Goal: Task Accomplishment & Management: Manage account settings

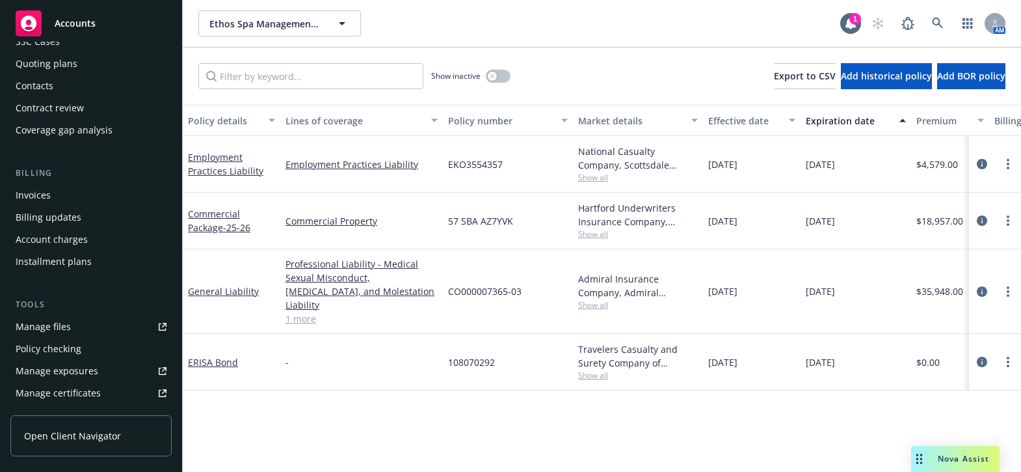
scroll to position [295, 0]
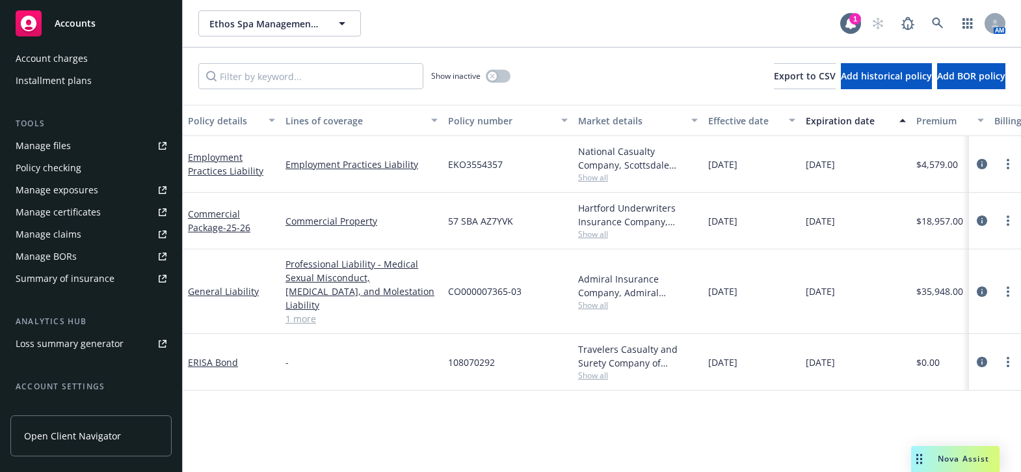
click at [79, 206] on div "Manage certificates" at bounding box center [58, 212] width 85 height 21
click at [223, 217] on link "Commercial Package - 25-26" at bounding box center [219, 220] width 62 height 26
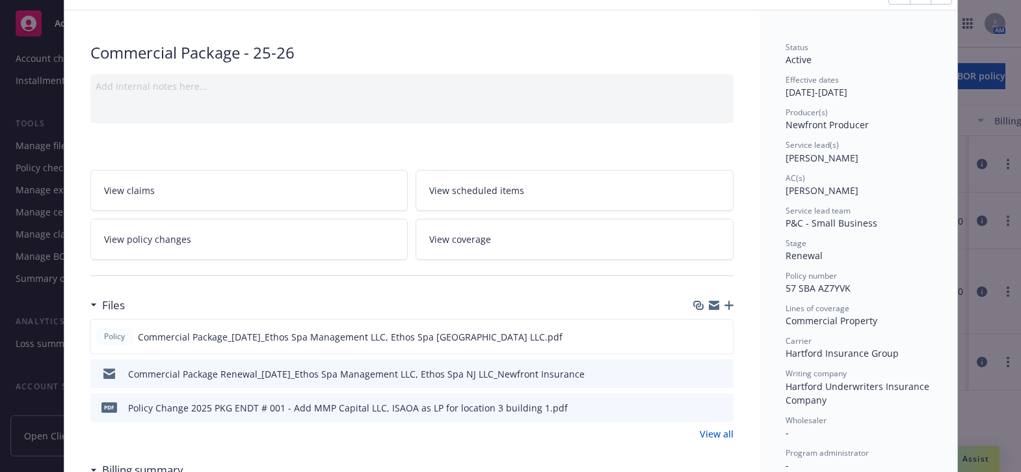
scroll to position [118, 0]
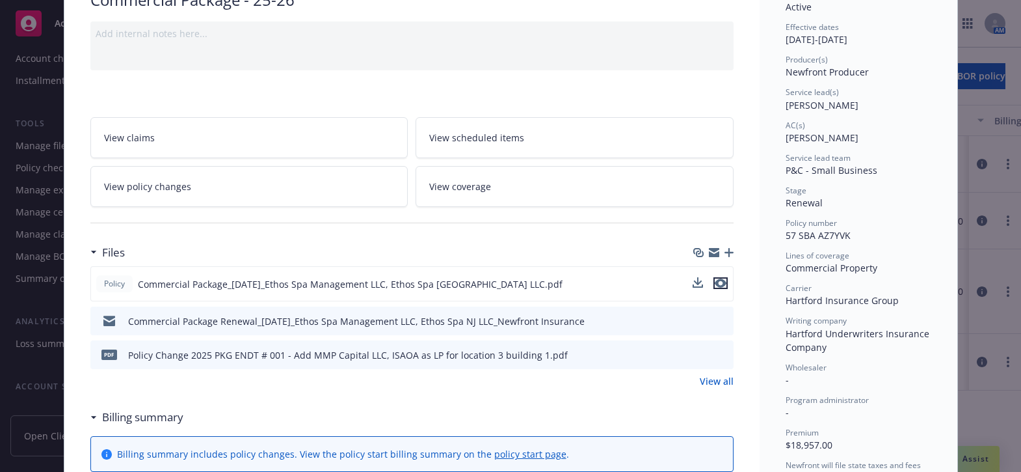
click at [715, 279] on icon "preview file" at bounding box center [721, 282] width 12 height 9
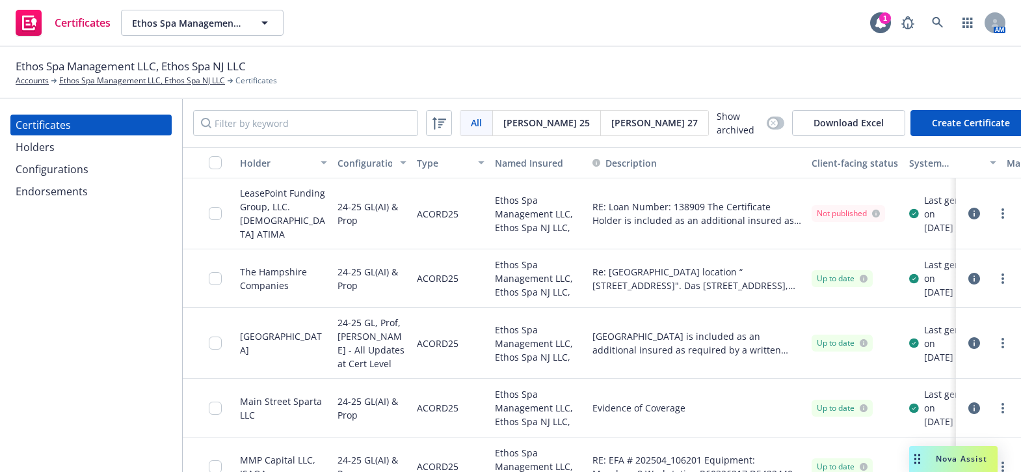
click at [46, 318] on div "Certificates Holders Configurations Endorsements" at bounding box center [91, 285] width 182 height 373
click at [256, 114] on input "Filter by keyword" at bounding box center [305, 123] width 225 height 26
paste input "MMP CAPITAL, LLC"
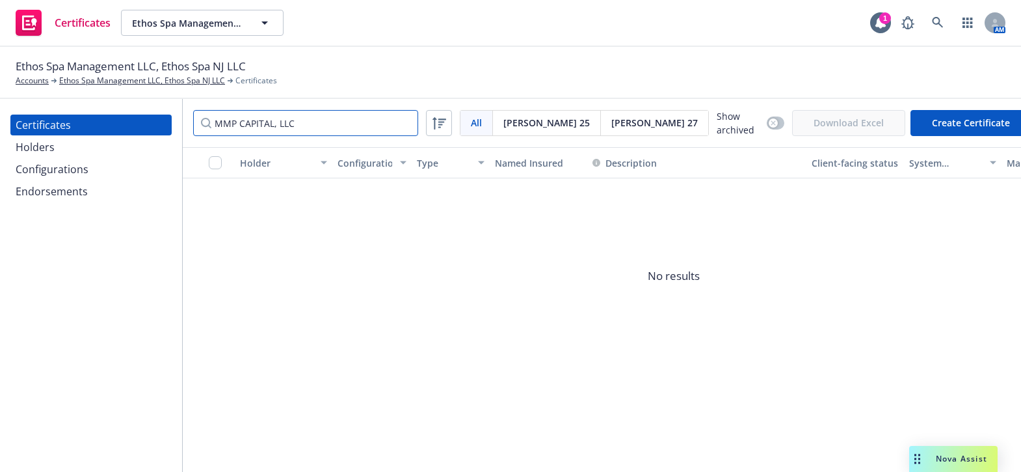
type input "MMP CAPITAL, LLC"
click at [53, 145] on div "Holders" at bounding box center [91, 147] width 151 height 21
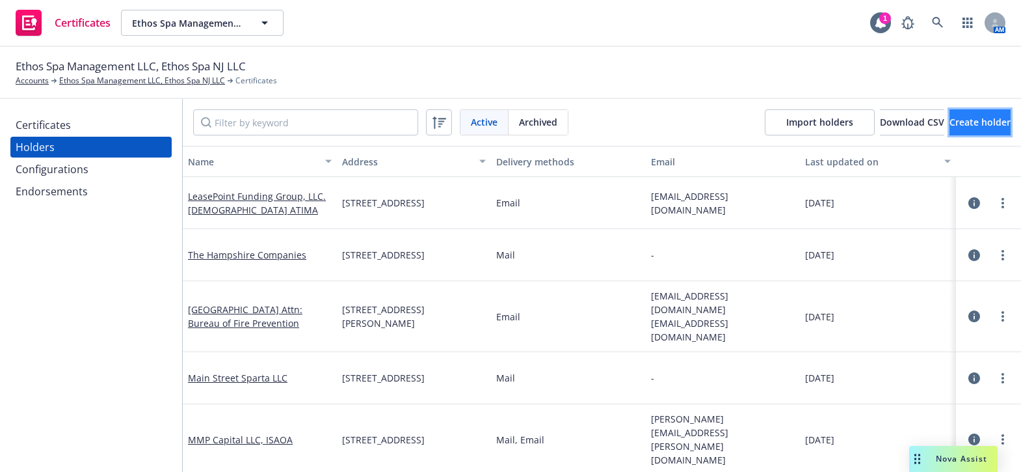
click at [950, 116] on button "Create holder" at bounding box center [980, 122] width 61 height 26
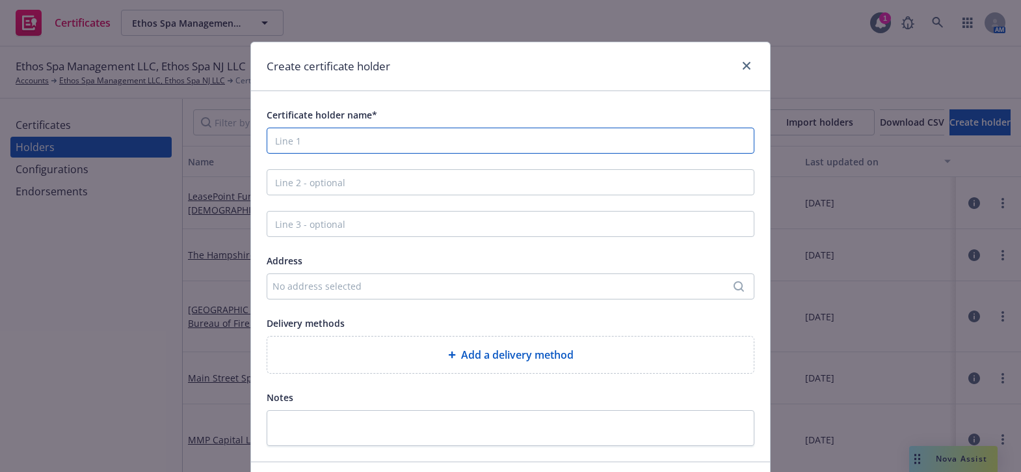
click at [364, 150] on input "Certificate holder name*" at bounding box center [511, 140] width 488 height 26
paste input "MMP CAPITAL, LLC"
type input "MMP CAPITAL, LLC"
click at [310, 286] on div "No address selected" at bounding box center [503, 286] width 463 height 14
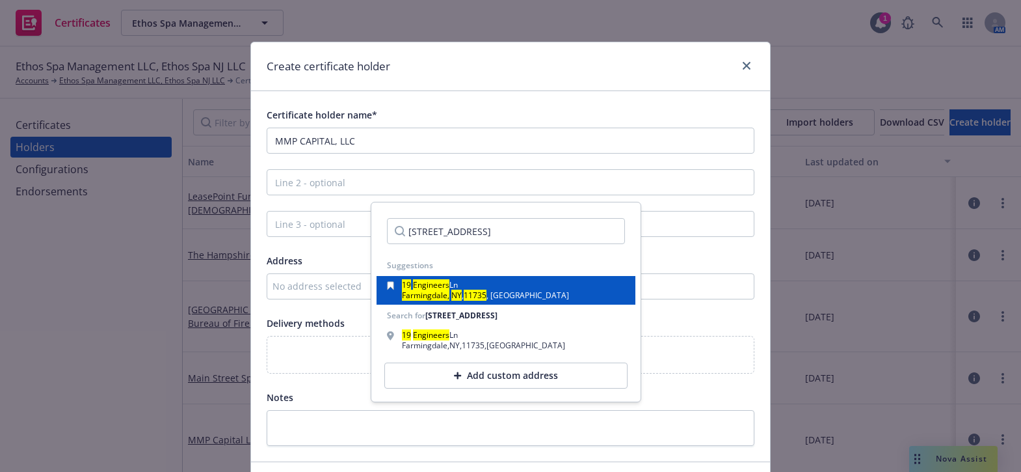
type input "19 Engineers Lane, Farmingdale, NY 11735"
click at [466, 286] on div "19 Engineers Ln" at bounding box center [485, 286] width 167 height 10
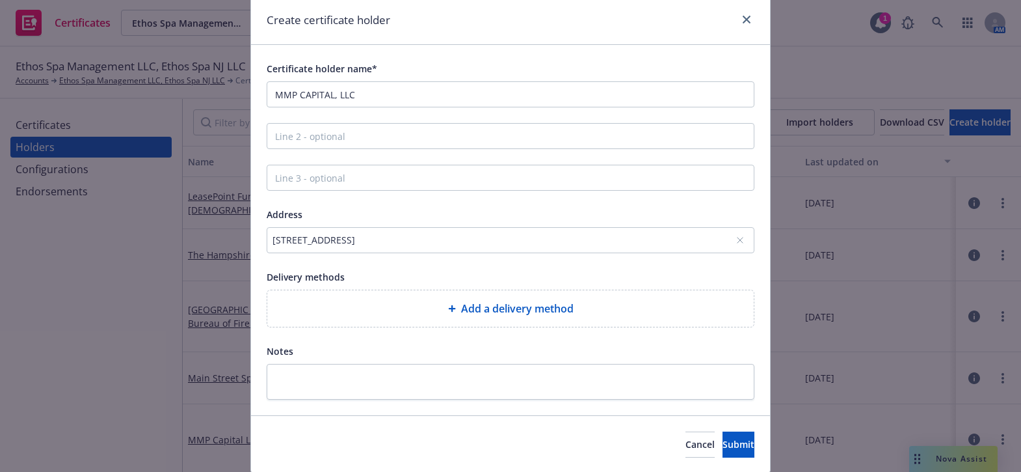
scroll to position [89, 0]
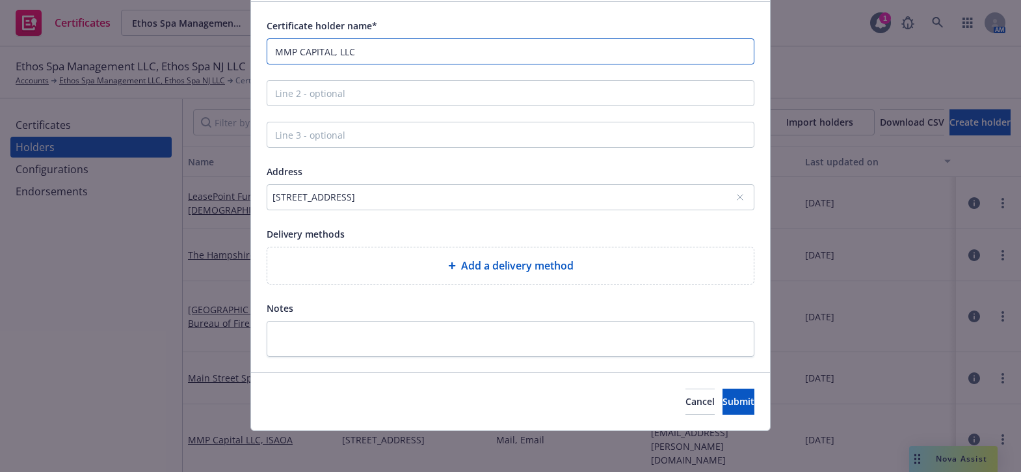
drag, startPoint x: 377, startPoint y: 52, endPoint x: 68, endPoint y: 46, distance: 309.0
click at [70, 47] on div "Create certificate holder Certificate holder name* MMP CAPITAL, LLC Address 19 …" at bounding box center [510, 236] width 1021 height 472
paste input ", ISAOA"
type input "MMP CAPITAL, LLC, ISAOA"
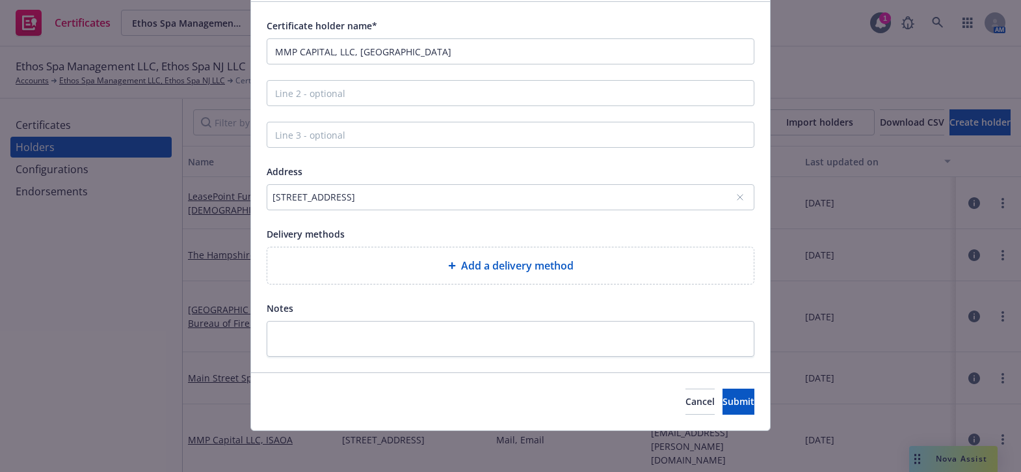
click at [395, 260] on div "Add a delivery method" at bounding box center [511, 266] width 466 height 16
select select "EMAIL"
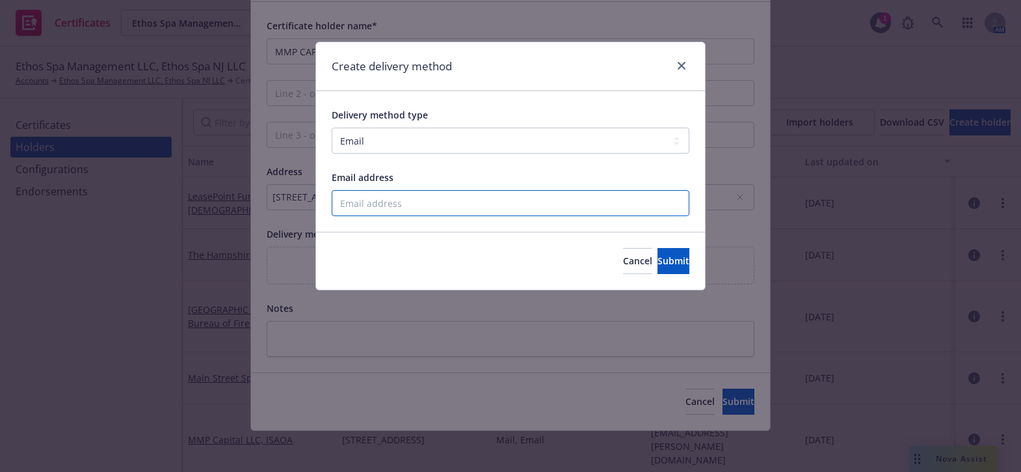
click at [385, 197] on input "Email address" at bounding box center [511, 203] width 358 height 26
paste input "mailto:insurance@mmpcapital.com"
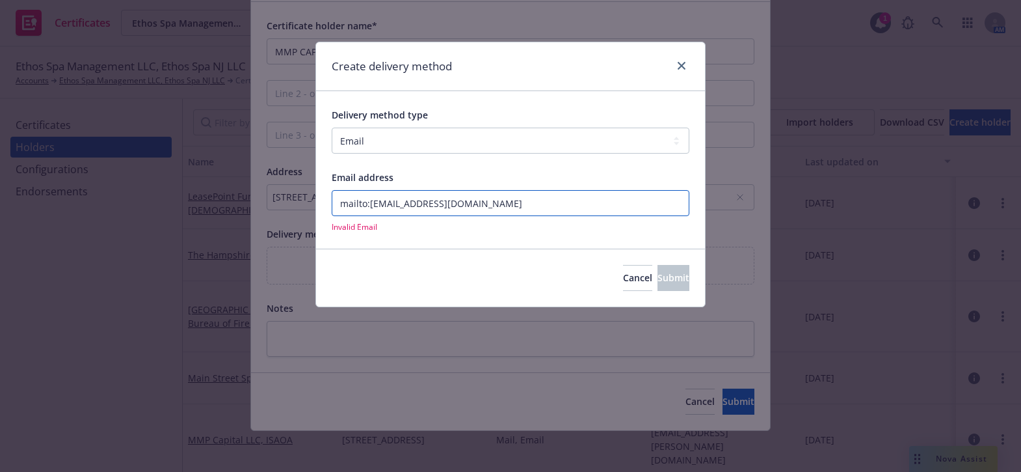
drag, startPoint x: 371, startPoint y: 205, endPoint x: 308, endPoint y: 200, distance: 63.2
click at [308, 200] on div "Create delivery method Delivery method type Select delivery method type Email M…" at bounding box center [510, 236] width 1021 height 472
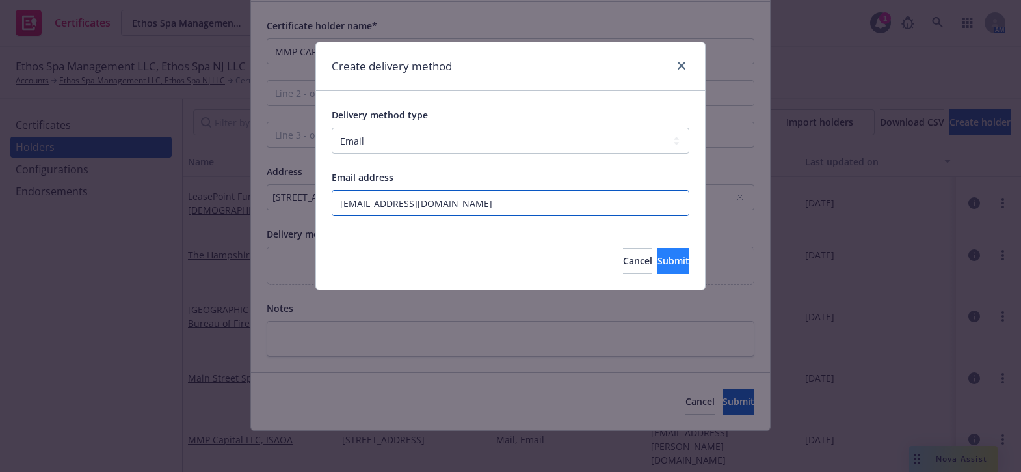
type input "insurance@mmpcapital.com"
click at [673, 254] on button "Submit" at bounding box center [674, 261] width 32 height 26
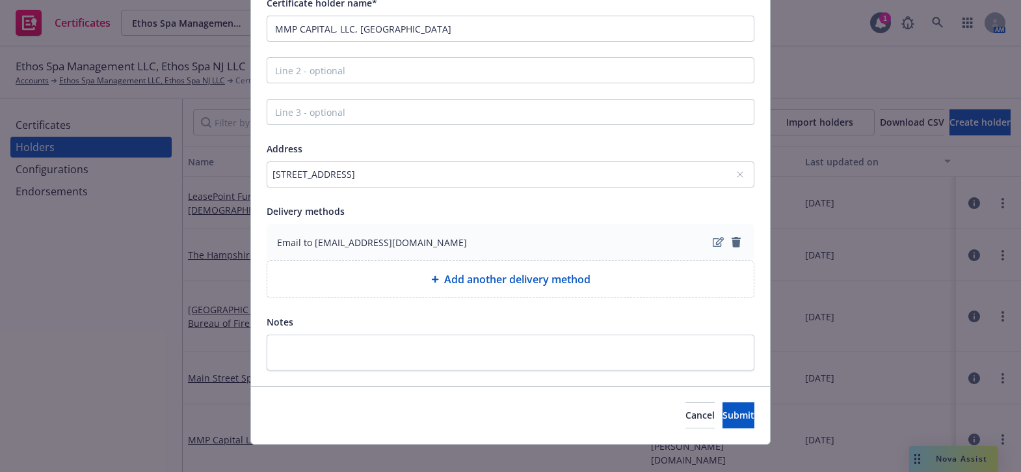
scroll to position [125, 0]
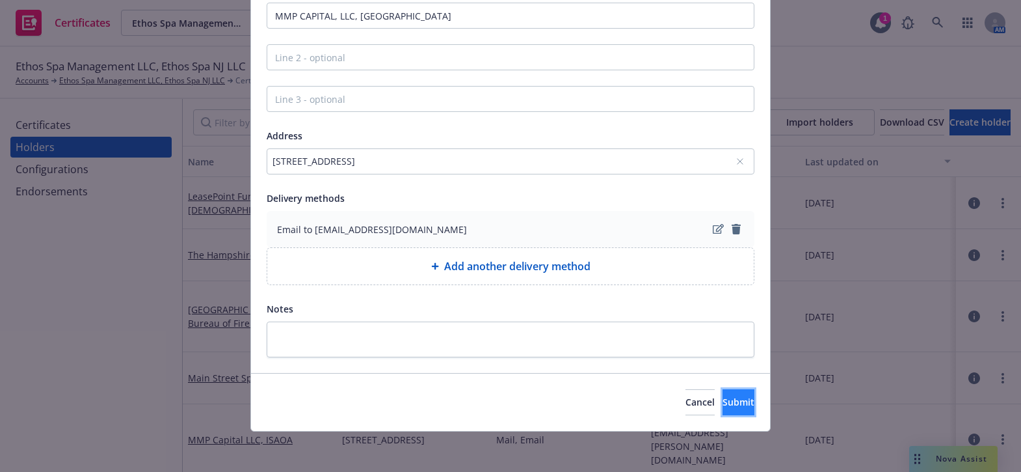
click at [731, 399] on button "Submit" at bounding box center [739, 402] width 32 height 26
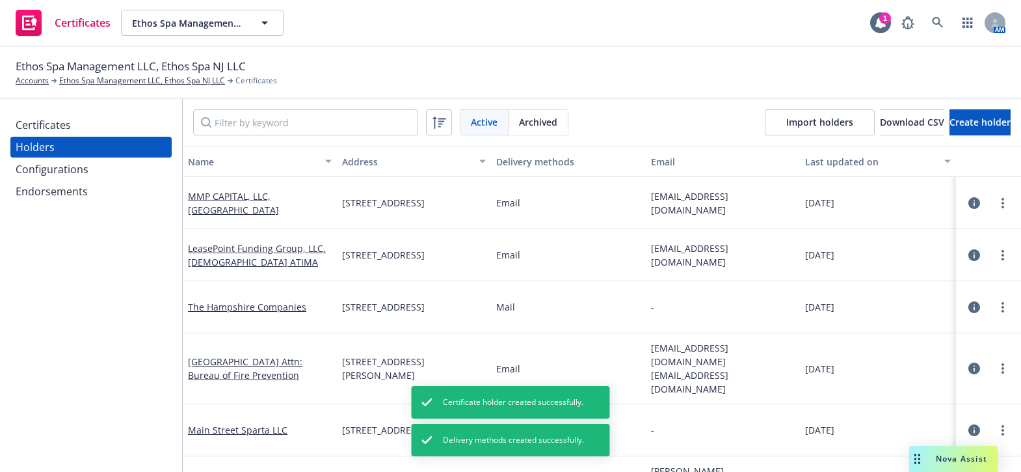
click at [79, 168] on div "Configurations" at bounding box center [52, 169] width 73 height 21
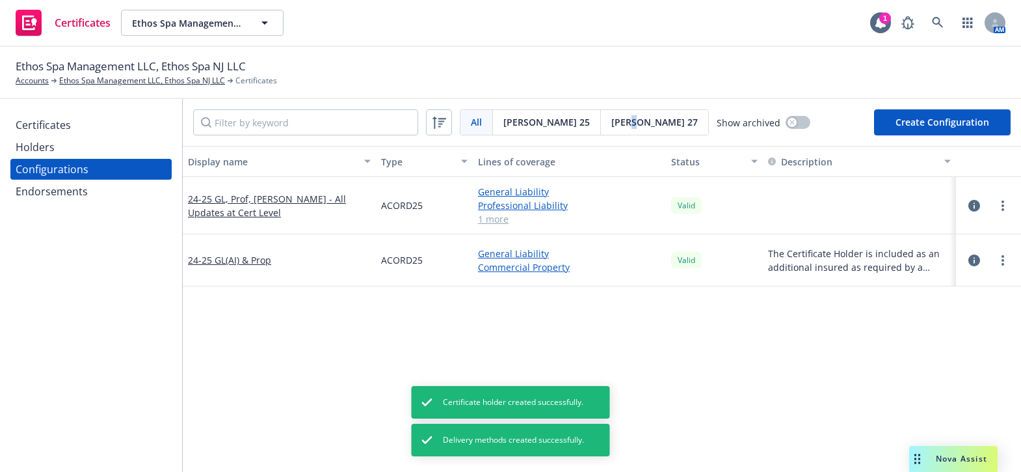
click at [601, 129] on div "[PERSON_NAME] 27" at bounding box center [654, 122] width 107 height 25
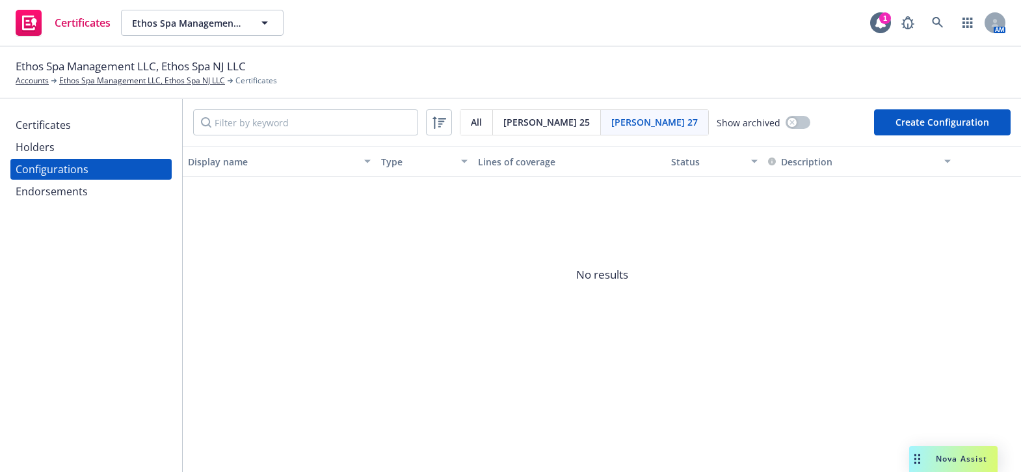
click at [306, 208] on span "No results" at bounding box center [602, 274] width 838 height 195
click at [917, 129] on button "Create Configuration" at bounding box center [942, 122] width 137 height 26
select select "ACORD27"
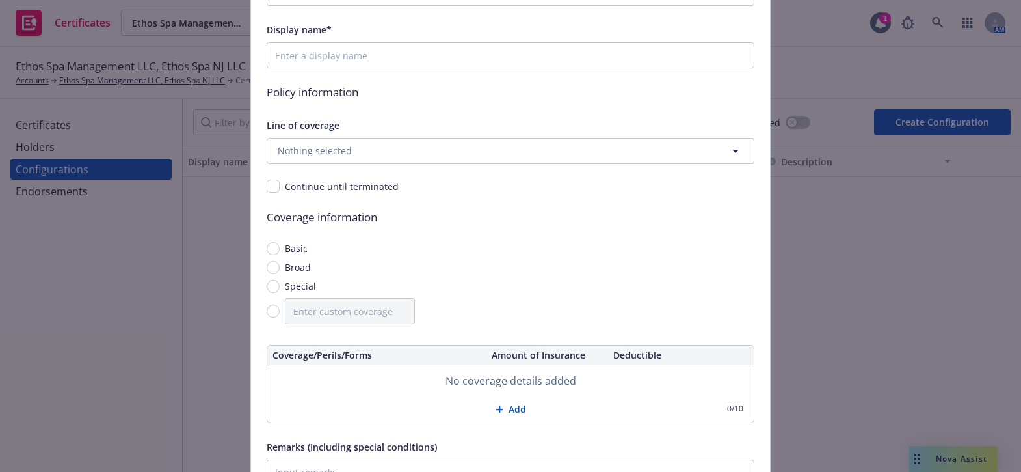
scroll to position [177, 0]
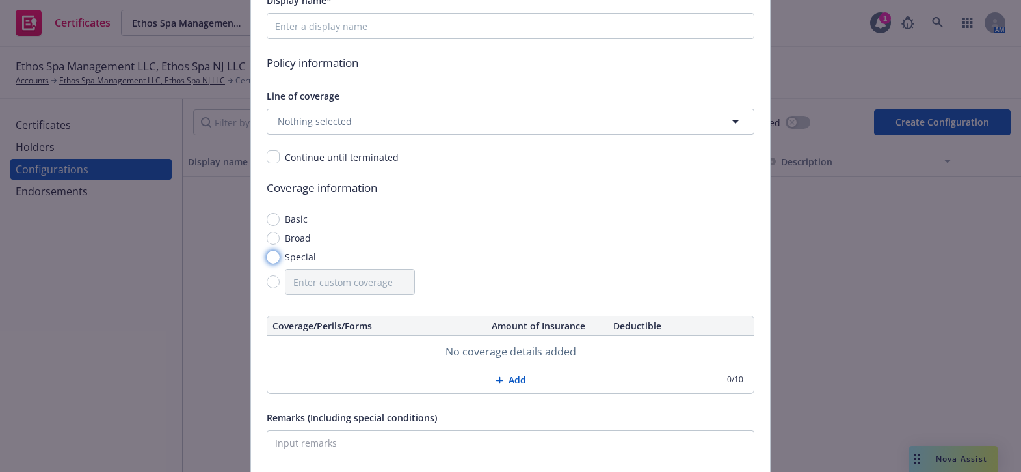
click at [267, 253] on input "Special" at bounding box center [273, 256] width 13 height 13
radio input "true"
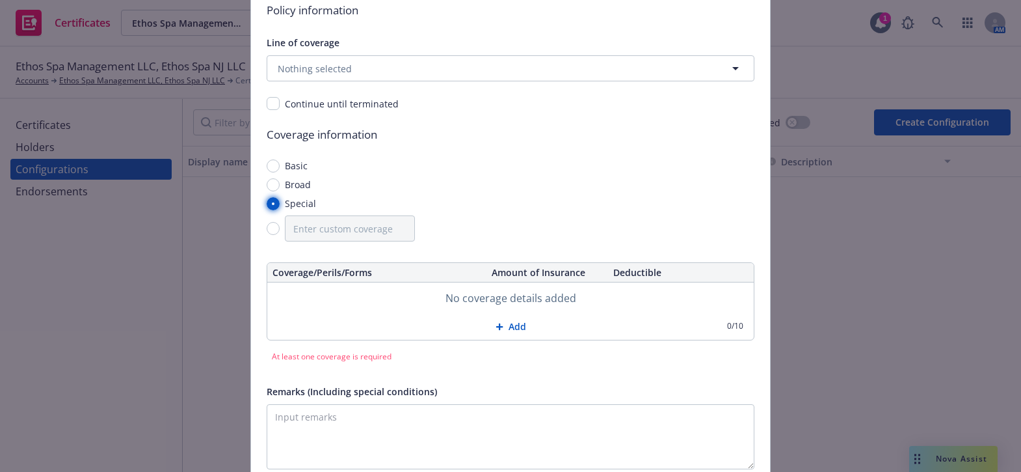
scroll to position [358, 0]
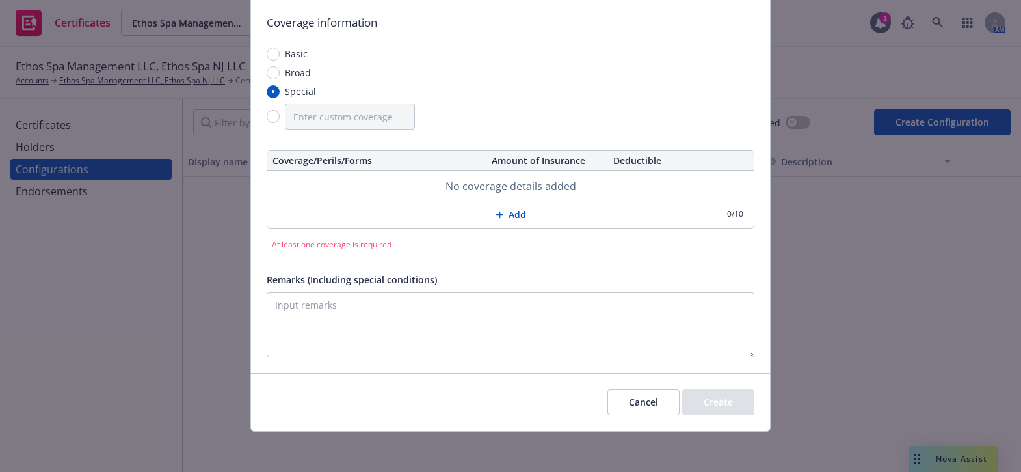
click at [514, 213] on button "Add" at bounding box center [510, 215] width 486 height 26
click at [330, 176] on input "text" at bounding box center [376, 187] width 209 height 22
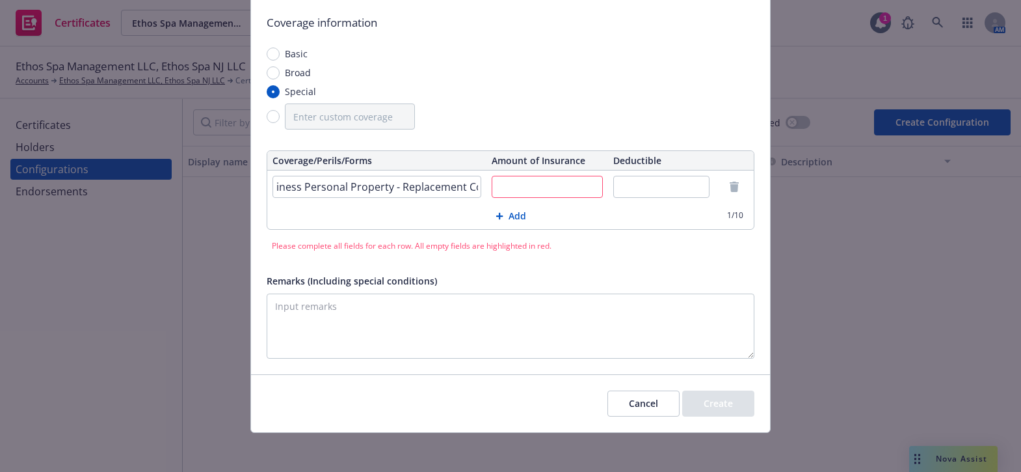
scroll to position [0, 26]
type input "Business Personal Property - Replacement Cost"
click at [534, 190] on input "text" at bounding box center [547, 187] width 111 height 22
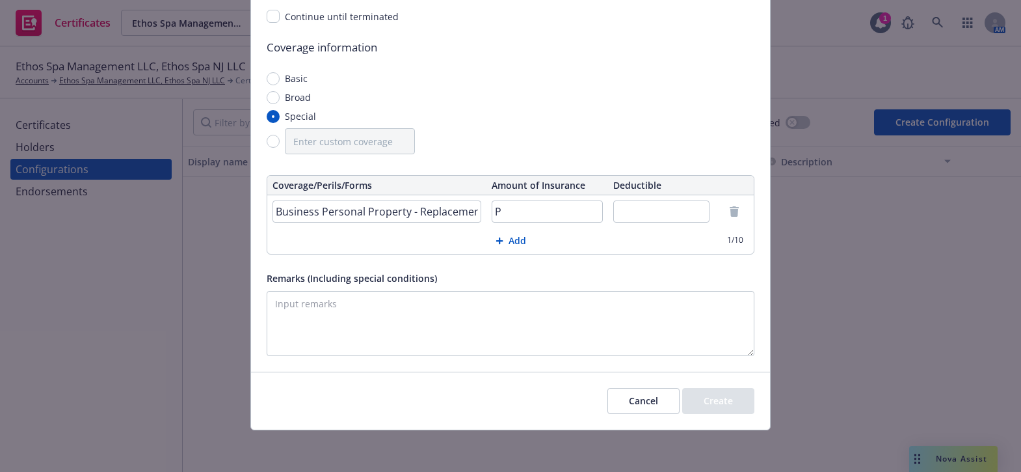
scroll to position [332, 0]
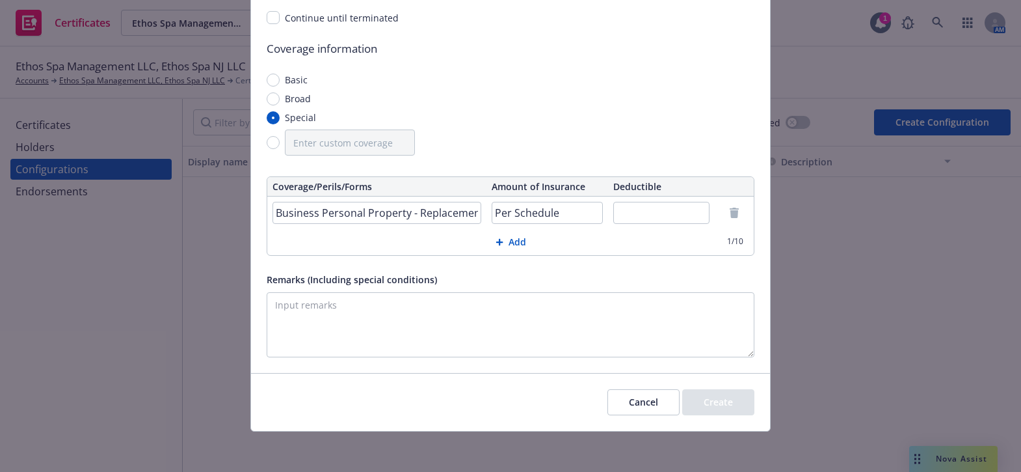
type input "Per Schedule"
type input "$1,000"
click at [287, 285] on span "Remarks (Including special conditions)" at bounding box center [352, 279] width 170 height 12
click at [287, 292] on textarea "Remarks (Including special conditions)" at bounding box center [511, 324] width 488 height 65
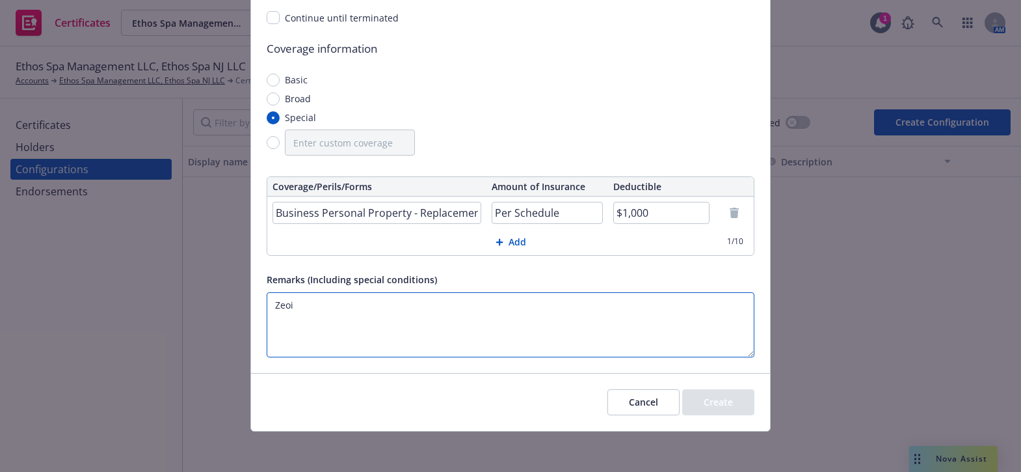
paste textarea "Evidence of Coverage"
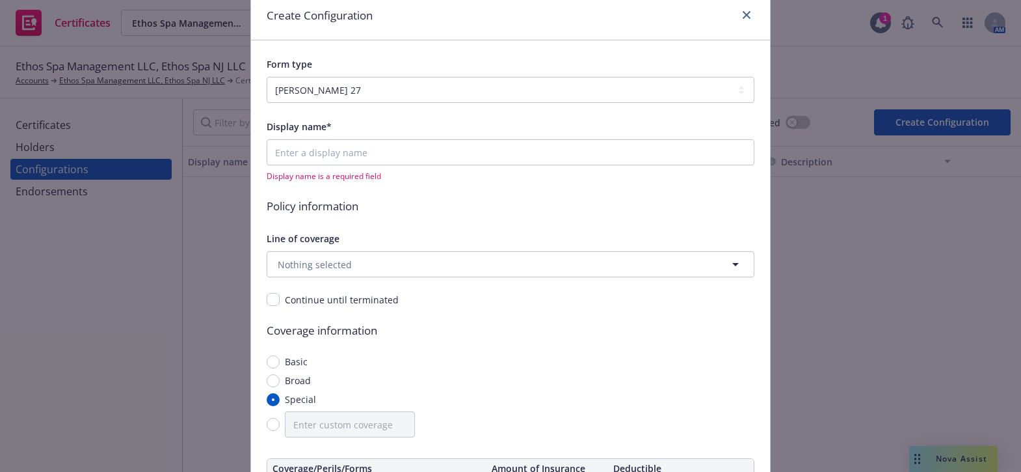
scroll to position [0, 0]
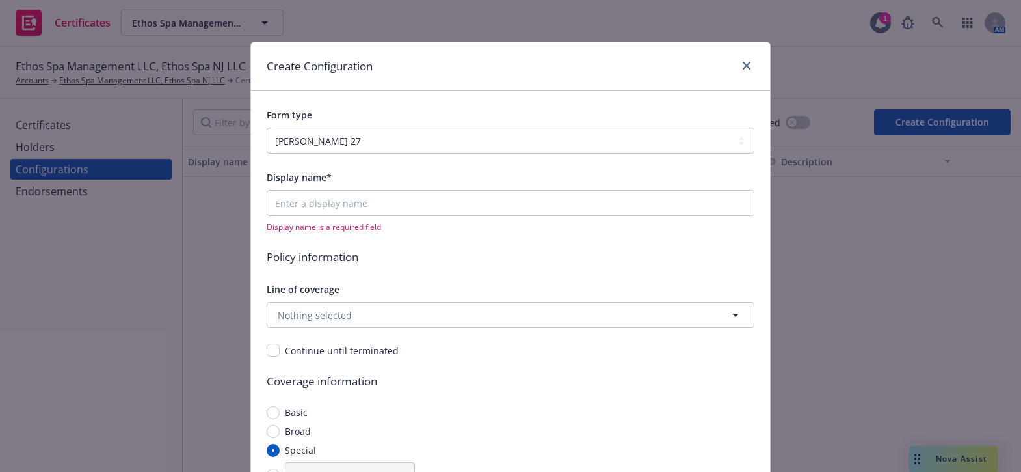
type textarea "Evidence of Coverage"
click at [343, 198] on input "Display name*" at bounding box center [511, 203] width 488 height 26
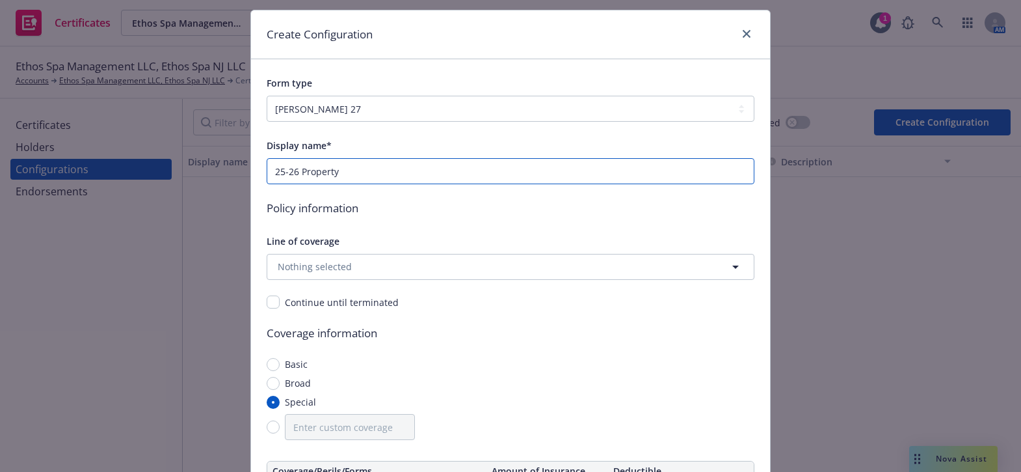
scroll to position [118, 0]
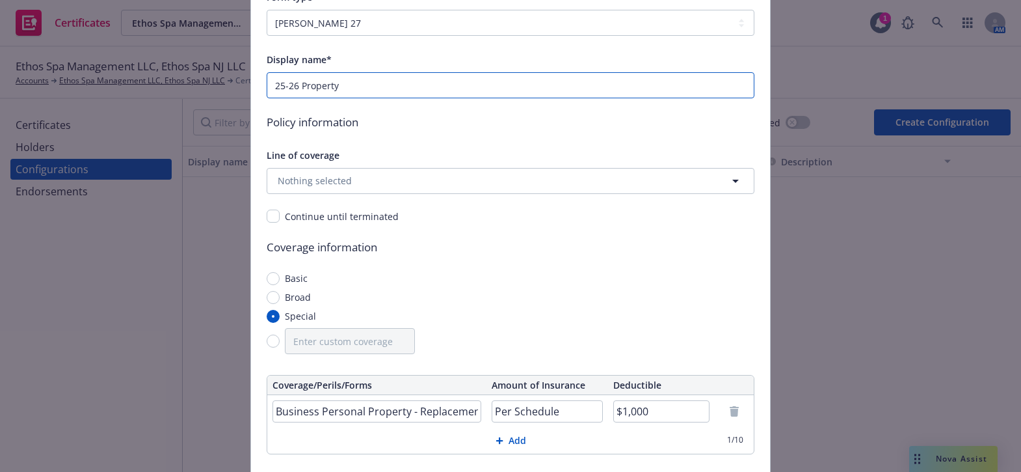
type input "25-26 Property"
click at [343, 183] on span "Nothing selected" at bounding box center [315, 181] width 74 height 14
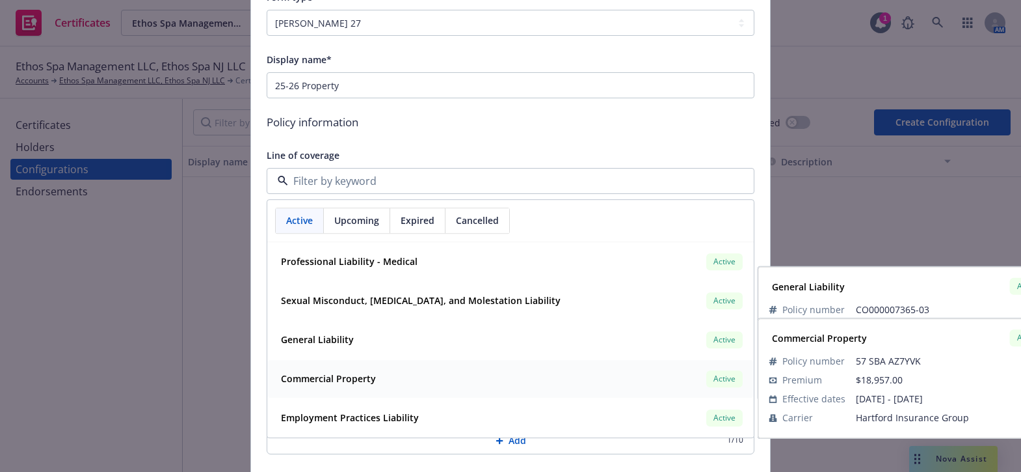
click at [346, 376] on strong "Commercial Property" at bounding box center [328, 379] width 95 height 12
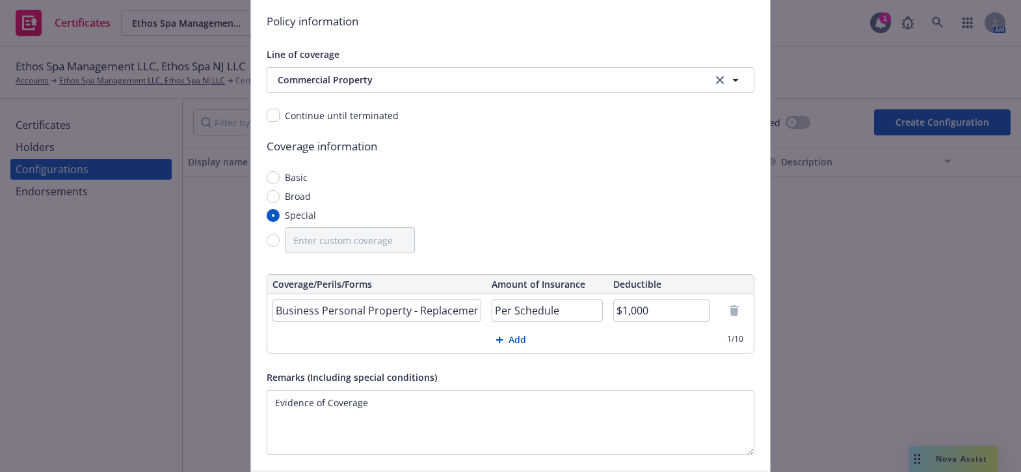
scroll to position [317, 0]
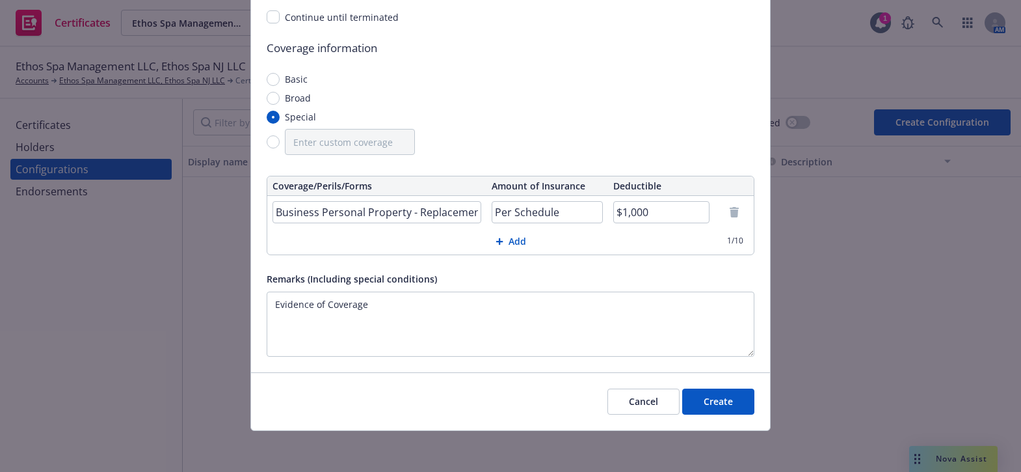
click at [706, 399] on button "Create" at bounding box center [718, 401] width 72 height 26
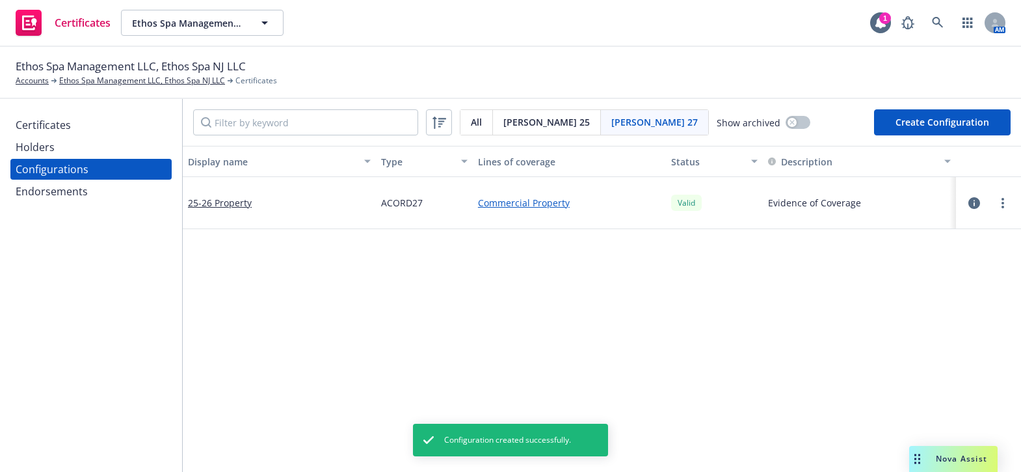
click at [81, 114] on div "Certificates" at bounding box center [91, 124] width 151 height 21
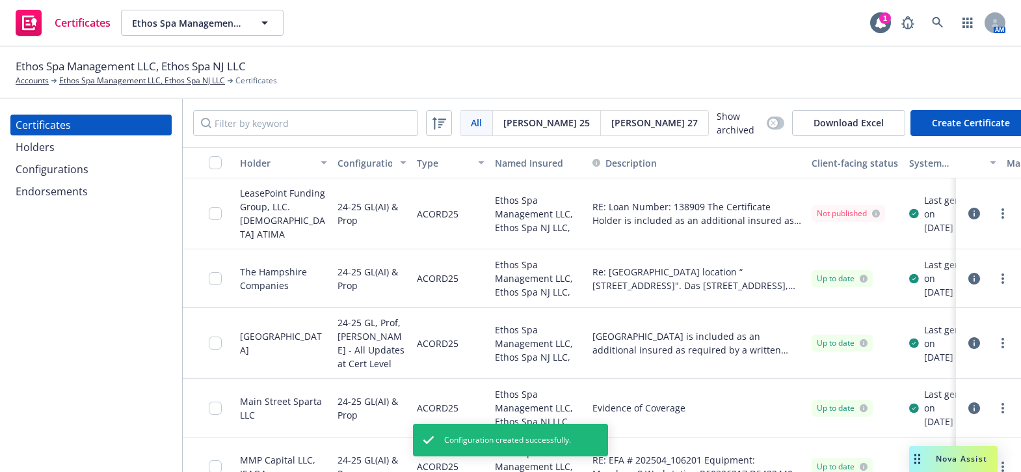
click at [946, 129] on button "Create Certificate" at bounding box center [970, 123] width 121 height 26
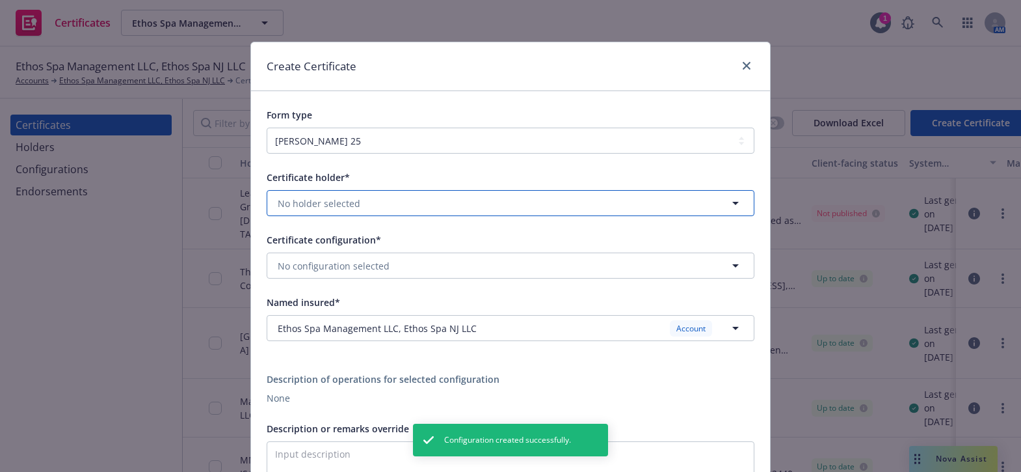
click at [347, 200] on span "No holder selected" at bounding box center [319, 203] width 83 height 14
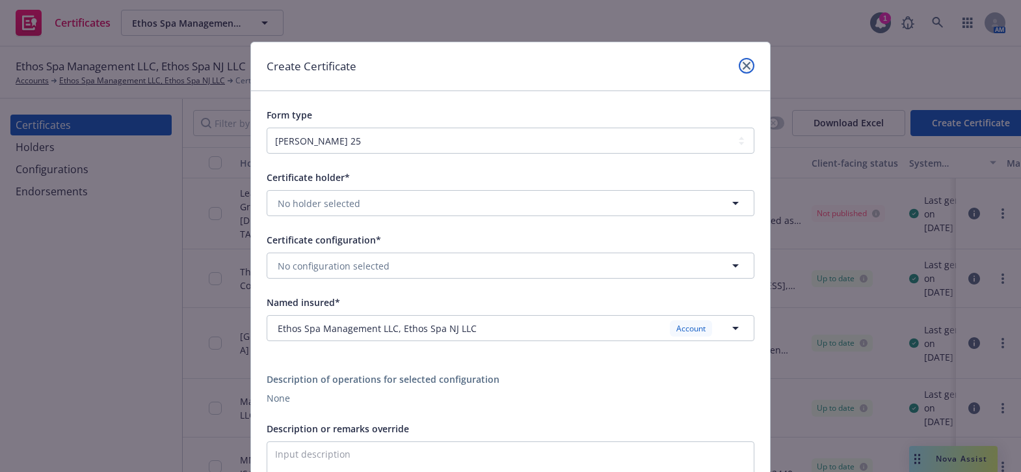
click at [748, 62] on link "close" at bounding box center [747, 66] width 16 height 16
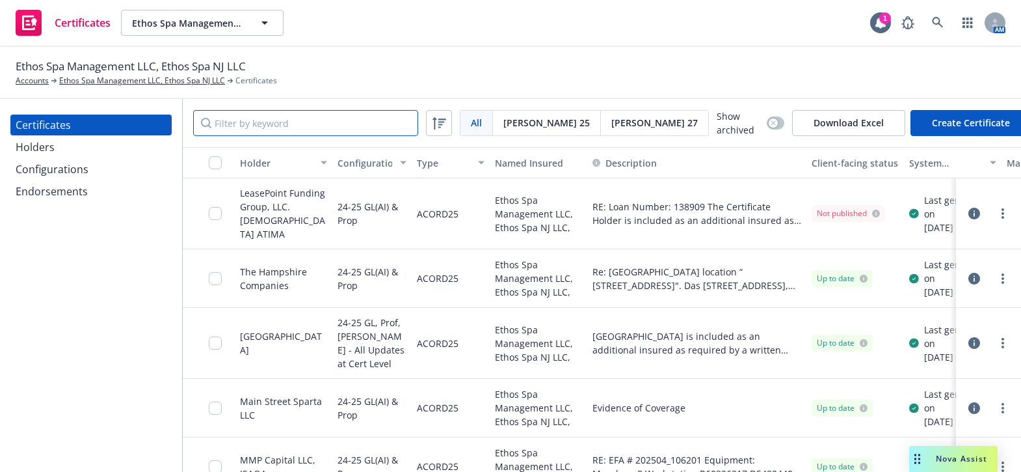
click at [354, 126] on input "Filter by keyword" at bounding box center [305, 123] width 225 height 26
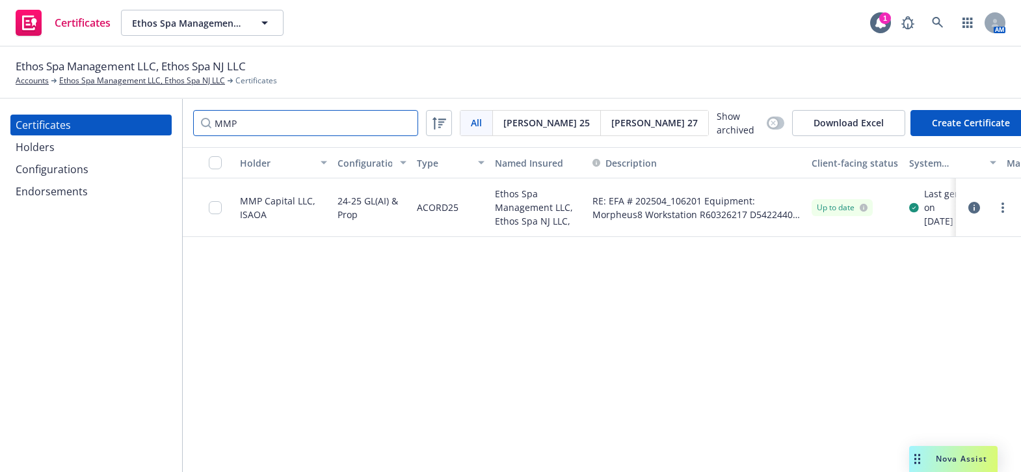
type input "MMP"
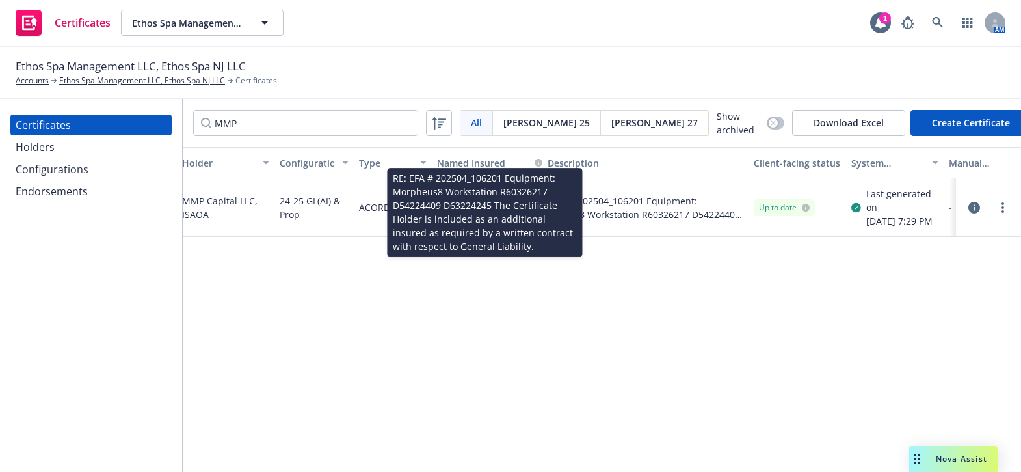
drag, startPoint x: 762, startPoint y: 202, endPoint x: 850, endPoint y: 176, distance: 92.0
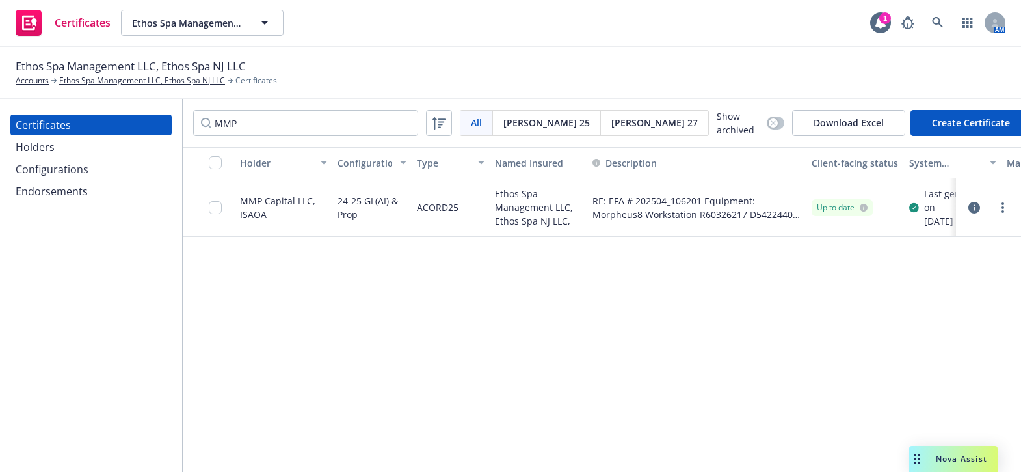
drag, startPoint x: 663, startPoint y: 218, endPoint x: 304, endPoint y: 172, distance: 362.5
click at [53, 144] on div "Holders" at bounding box center [35, 147] width 39 height 21
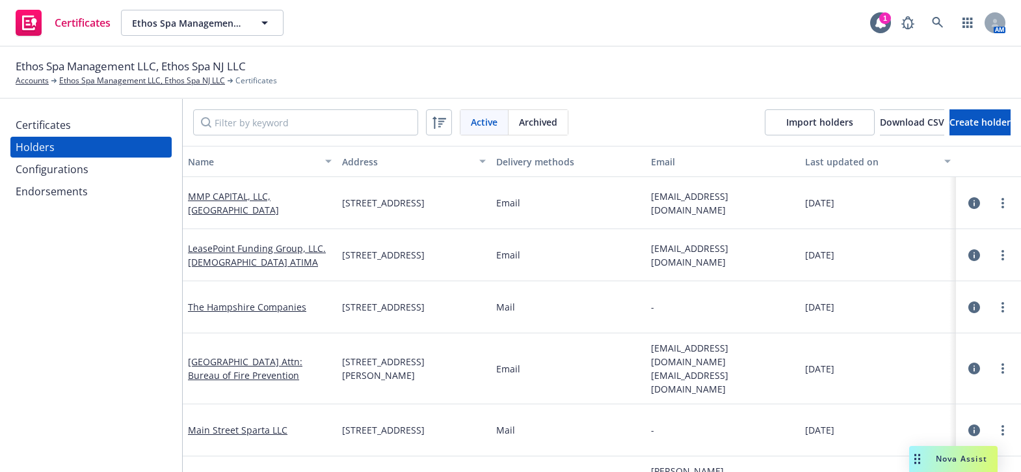
click at [72, 119] on div "Certificates" at bounding box center [91, 124] width 151 height 21
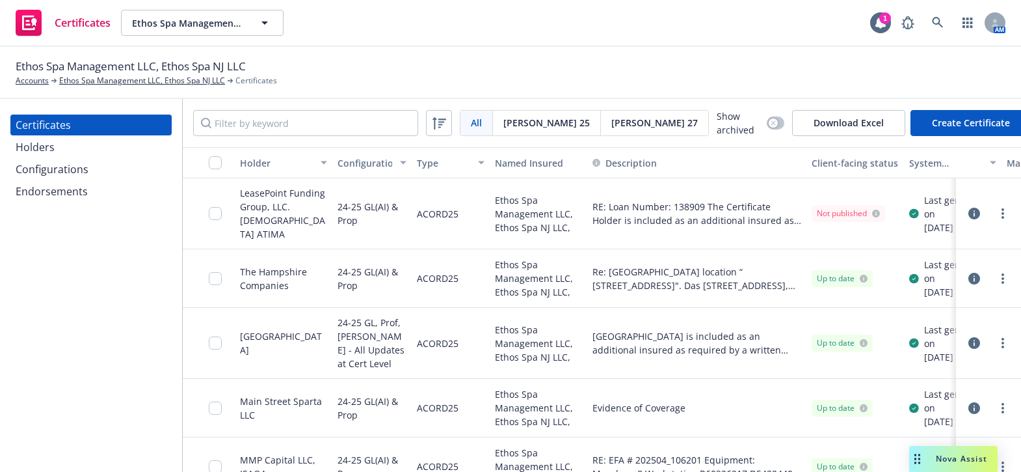
click at [950, 126] on button "Create Certificate" at bounding box center [970, 123] width 121 height 26
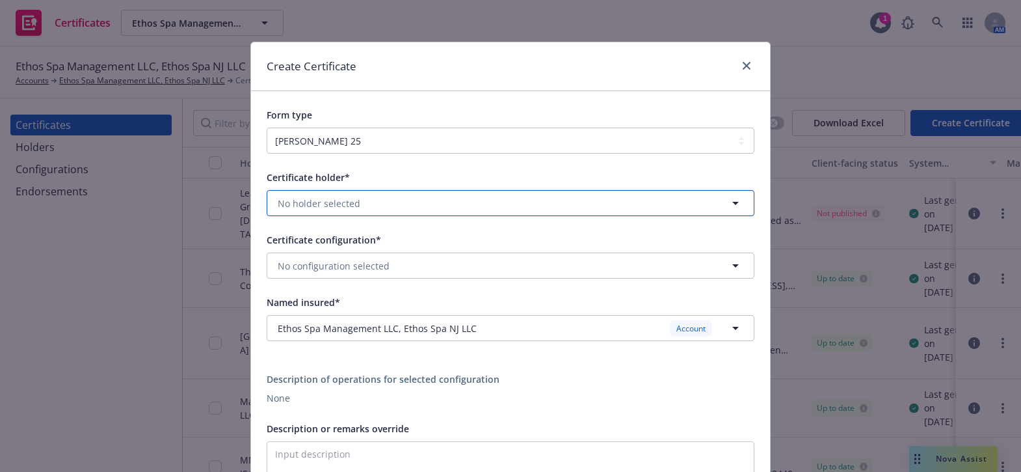
click at [325, 208] on span "No holder selected" at bounding box center [319, 203] width 83 height 14
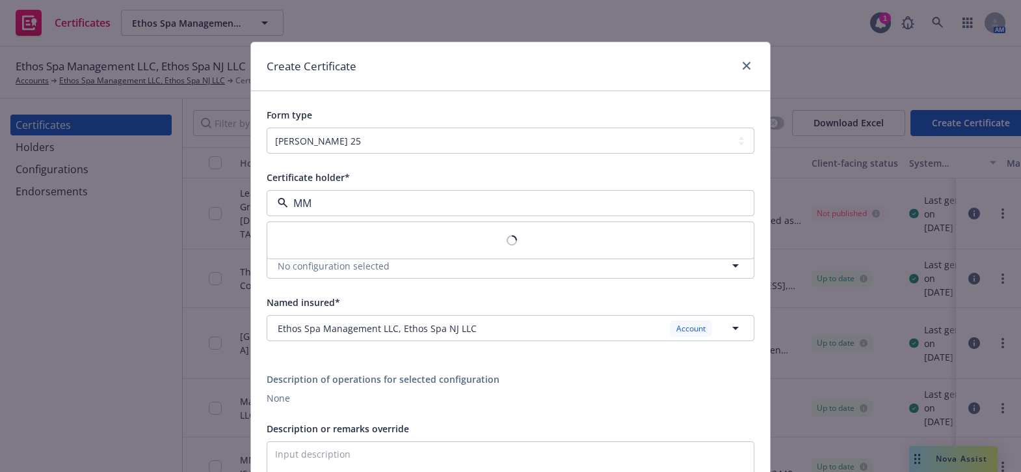
type input "MMP"
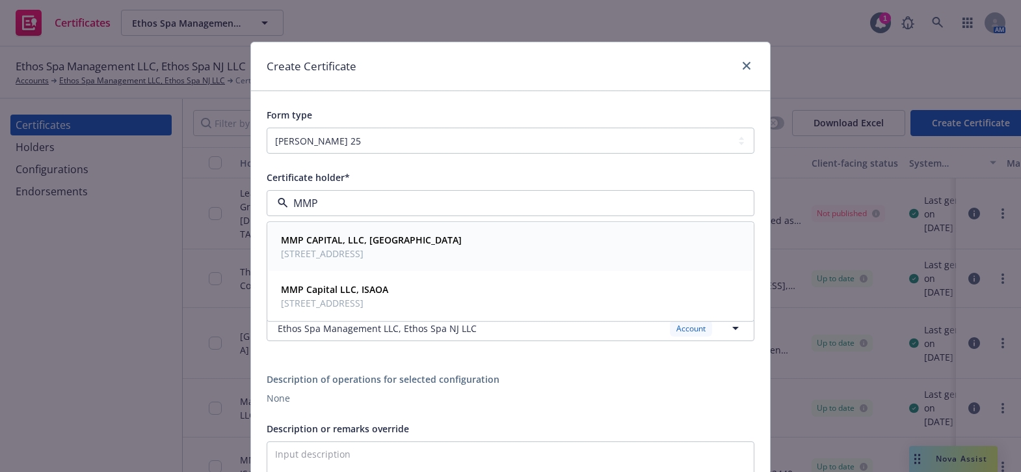
click at [388, 245] on strong "MMP CAPITAL, LLC, ISAOA" at bounding box center [371, 240] width 181 height 12
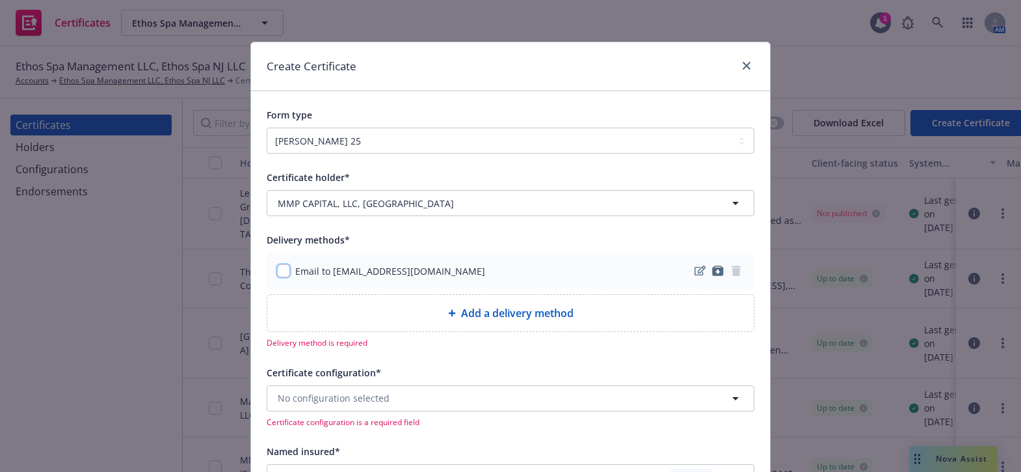
click at [277, 274] on input "checkbox" at bounding box center [283, 270] width 13 height 13
checkbox input "true"
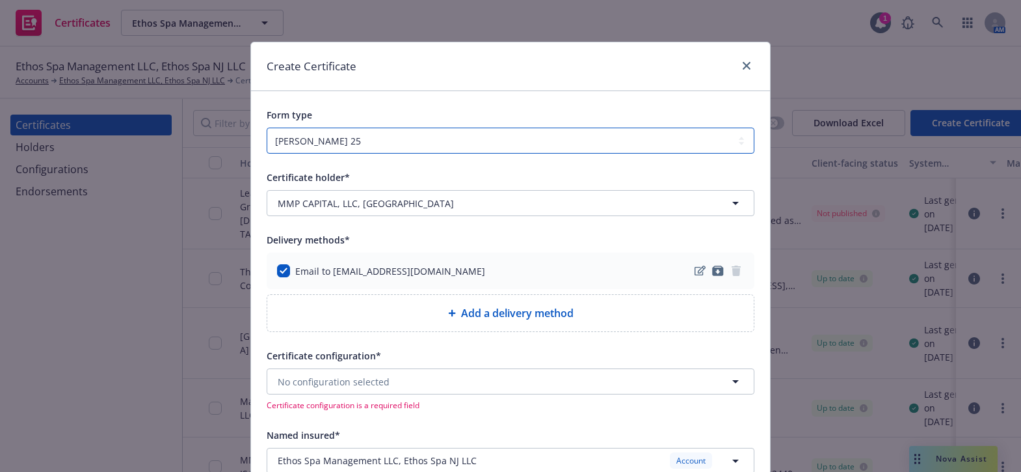
click at [308, 140] on select "ACORD 25 ACORD 27 ACORD 28" at bounding box center [511, 140] width 488 height 26
select select "ACORD27"
click at [267, 127] on select "ACORD 25 ACORD 27 ACORD 28" at bounding box center [511, 140] width 488 height 26
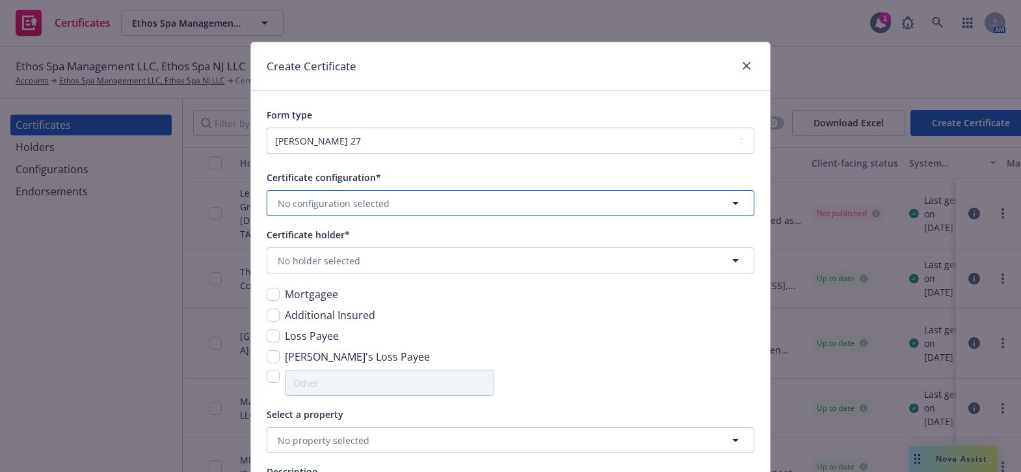
click at [312, 194] on button "No configuration selected" at bounding box center [511, 203] width 488 height 26
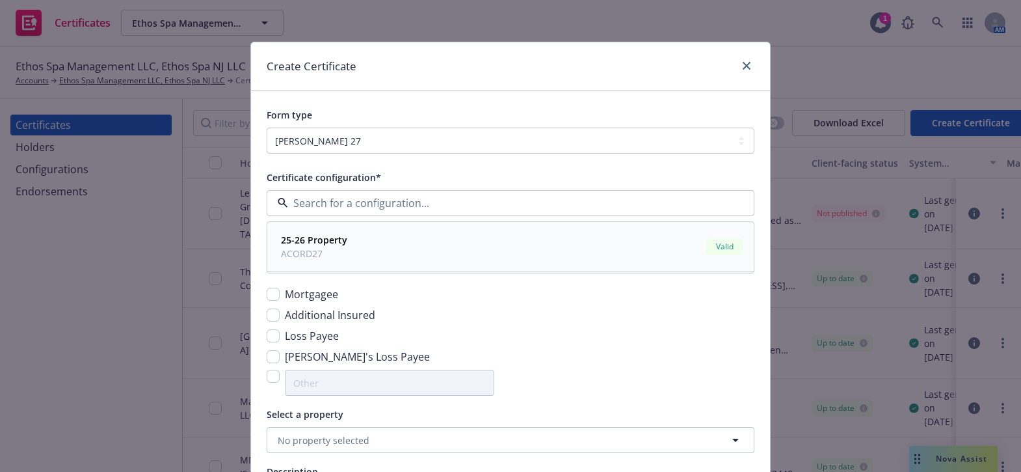
click at [323, 253] on span "ACORD27" at bounding box center [314, 254] width 66 height 14
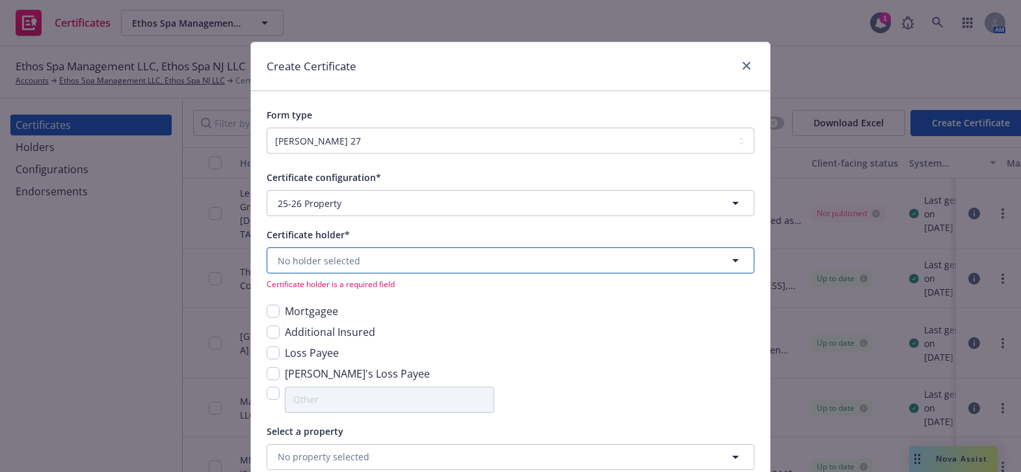
click at [286, 273] on button "No holder selected" at bounding box center [511, 260] width 488 height 26
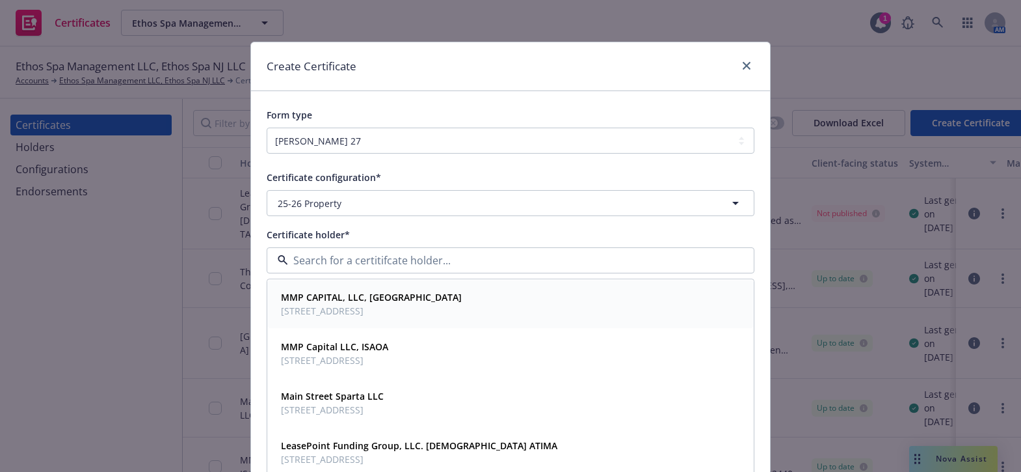
click at [344, 317] on div "MMP CAPITAL, LLC, ISAOA 19 Engineers Ln, Farmingdale, NY, 11735, USA" at bounding box center [370, 304] width 189 height 33
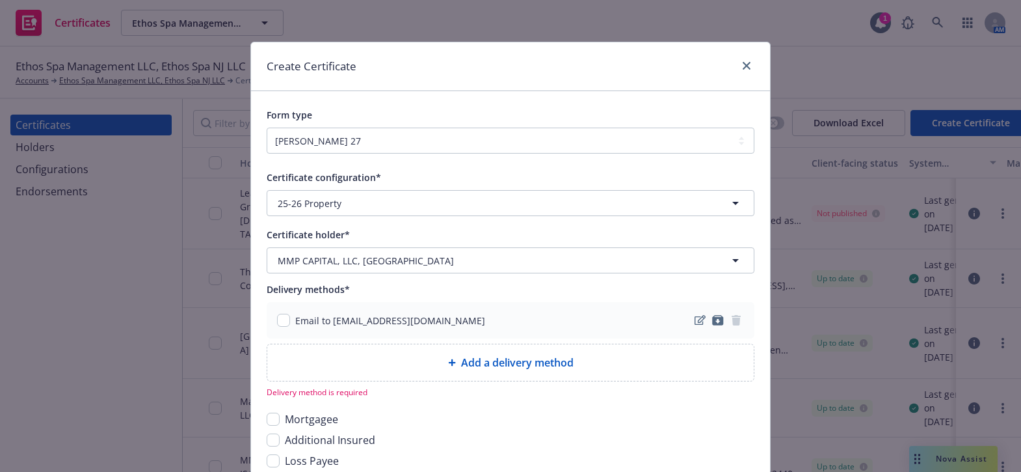
click at [286, 319] on div "Email to insurance@mmpcapital.com" at bounding box center [381, 320] width 208 height 14
click at [283, 319] on input "checkbox" at bounding box center [283, 319] width 13 height 13
checkbox input "true"
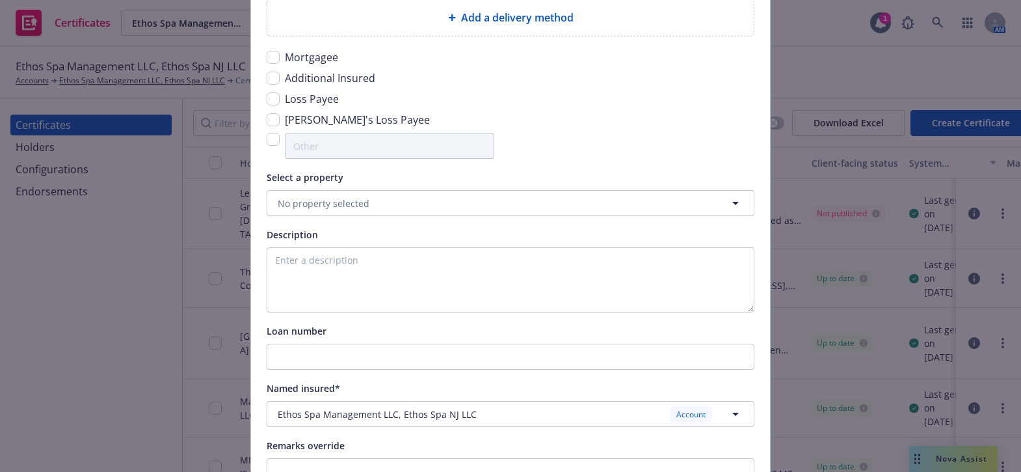
scroll to position [354, 0]
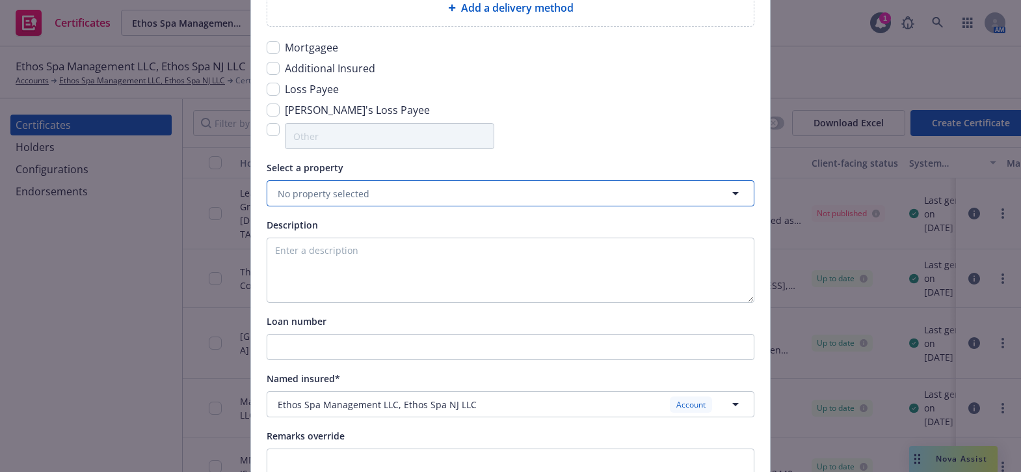
click at [360, 198] on span "No property selected" at bounding box center [324, 194] width 92 height 14
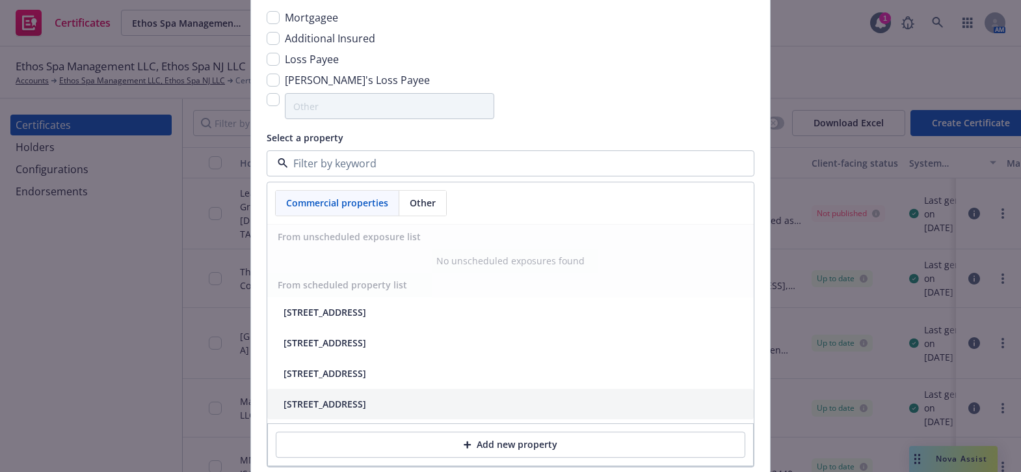
scroll to position [414, 0]
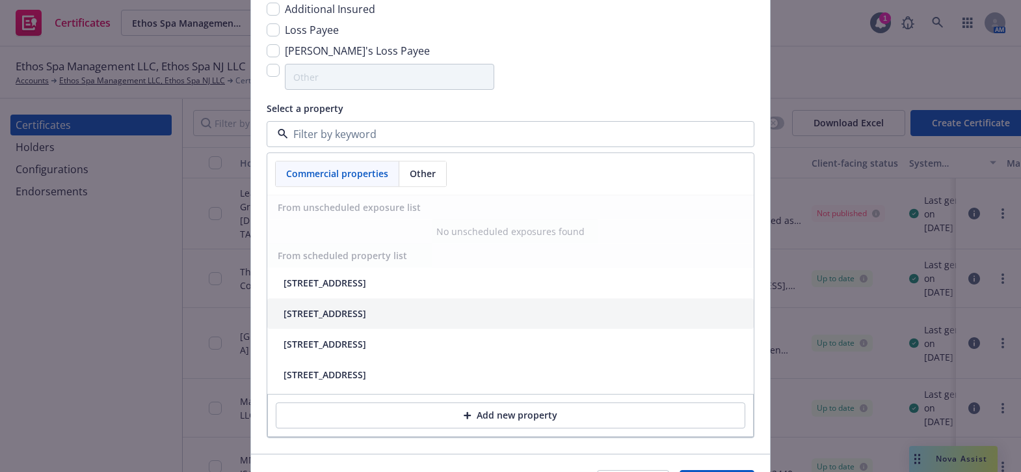
click at [326, 312] on div "1A MAIN ST STE 8, SPARTA, NJ, 07871-1909, USA" at bounding box center [325, 314] width 83 height 14
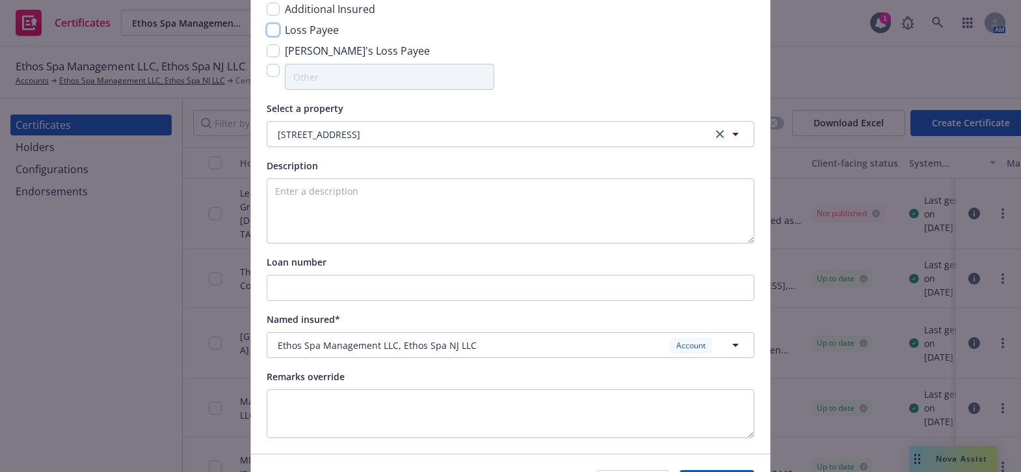
click at [270, 26] on input "checkbox" at bounding box center [273, 29] width 13 height 13
checkbox input "true"
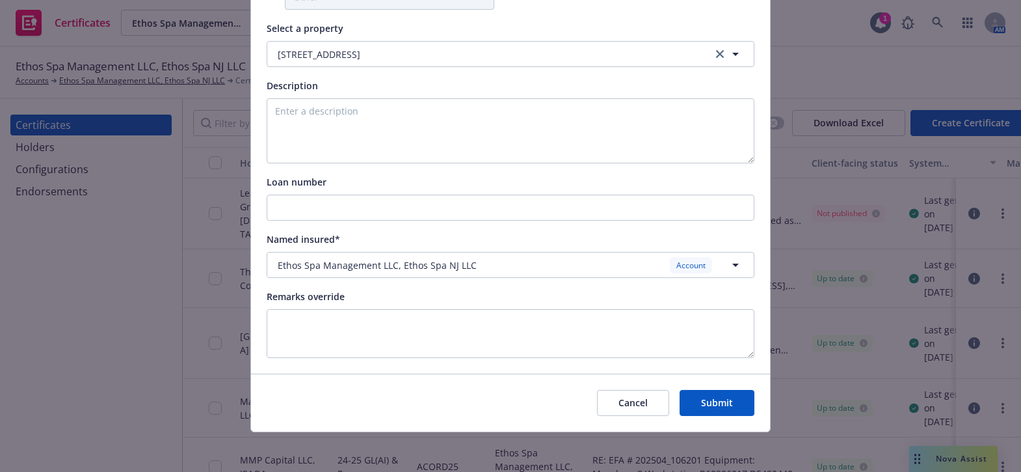
scroll to position [494, 0]
click at [348, 321] on textarea at bounding box center [511, 332] width 488 height 49
paste textarea "$588,500"
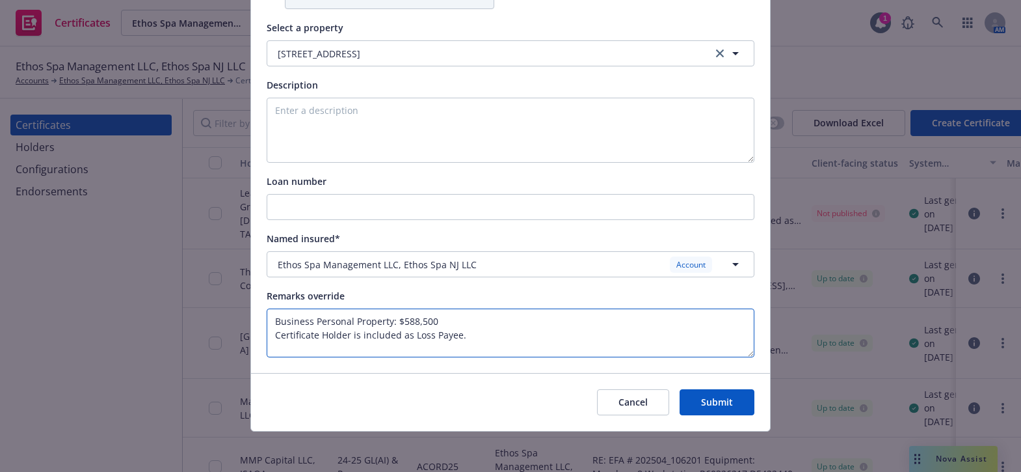
type textarea "Business Personal Property: $588,500 Certificate Holder is included as Loss Pay…"
click at [318, 120] on textarea at bounding box center [511, 130] width 488 height 65
paste textarea "EFA Number: 202504_106200"
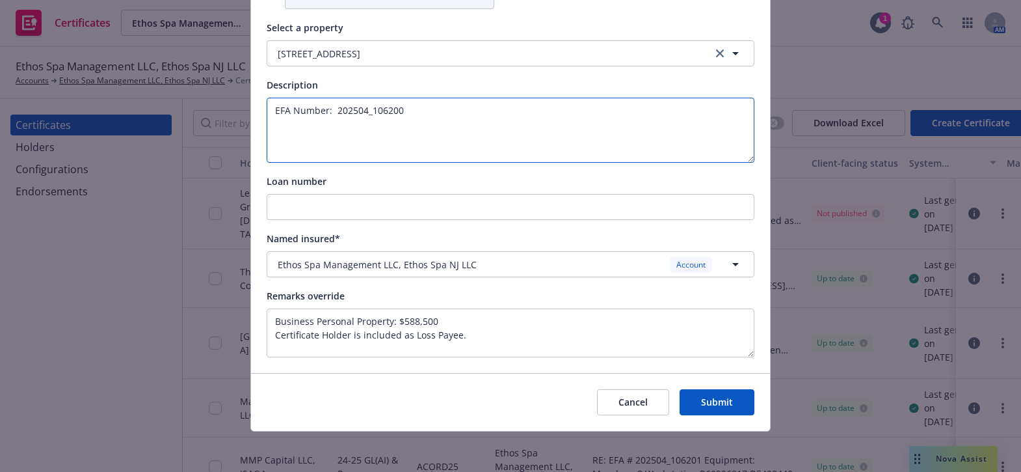
drag, startPoint x: 406, startPoint y: 122, endPoint x: 331, endPoint y: 127, distance: 75.0
click at [331, 127] on textarea "EFA Number: 202504_106200" at bounding box center [511, 130] width 488 height 65
type textarea "EFA Number: 202504_106200"
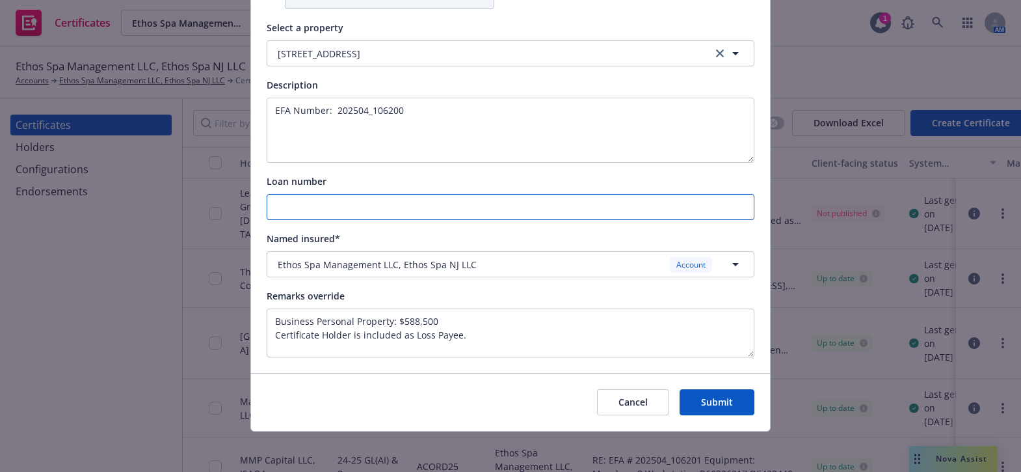
click at [320, 211] on input "Loan number" at bounding box center [510, 206] width 486 height 25
paste input "202504_106200"
type input "202504_106200"
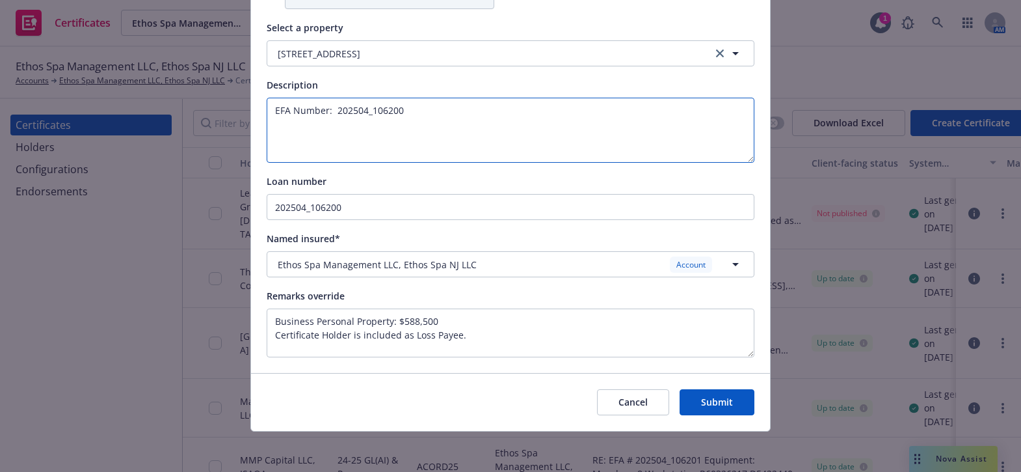
click at [419, 130] on textarea "EFA Number: 202504_106200" at bounding box center [511, 130] width 488 height 65
type textarea "EFA Number: 202504_106200"
click at [706, 390] on button "Submit" at bounding box center [717, 402] width 75 height 26
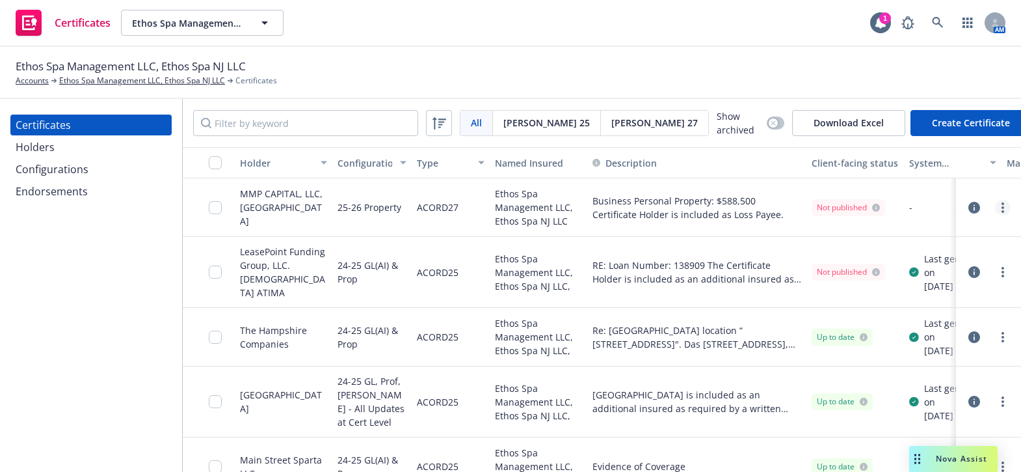
click at [1000, 205] on link "more" at bounding box center [1003, 208] width 16 height 16
click at [829, 280] on link "Regenerate" at bounding box center [897, 284] width 208 height 26
click at [997, 215] on link "more" at bounding box center [1003, 208] width 16 height 16
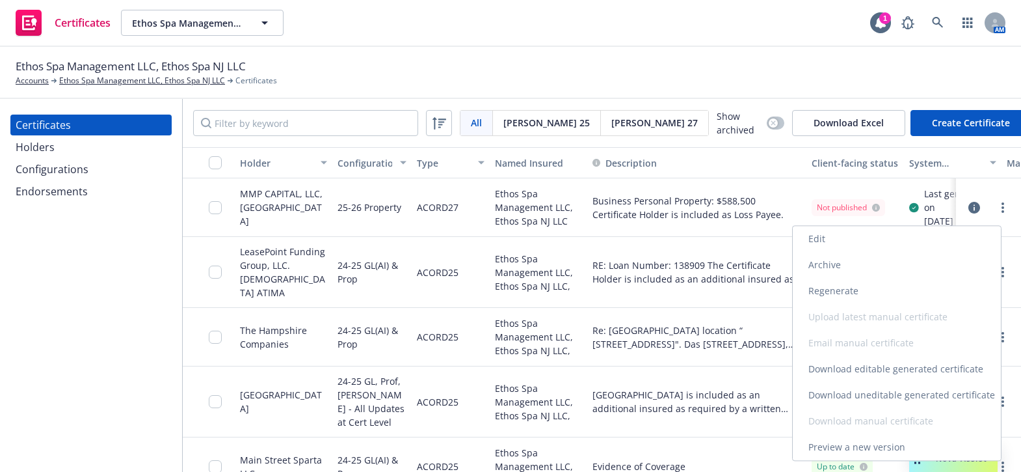
click at [845, 397] on link "Download uneditable generated certificate" at bounding box center [897, 395] width 208 height 26
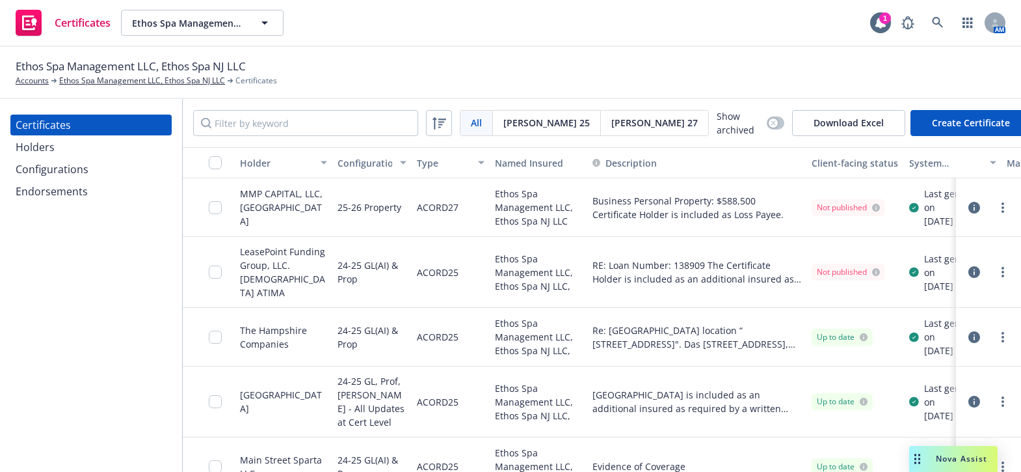
click at [287, 235] on div "MMP CAPITAL, LLC, ISAOA" at bounding box center [284, 207] width 98 height 59
click at [938, 116] on button "Create Certificate" at bounding box center [970, 123] width 121 height 26
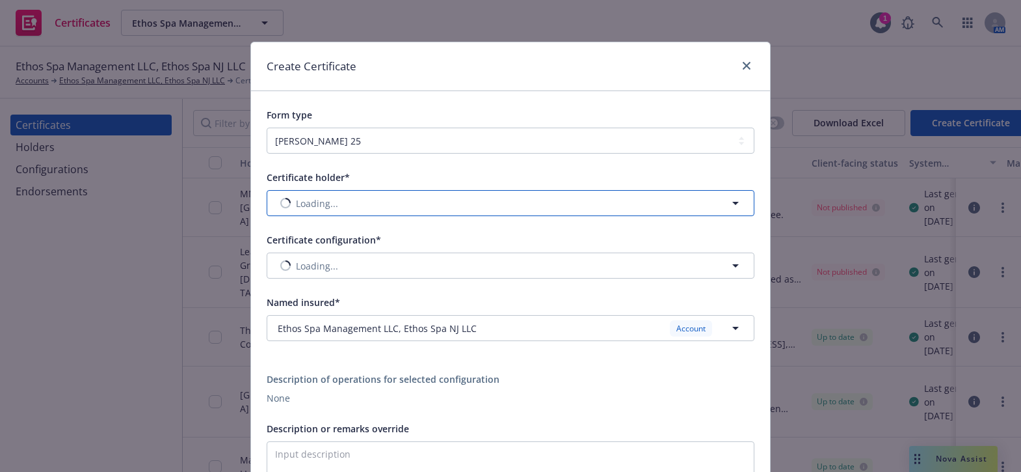
click at [333, 206] on button "Loading..." at bounding box center [511, 203] width 488 height 26
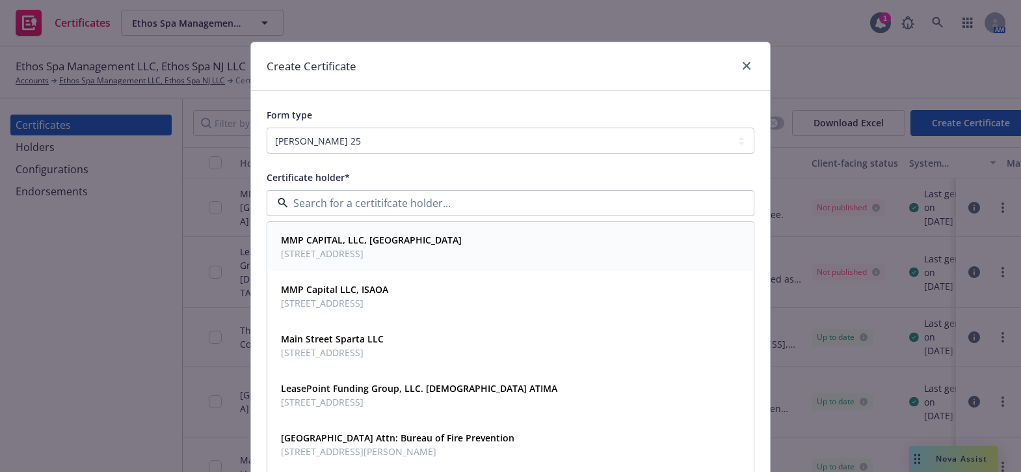
click at [323, 252] on span "19 Engineers Ln, Farmingdale, NY, 11735, USA" at bounding box center [371, 254] width 181 height 14
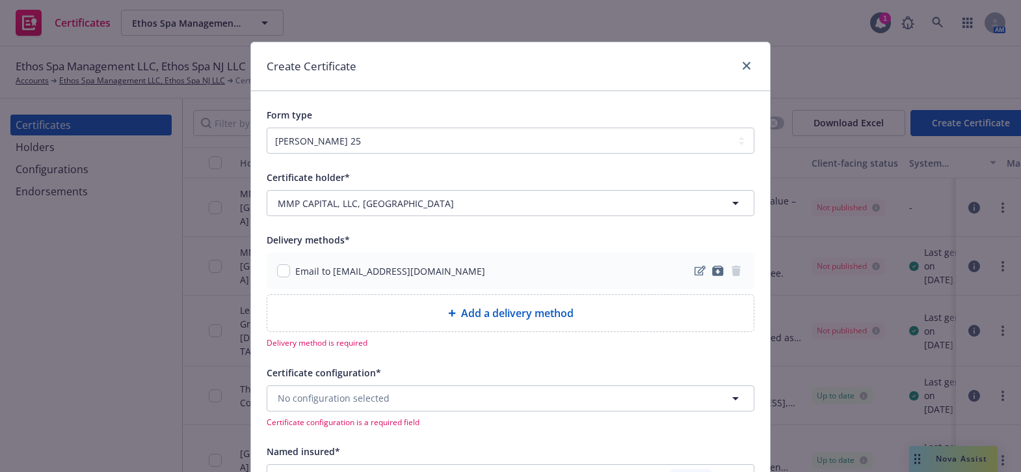
click at [286, 272] on div "Email to insurance@mmpcapital.com" at bounding box center [381, 271] width 208 height 14
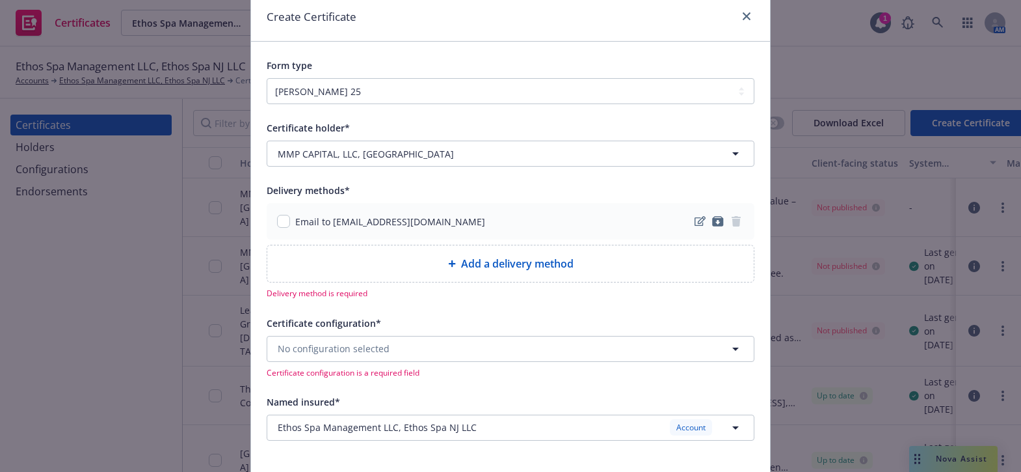
scroll to position [118, 0]
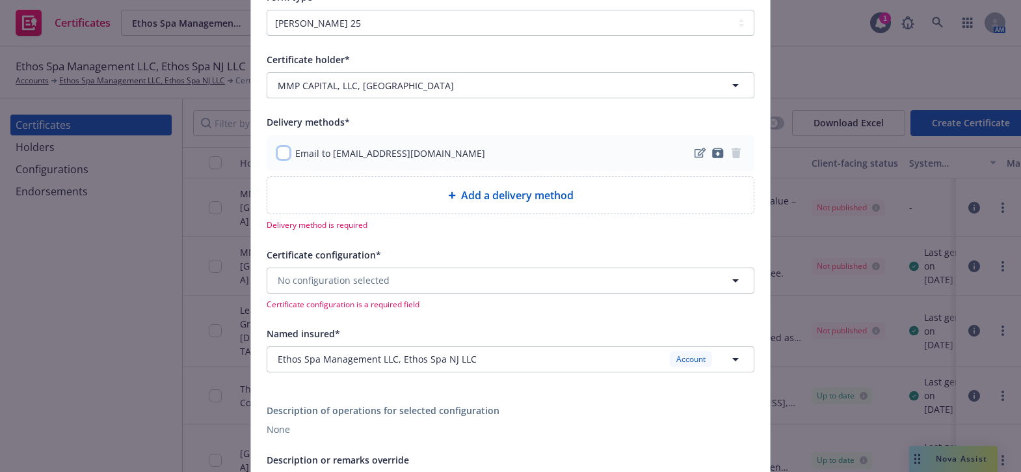
drag, startPoint x: 280, startPoint y: 148, endPoint x: 325, endPoint y: 246, distance: 108.6
click at [279, 148] on input "checkbox" at bounding box center [283, 152] width 13 height 13
checkbox input "true"
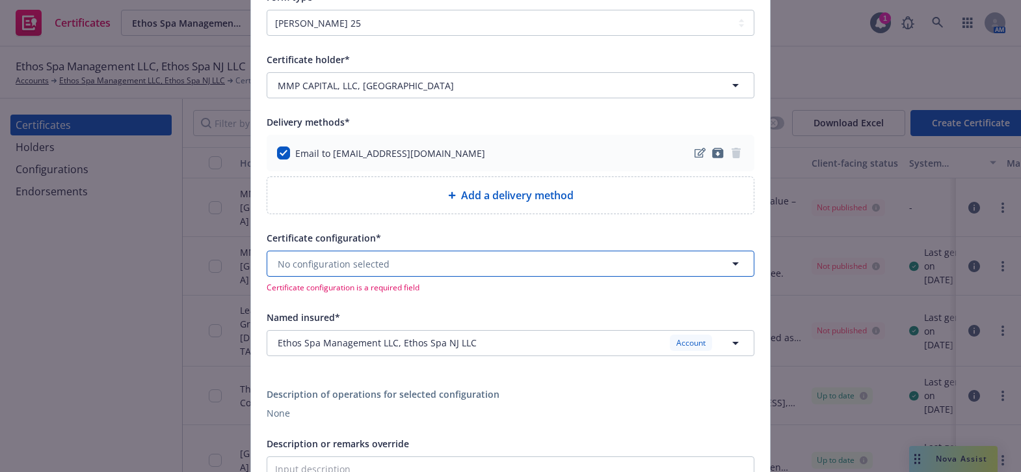
click at [345, 257] on span "No configuration selected" at bounding box center [334, 264] width 112 height 14
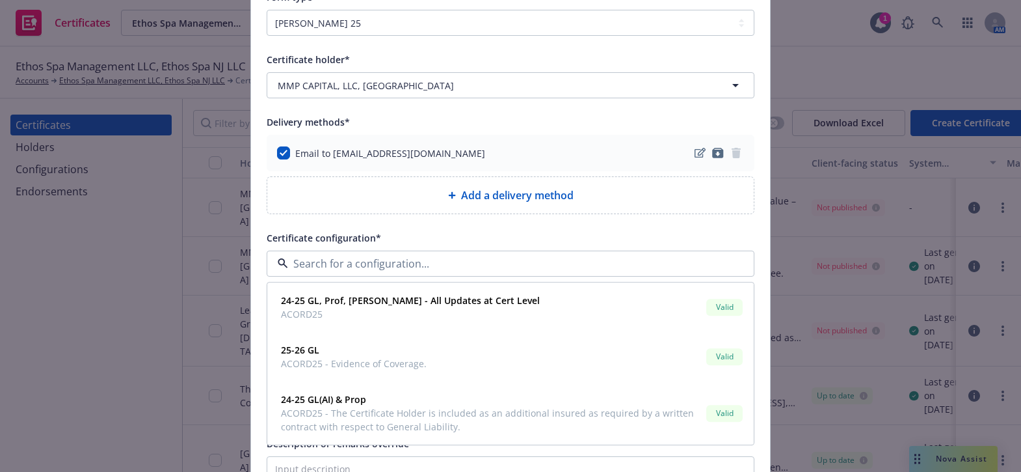
scroll to position [177, 0]
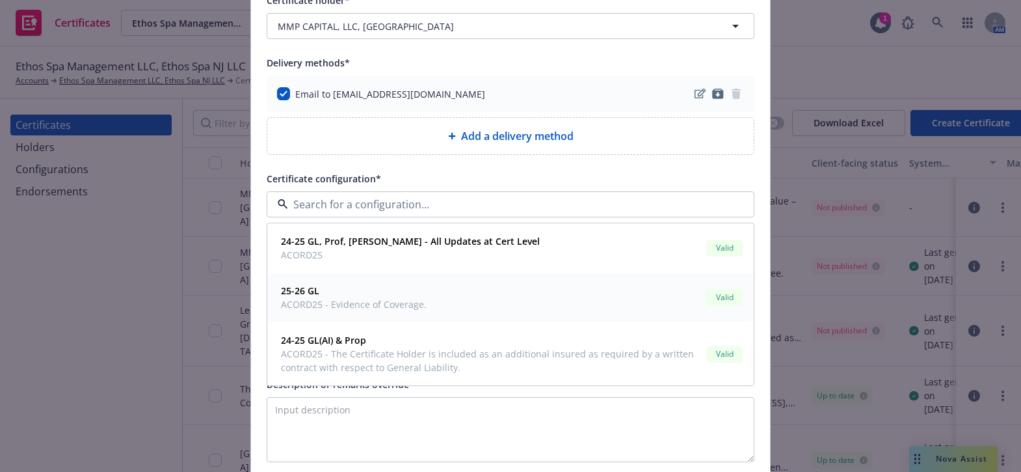
click at [371, 295] on span "25-26 GL" at bounding box center [354, 291] width 146 height 14
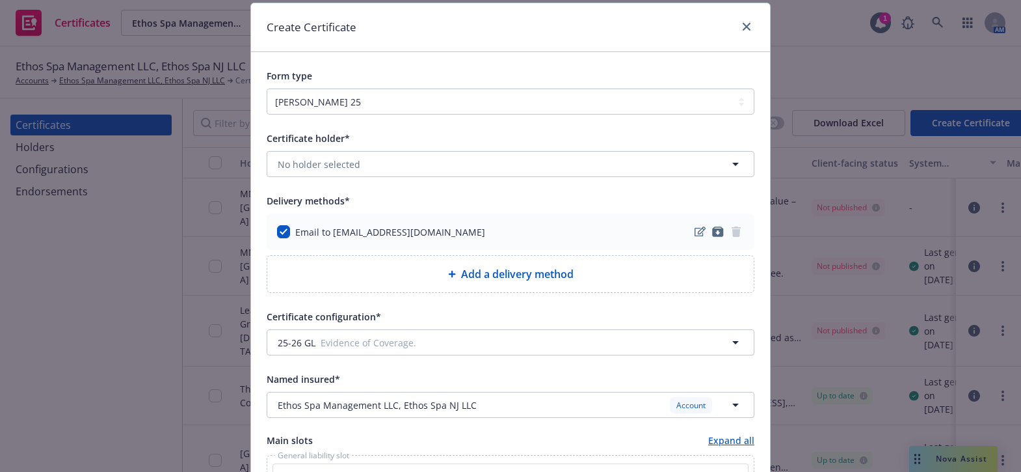
scroll to position [118, 0]
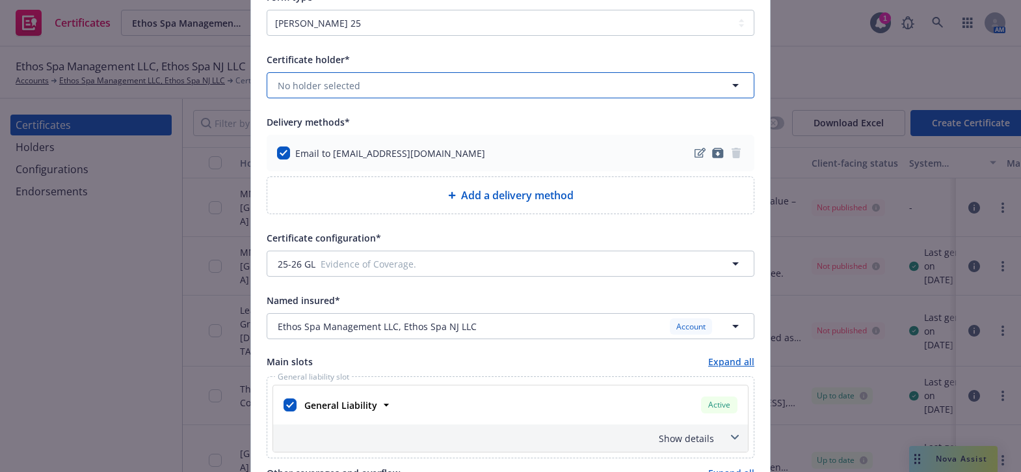
click at [354, 93] on button "No holder selected" at bounding box center [511, 85] width 488 height 26
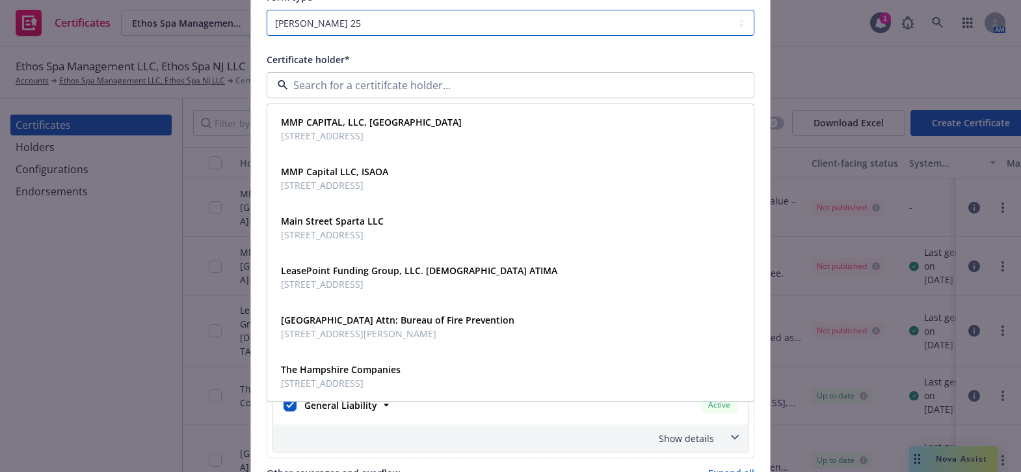
click at [351, 33] on select "ACORD 25 ACORD 27 ACORD 28" at bounding box center [511, 23] width 488 height 26
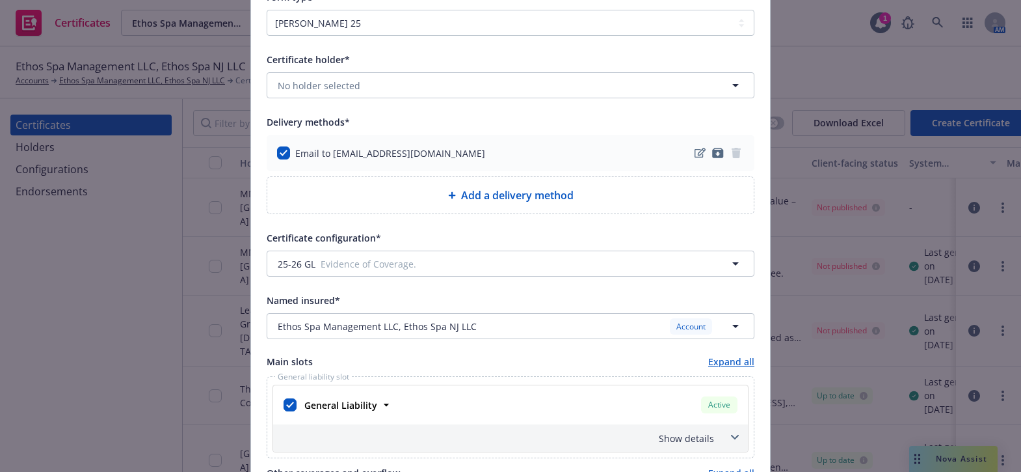
click at [372, 179] on div "Add a delivery method" at bounding box center [510, 195] width 486 height 36
select select "EMAIL"
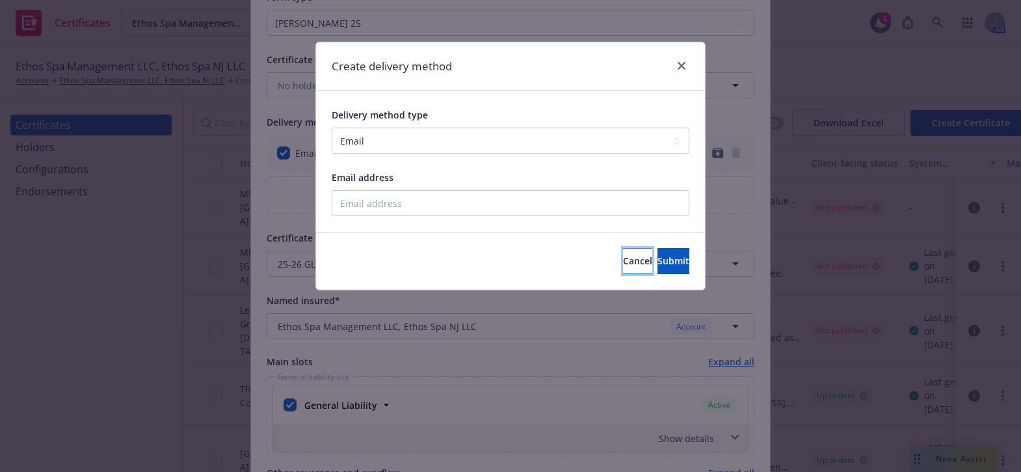
click at [623, 252] on button "Cancel" at bounding box center [637, 261] width 29 height 26
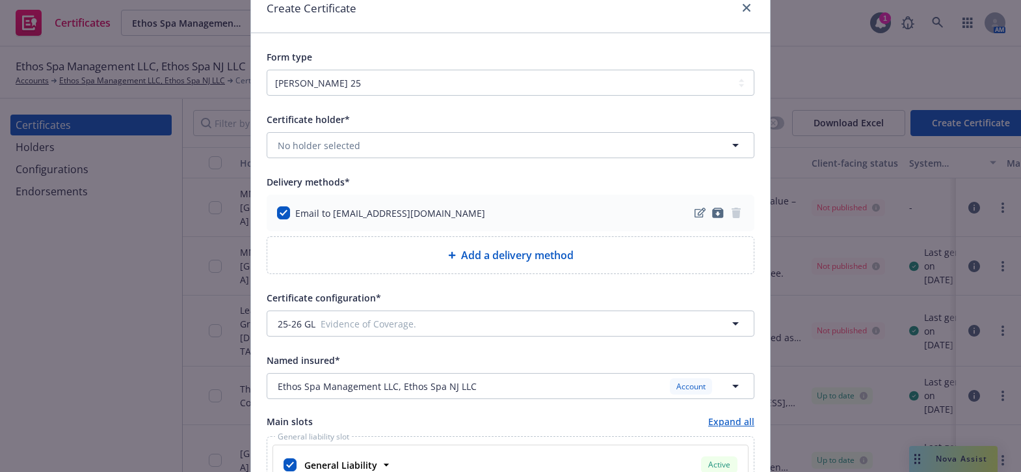
scroll to position [0, 0]
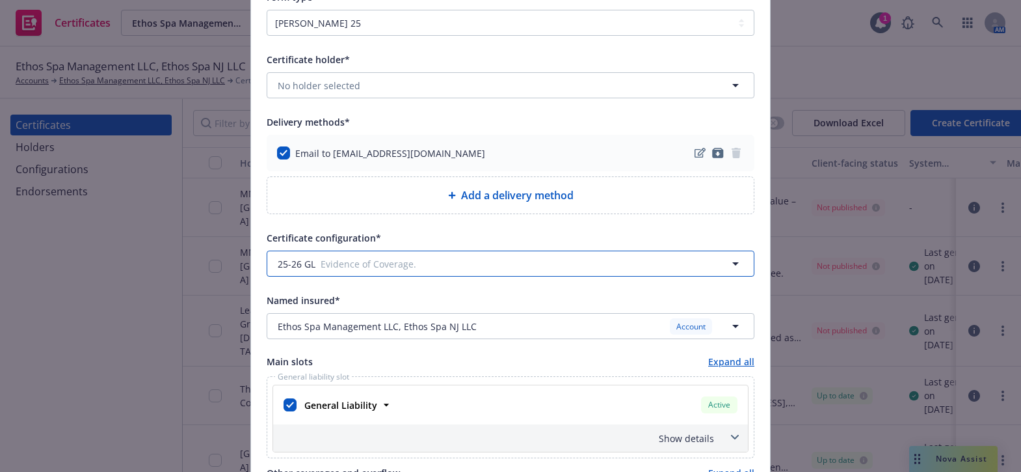
click at [337, 269] on button "25-26 GL Evidence of Coverage." at bounding box center [511, 263] width 488 height 26
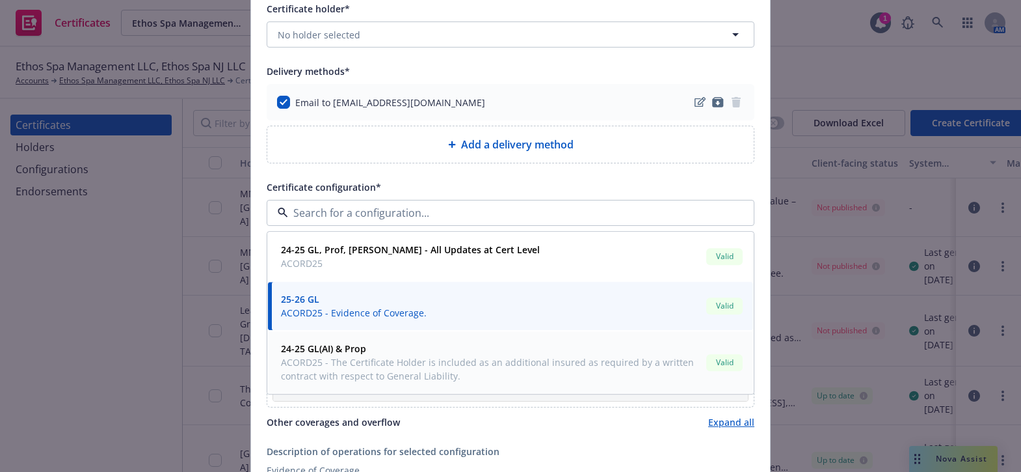
scroll to position [236, 0]
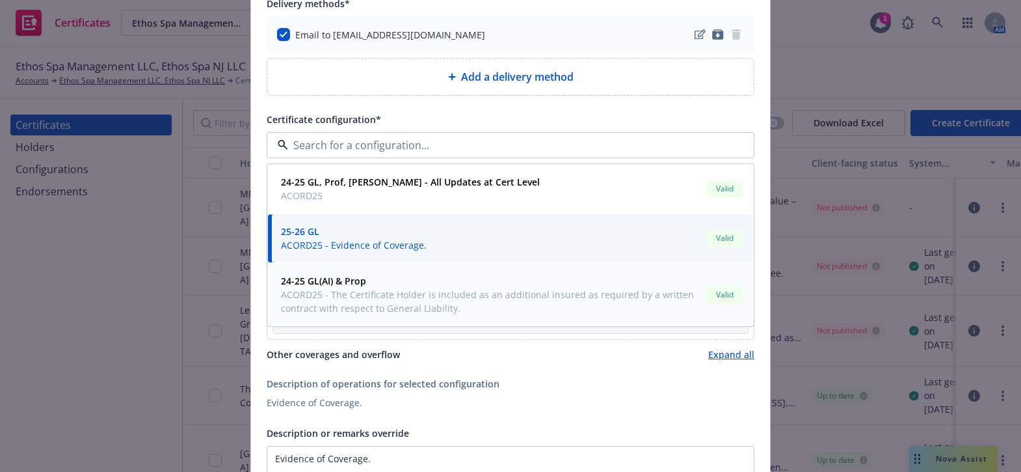
click at [373, 298] on span "ACORD25 - The Certificate Holder is included as an additional insured as requir…" at bounding box center [491, 301] width 420 height 27
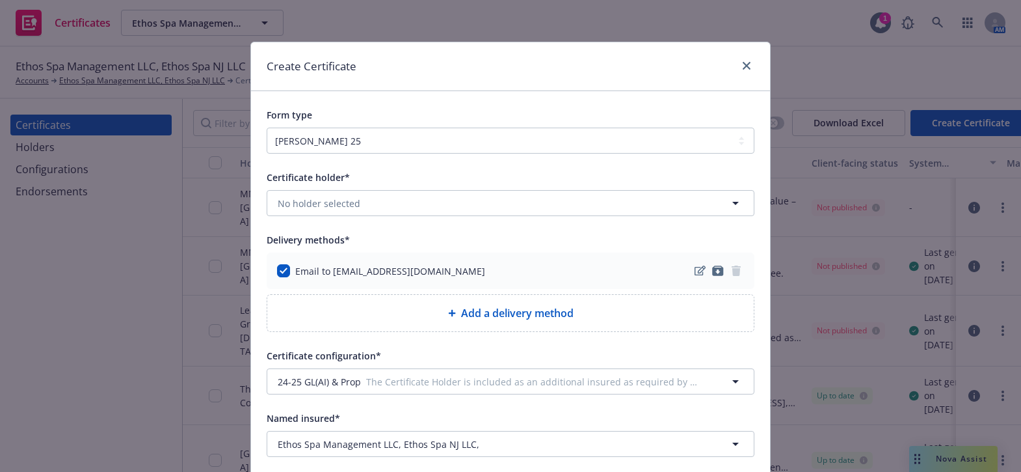
scroll to position [354, 0]
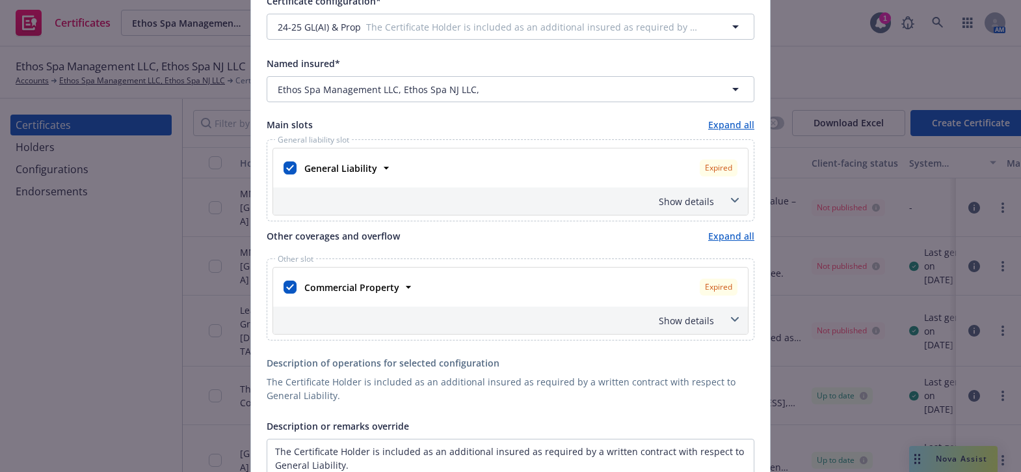
click at [673, 313] on div "Show details" at bounding box center [495, 320] width 438 height 14
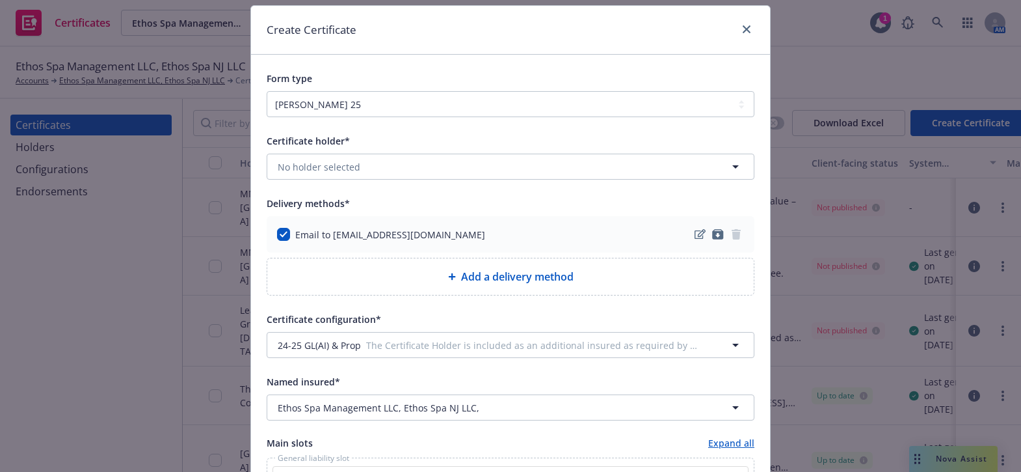
scroll to position [0, 0]
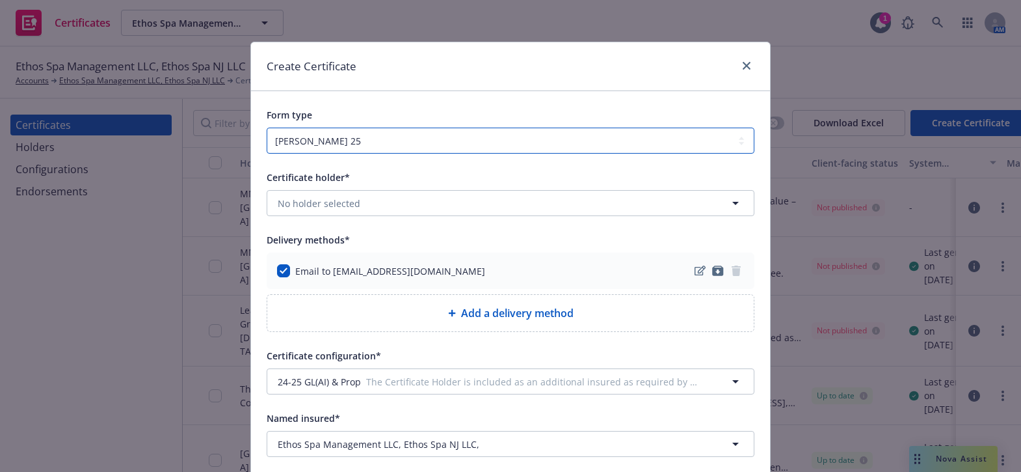
click at [324, 139] on select "ACORD 25 ACORD 27 ACORD 28" at bounding box center [511, 140] width 488 height 26
click at [332, 143] on select "ACORD 25 ACORD 27 ACORD 28" at bounding box center [511, 140] width 488 height 26
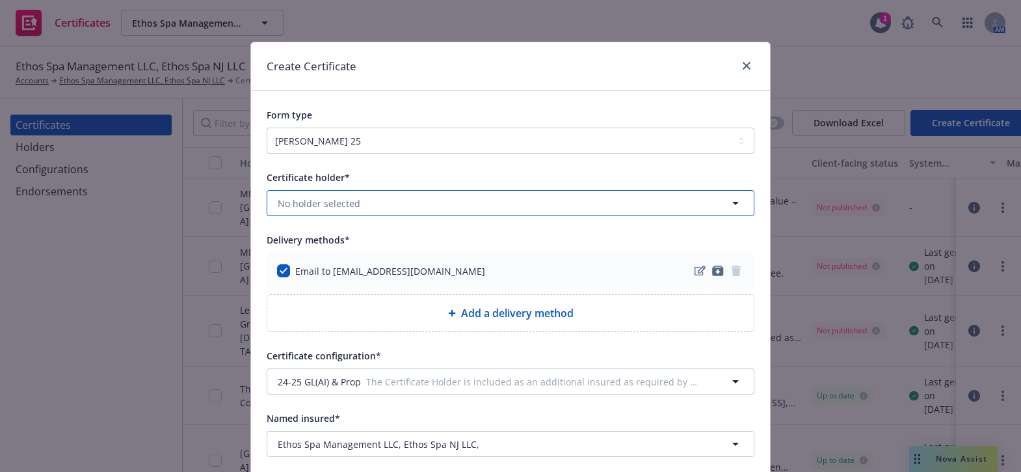
click at [317, 207] on span "No holder selected" at bounding box center [319, 203] width 83 height 14
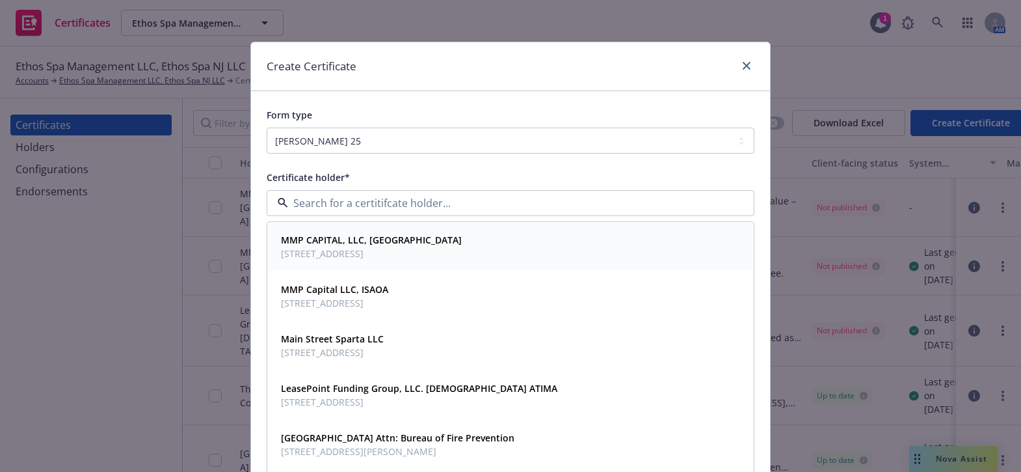
click at [331, 259] on span "19 Engineers Ln, Farmingdale, NY, 11735, USA" at bounding box center [371, 254] width 181 height 14
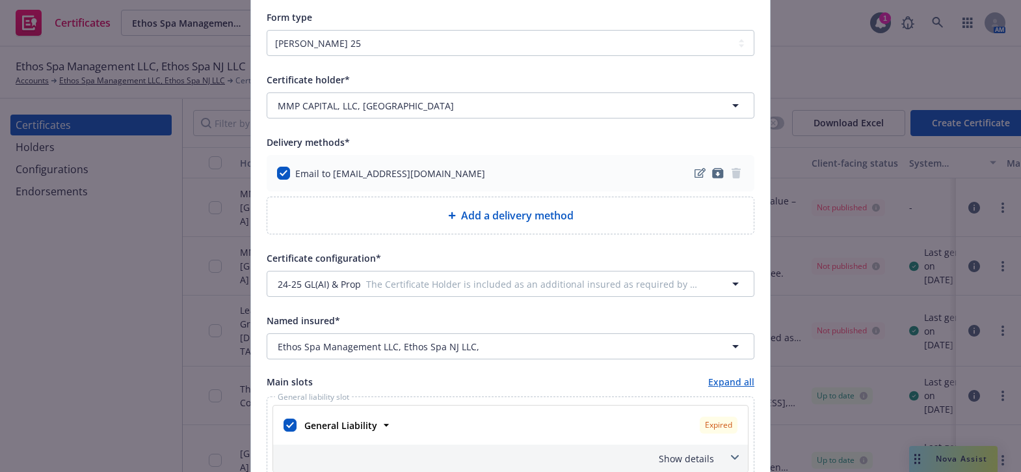
scroll to position [177, 0]
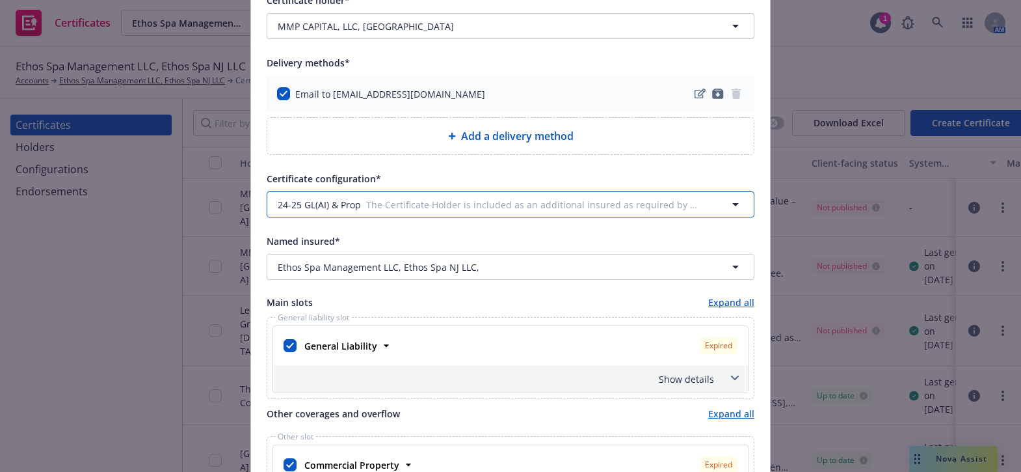
click at [324, 215] on button "24-25 GL(AI) & Prop The Certificate Holder is included as an additional insured…" at bounding box center [511, 204] width 488 height 26
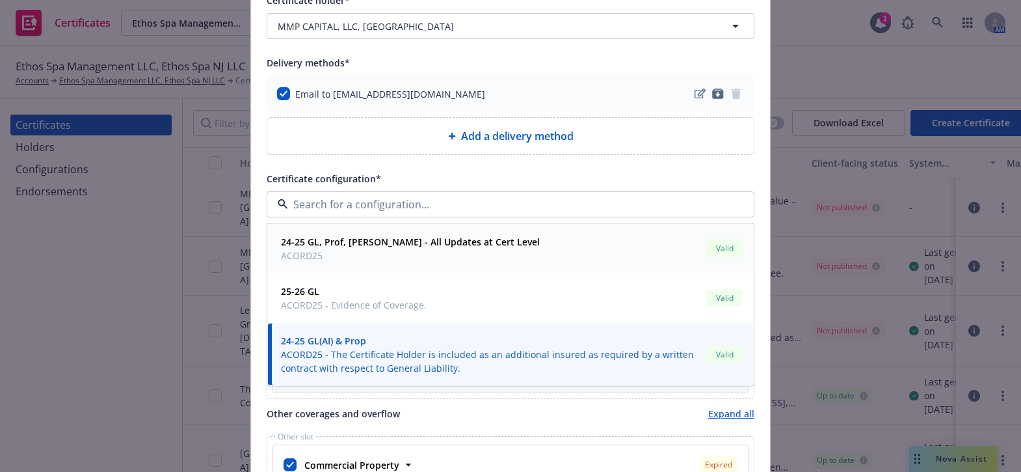
click at [318, 282] on div "25-26 GL ACORD25 - Evidence of Coverage." at bounding box center [352, 298] width 153 height 33
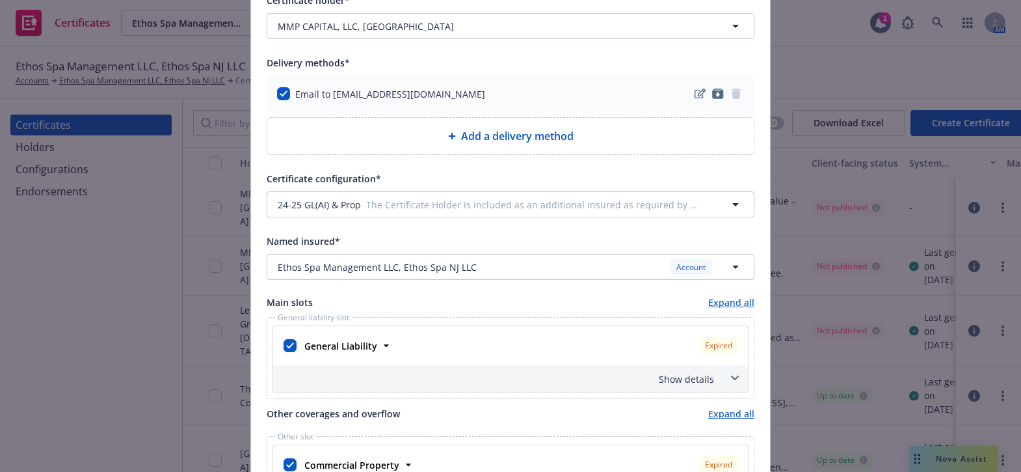
type textarea "Evidence of Coverage."
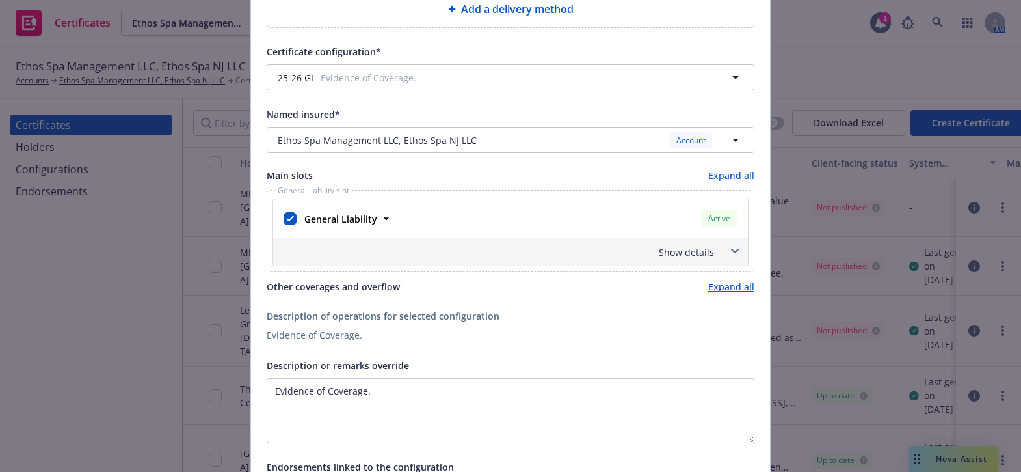
scroll to position [414, 0]
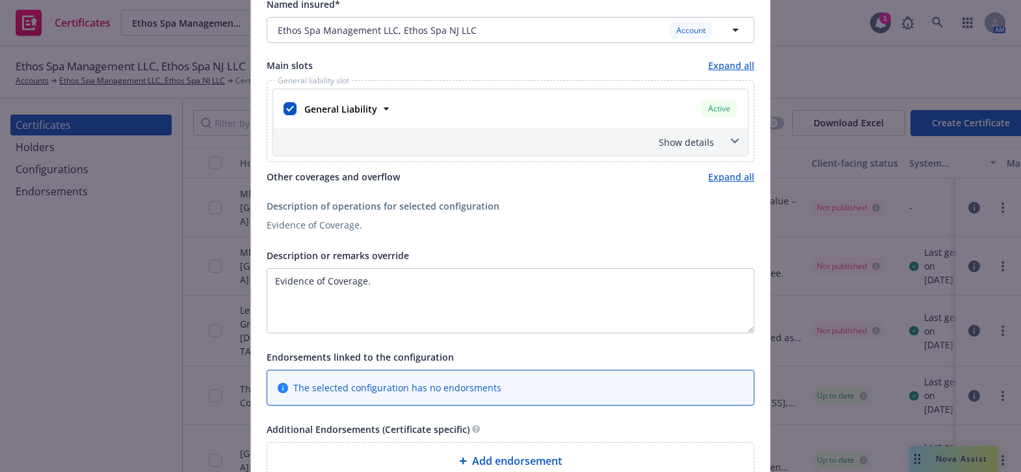
click at [695, 126] on div "General Liability Active Policy number CO000007365-03 Premium $35,948.00 Effect…" at bounding box center [510, 108] width 475 height 39
click at [700, 146] on div "Show details" at bounding box center [495, 142] width 438 height 14
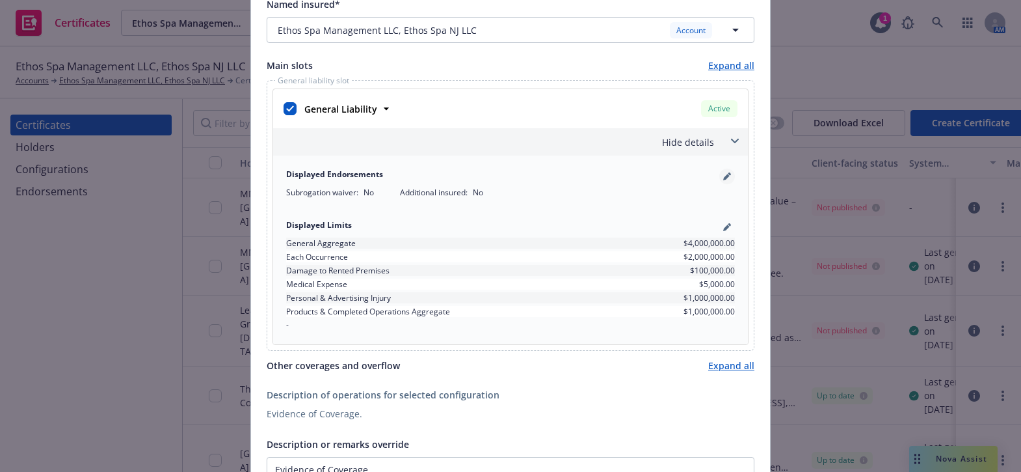
click at [725, 180] on link "pencil" at bounding box center [727, 176] width 16 height 16
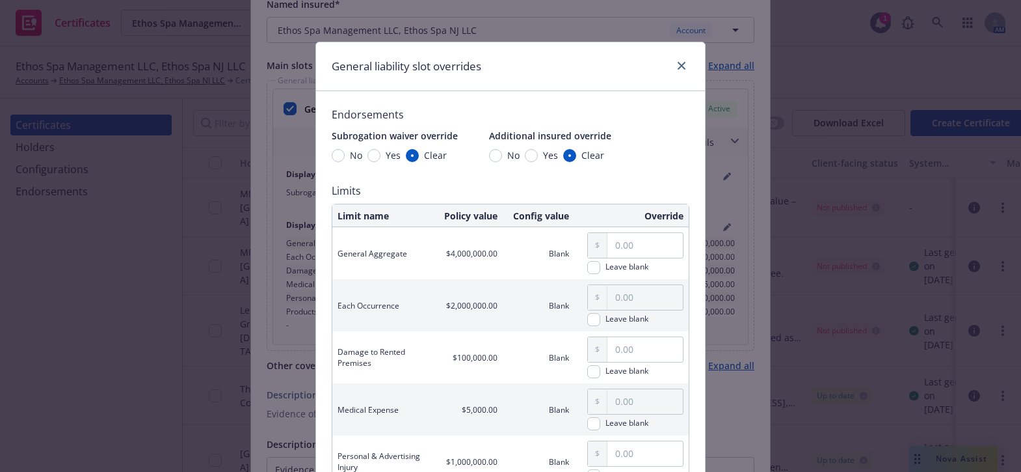
click at [538, 150] on span "Yes" at bounding box center [548, 155] width 20 height 14
click at [533, 150] on input "Yes" at bounding box center [531, 155] width 13 height 13
radio input "true"
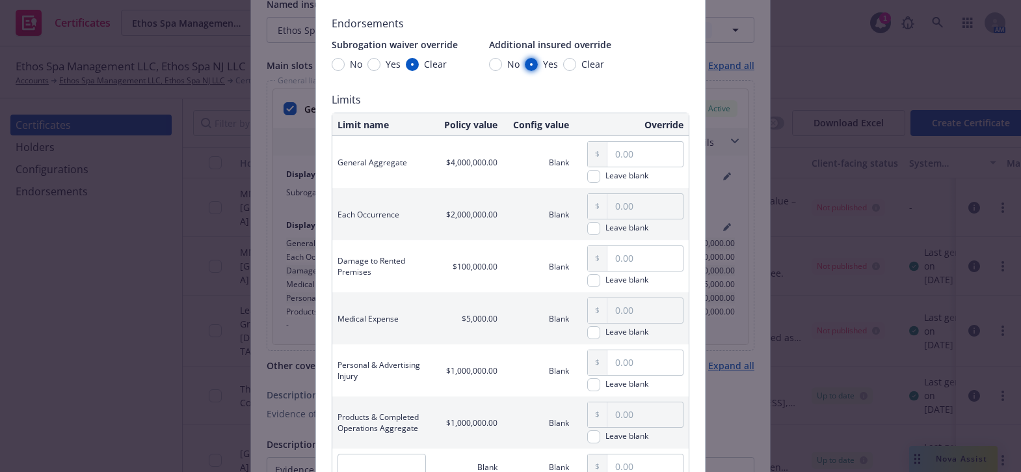
scroll to position [177, 0]
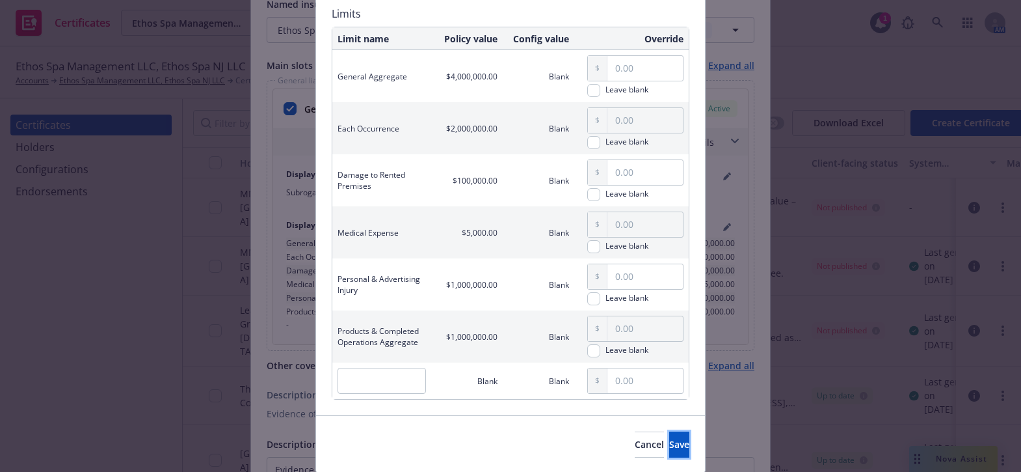
drag, startPoint x: 639, startPoint y: 437, endPoint x: 548, endPoint y: 392, distance: 101.8
click at [669, 436] on button "Save" at bounding box center [679, 444] width 20 height 26
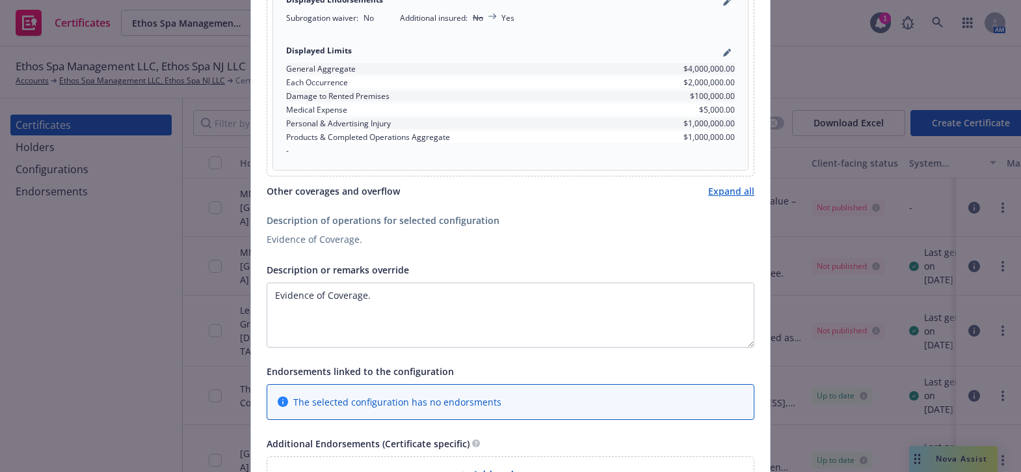
scroll to position [709, 0]
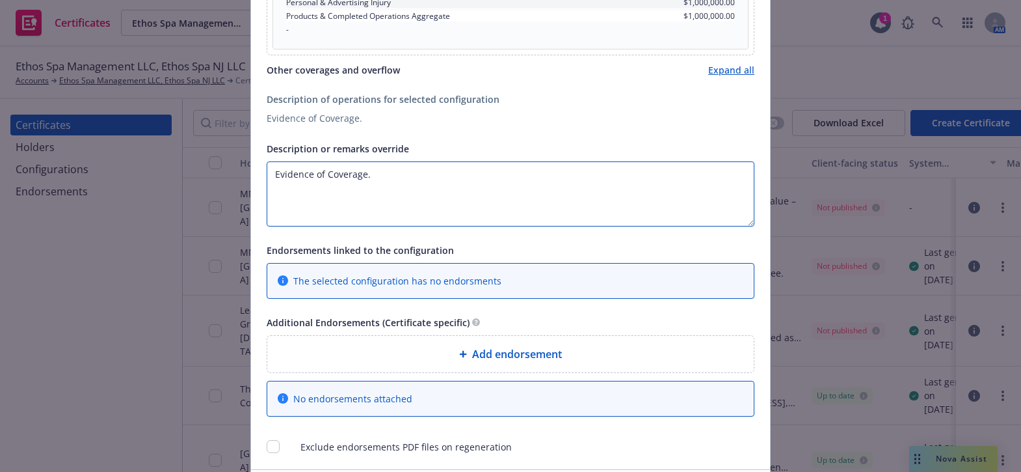
drag, startPoint x: 421, startPoint y: 183, endPoint x: 33, endPoint y: 148, distance: 389.9
click at [49, 152] on div "Create Certificate Form type ACORD 25 ACORD 27 ACORD 28 Certificate holder* [ob…" at bounding box center [510, 236] width 1021 height 472
paste textarea "1A MAIN ST STE 8 SPARTA,NJ 07871-1909"
paste textarea "EFA Number: 202504_106200"
paste textarea "The Certificate Holder is included as an additional insured as required by a wr…"
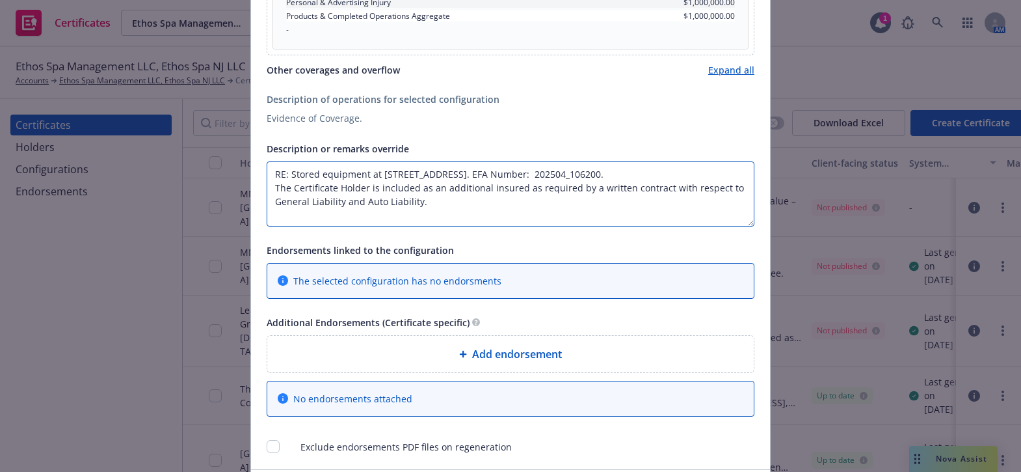
drag, startPoint x: 335, startPoint y: 206, endPoint x: 427, endPoint y: 206, distance: 92.3
click at [488, 206] on textarea "RE: Stored equipment at 1A MAIN ST STE 8 SPARTA,NJ 07871-1909. EFA Number: 2025…" at bounding box center [511, 193] width 488 height 65
click at [425, 206] on textarea "RE: Stored equipment at 1A MAIN ST STE 8 SPARTA,NJ 07871-1909. EFA Number: 2025…" at bounding box center [511, 193] width 488 height 65
drag, startPoint x: 341, startPoint y: 189, endPoint x: 337, endPoint y: 202, distance: 13.0
click at [337, 202] on textarea "RE: Stored equipment at 1A MAIN ST STE 8 SPARTA,NJ 07871-1909. EFA Number: 2025…" at bounding box center [511, 193] width 488 height 65
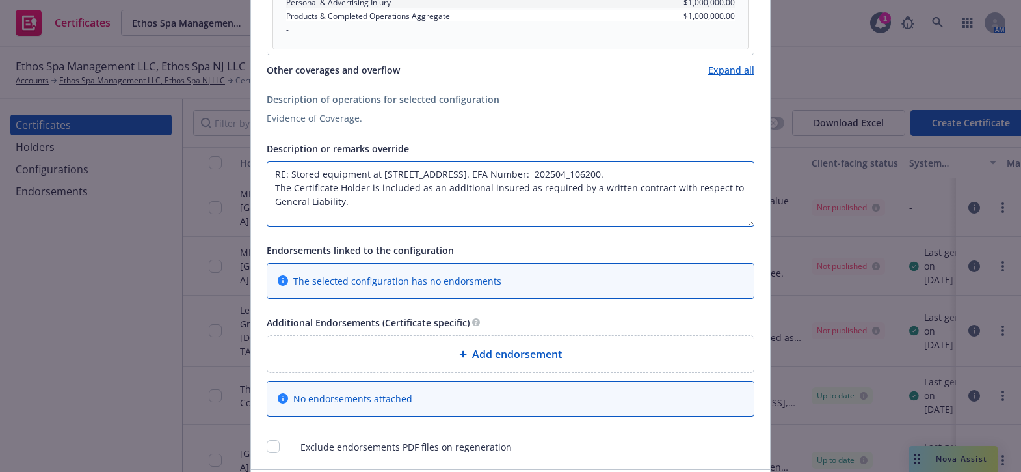
type textarea "RE: Stored equipment at 1A MAIN ST STE 8 SPARTA,NJ 07871-1909. EFA Number: 2025…"
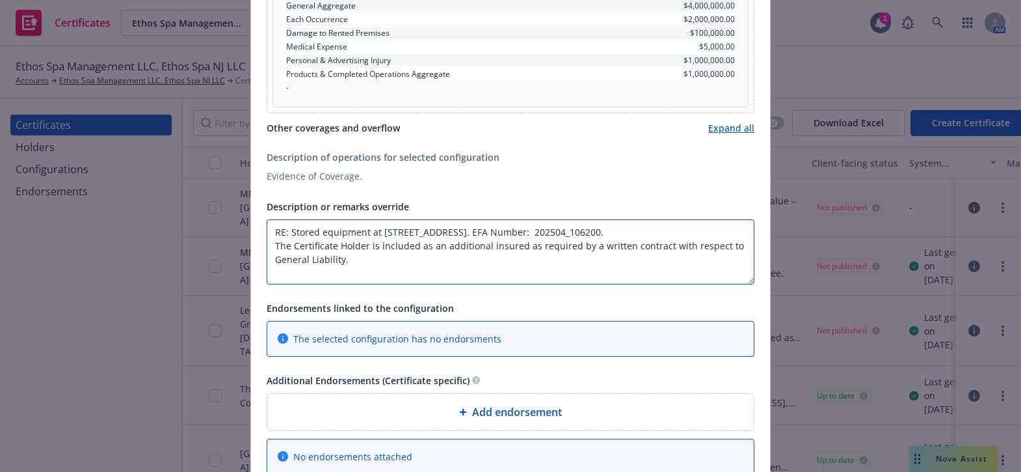
scroll to position [804, 0]
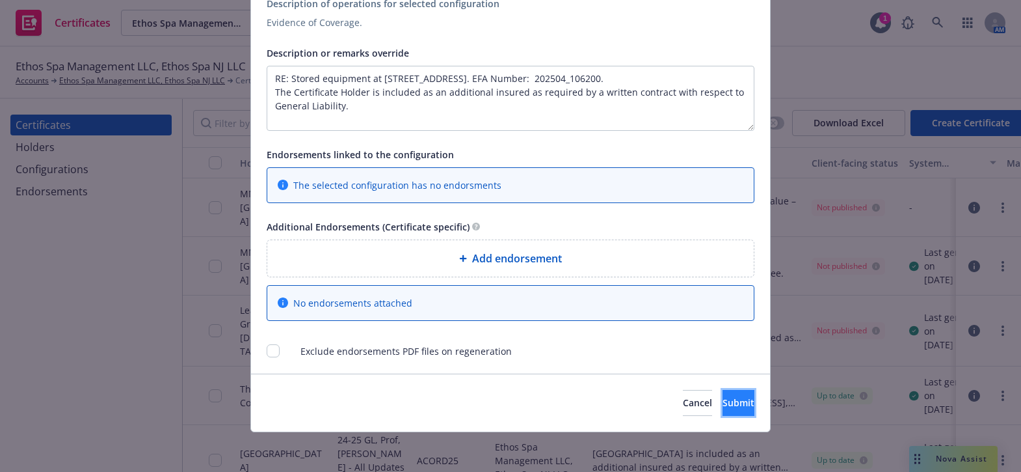
click at [723, 397] on span "Submit" at bounding box center [739, 402] width 32 height 12
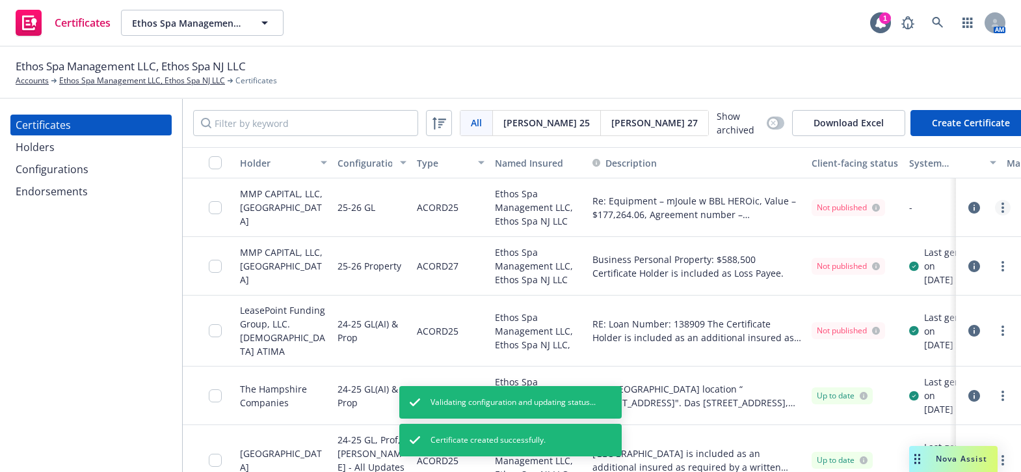
click at [995, 206] on link "more" at bounding box center [1003, 208] width 16 height 16
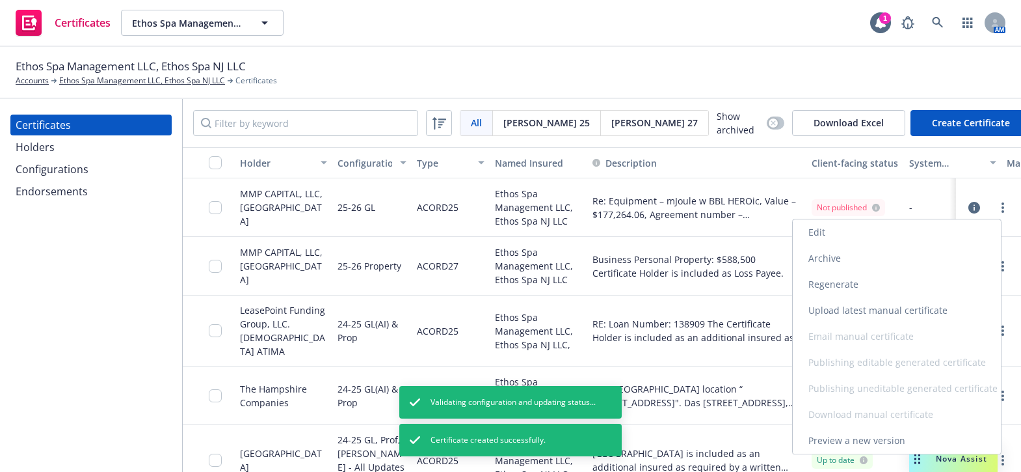
click at [827, 279] on link "Regenerate" at bounding box center [897, 284] width 208 height 26
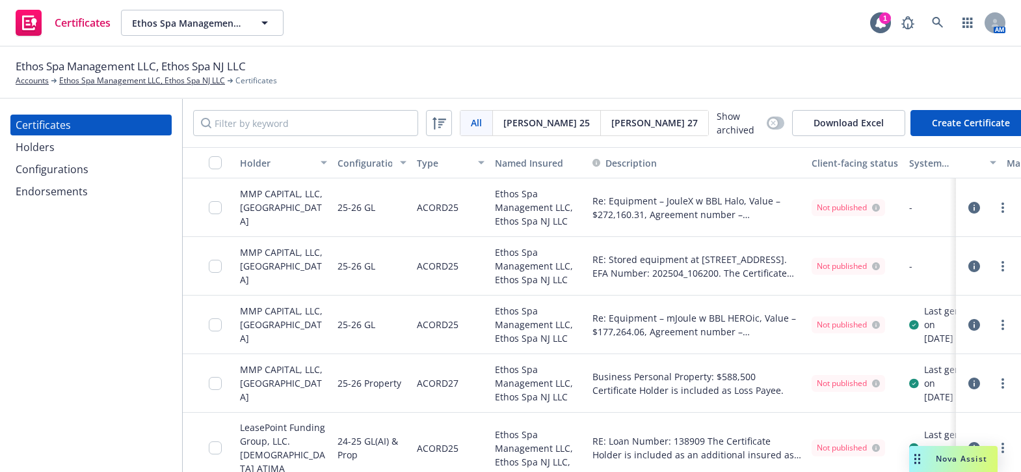
scroll to position [0, 152]
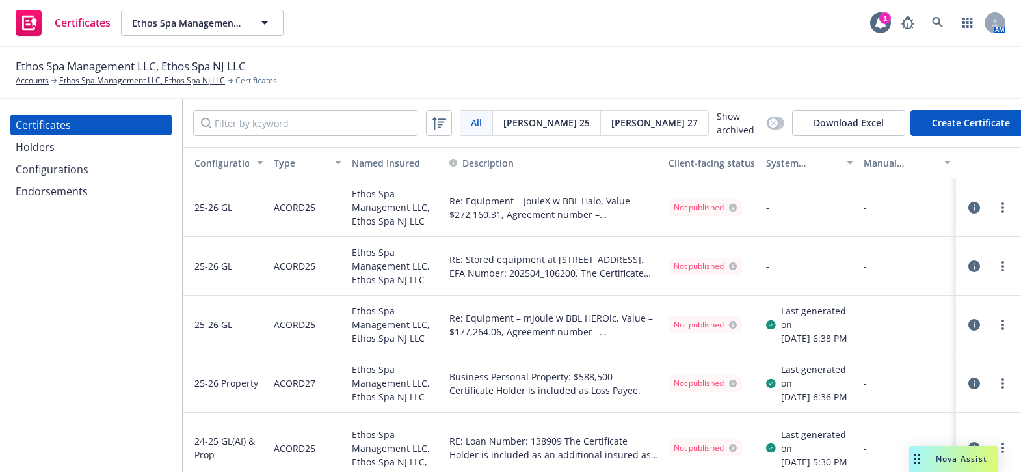
drag, startPoint x: 633, startPoint y: 228, endPoint x: 782, endPoint y: 239, distance: 149.3
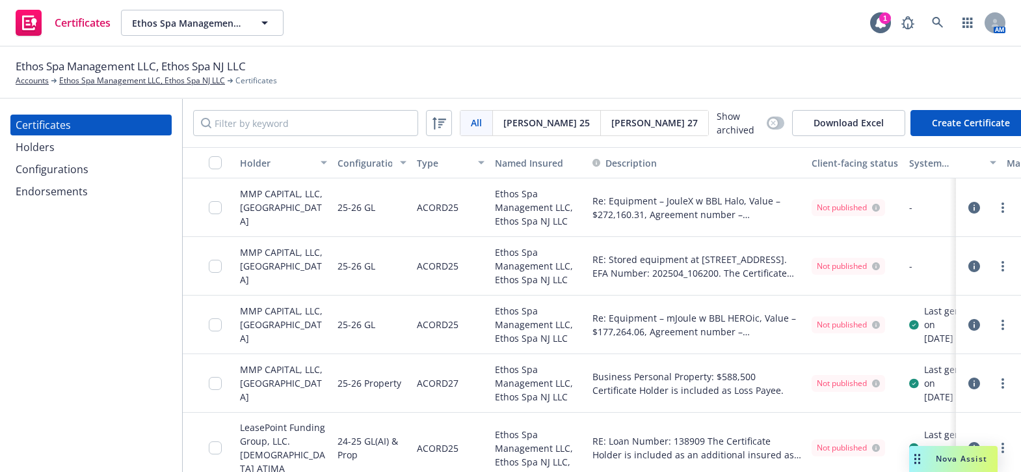
drag, startPoint x: 771, startPoint y: 245, endPoint x: 387, endPoint y: 235, distance: 383.8
click at [995, 207] on link "more" at bounding box center [1003, 208] width 16 height 16
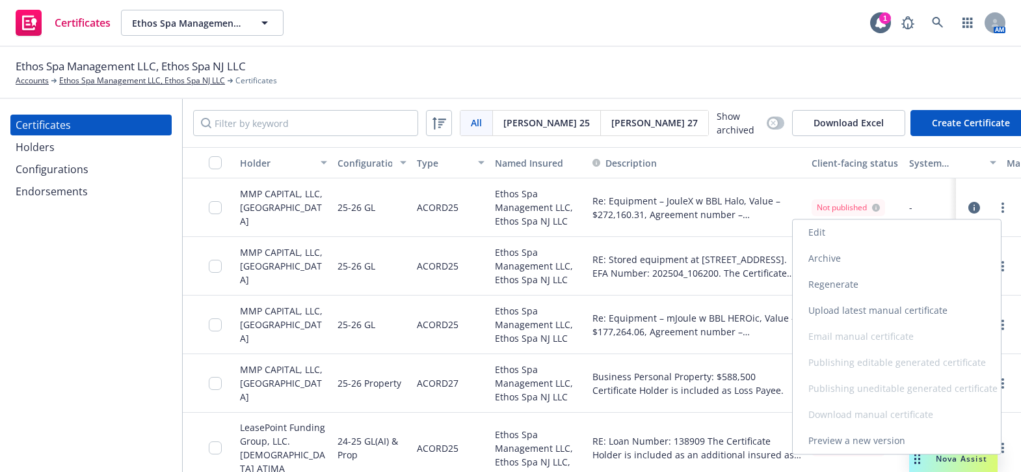
click at [830, 271] on link "Regenerate" at bounding box center [897, 284] width 208 height 26
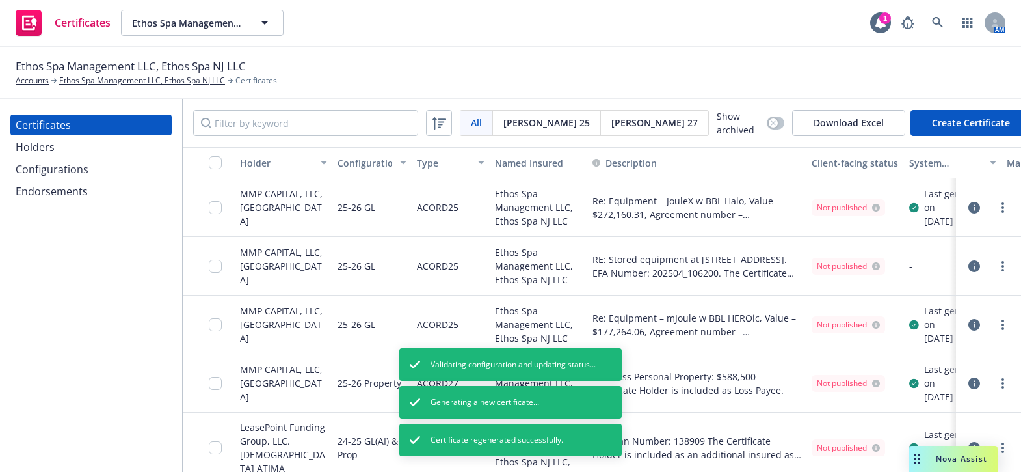
click at [995, 274] on div at bounding box center [1003, 266] width 16 height 16
click at [1002, 271] on icon "more" at bounding box center [1003, 266] width 3 height 10
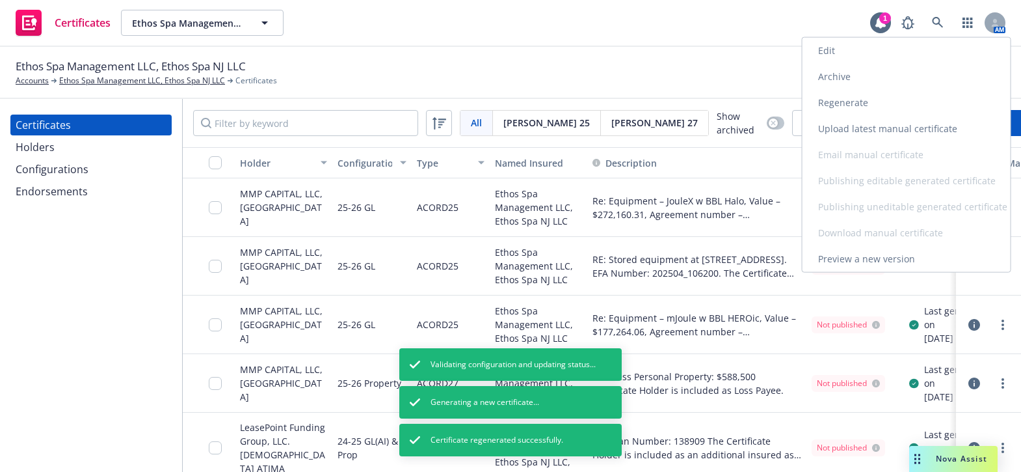
drag, startPoint x: 845, startPoint y: 98, endPoint x: 384, endPoint y: 362, distance: 531.1
click at [845, 98] on link "Regenerate" at bounding box center [907, 103] width 208 height 26
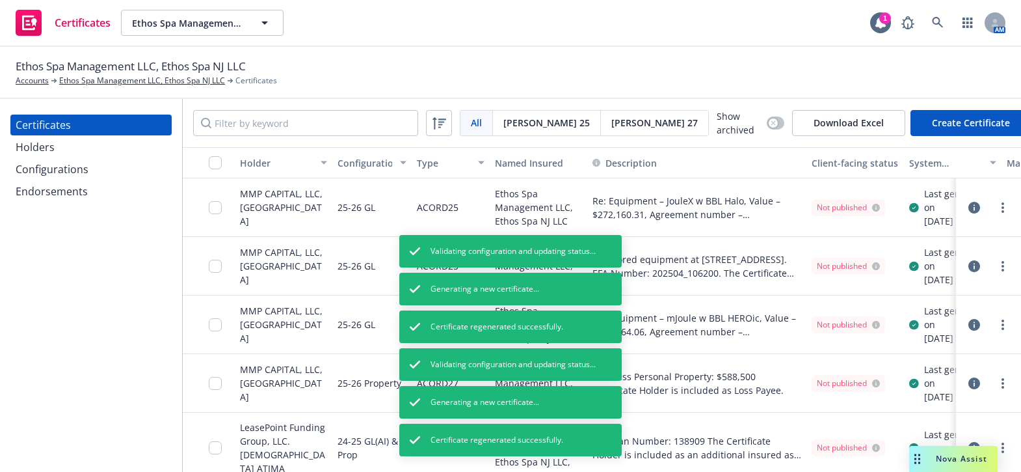
click at [33, 369] on div "Certificates Holders Configurations Endorsements" at bounding box center [91, 285] width 182 height 373
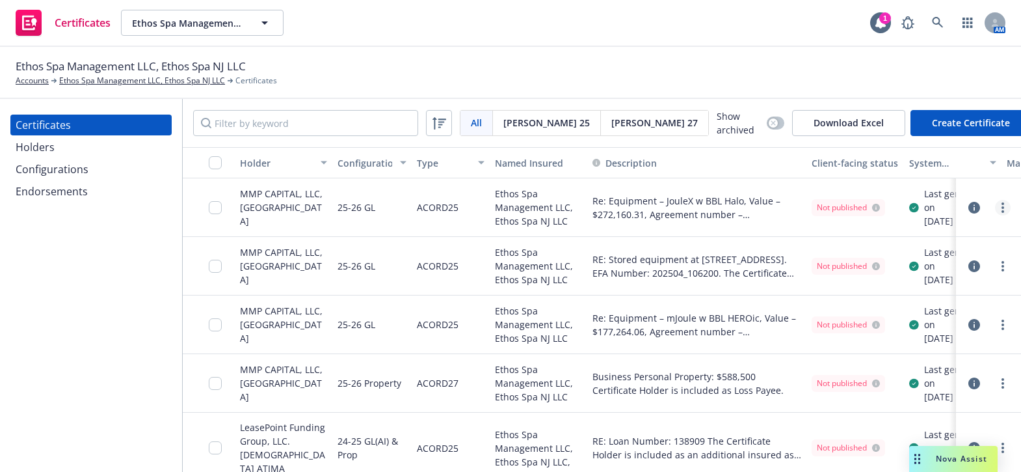
click at [1002, 211] on icon "more" at bounding box center [1003, 207] width 3 height 10
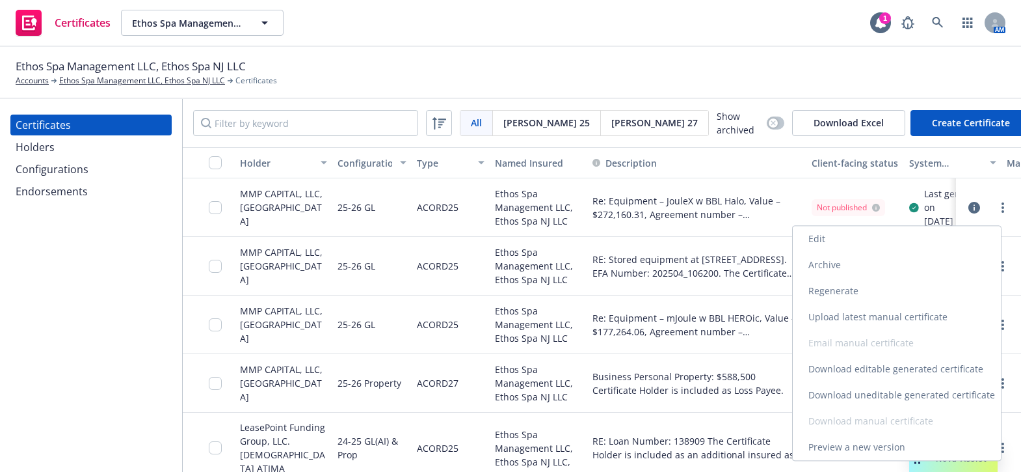
click at [852, 394] on link "Download uneditable generated certificate" at bounding box center [897, 395] width 208 height 26
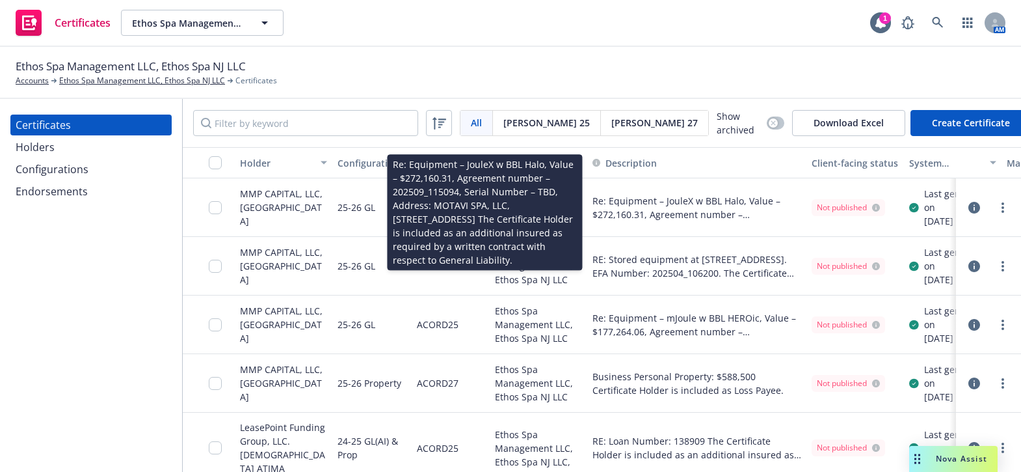
click at [710, 198] on span "Re: Equipment – JouleX w BBL Halo, Value – $272,160.31, Agreement number – 2025…" at bounding box center [696, 207] width 209 height 27
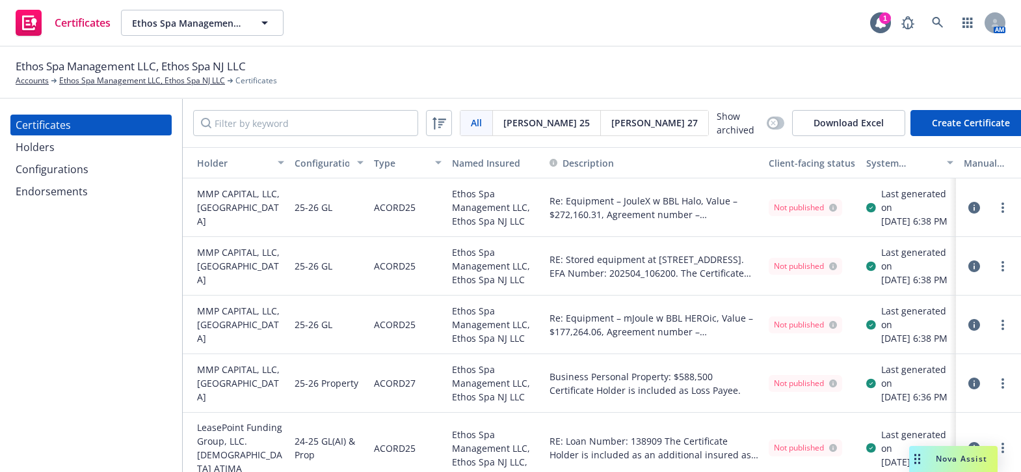
drag, startPoint x: 665, startPoint y: 227, endPoint x: 728, endPoint y: 201, distance: 68.2
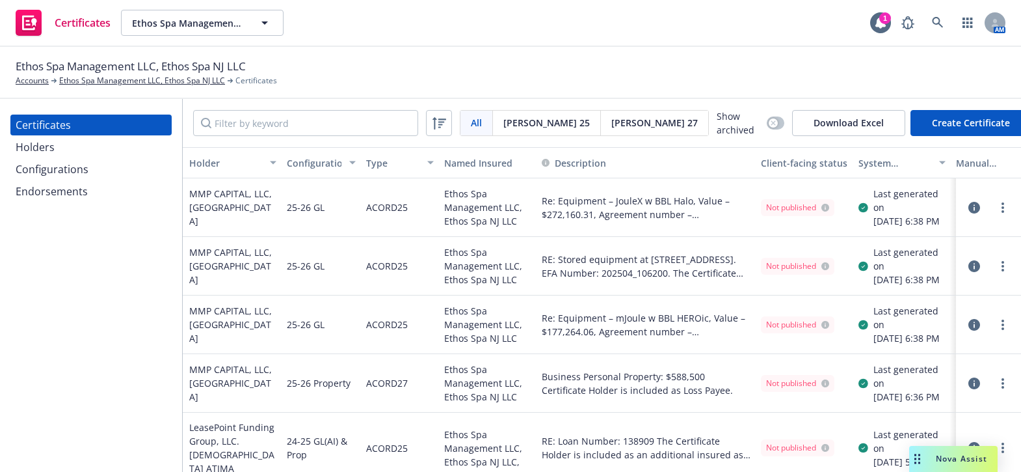
scroll to position [1, 13]
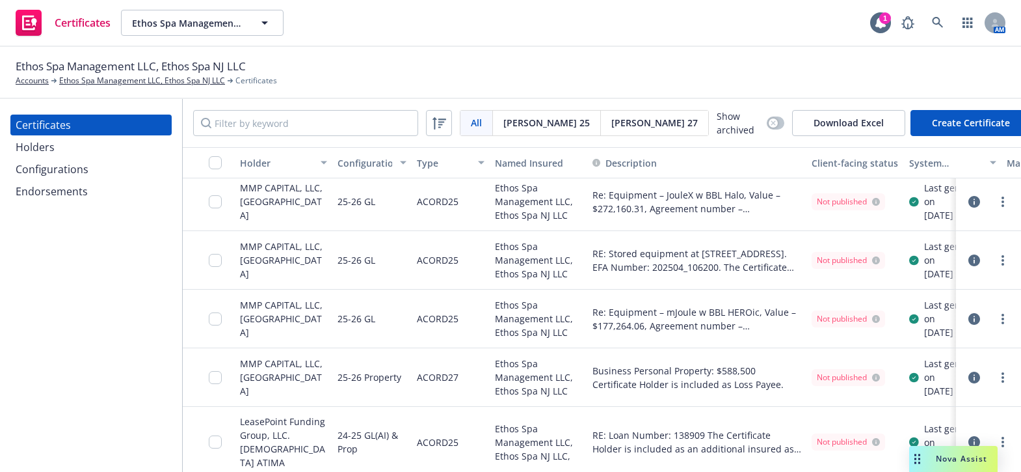
drag, startPoint x: 718, startPoint y: 206, endPoint x: 645, endPoint y: 215, distance: 73.4
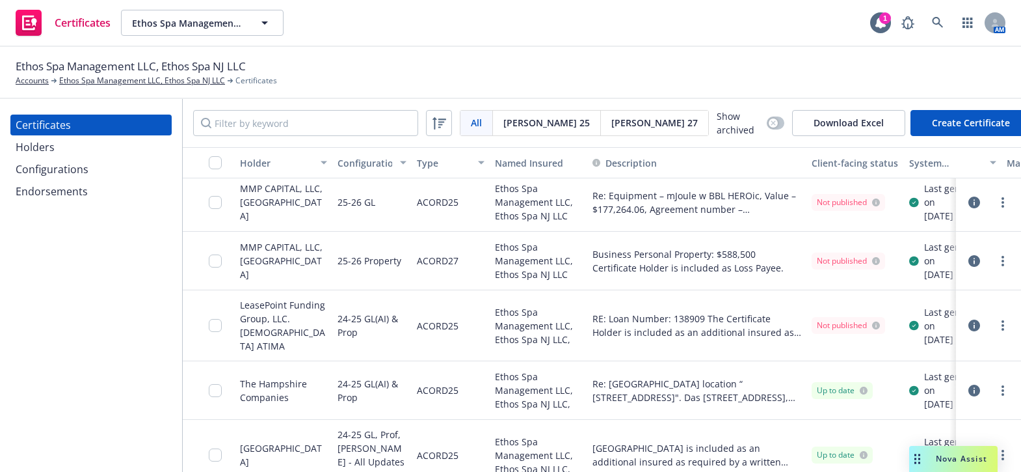
scroll to position [0, 0]
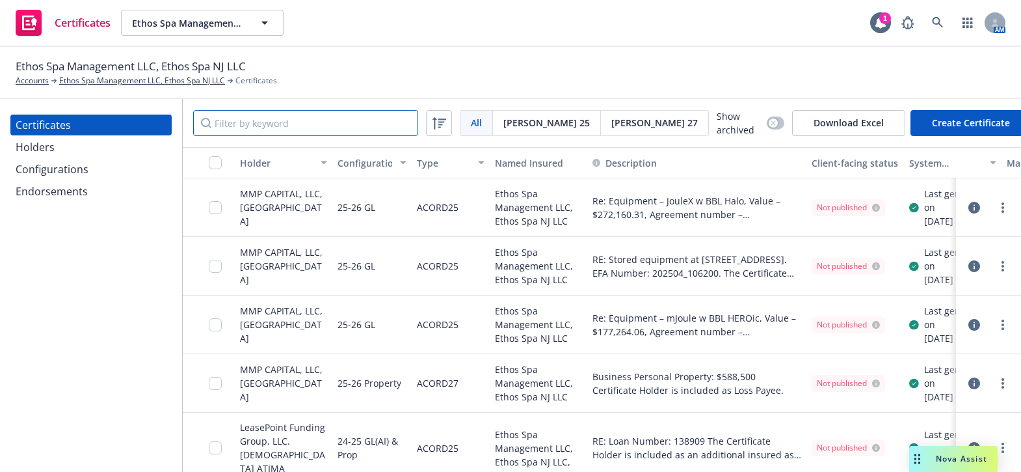
click at [291, 114] on input "Filter by keyword" at bounding box center [305, 123] width 225 height 26
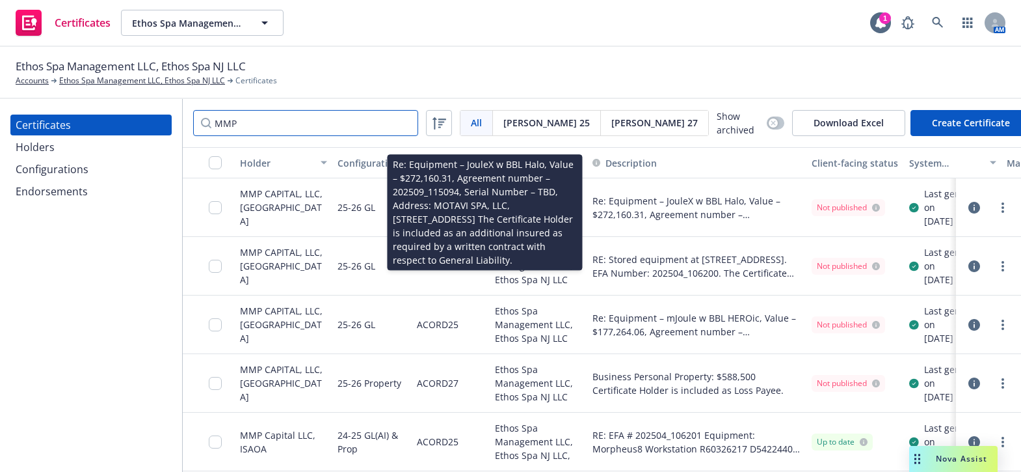
type input "MMP"
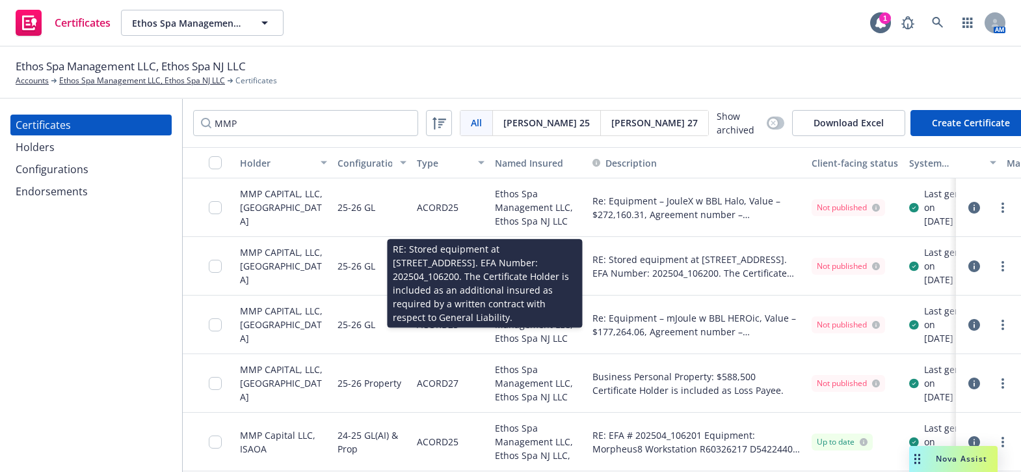
scroll to position [0, 152]
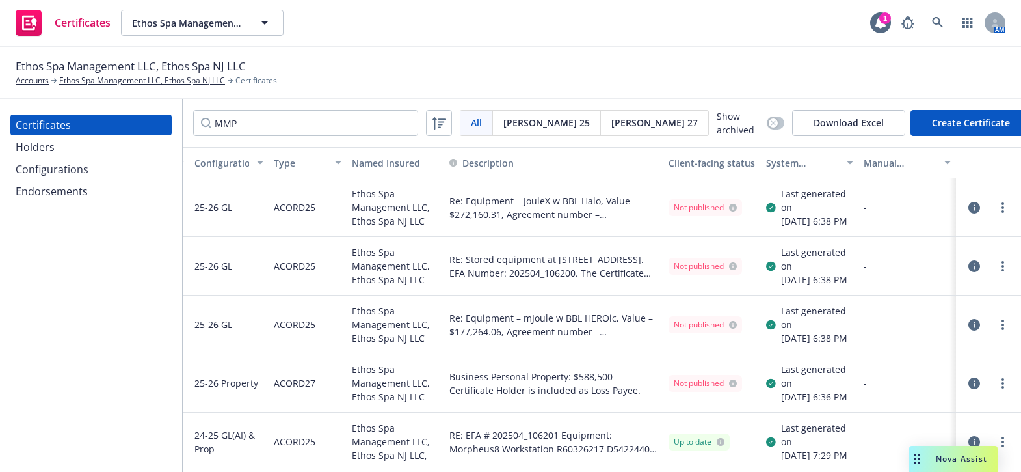
drag, startPoint x: 710, startPoint y: 260, endPoint x: 847, endPoint y: 261, distance: 137.9
click at [956, 209] on div at bounding box center [988, 207] width 65 height 59
click at [968, 211] on icon "button" at bounding box center [974, 208] width 12 height 12
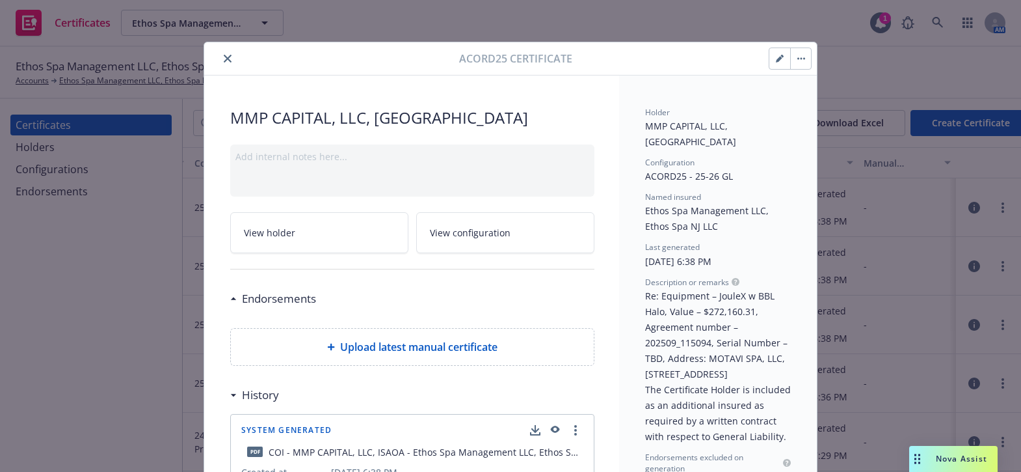
click at [220, 62] on button "close" at bounding box center [228, 59] width 16 height 16
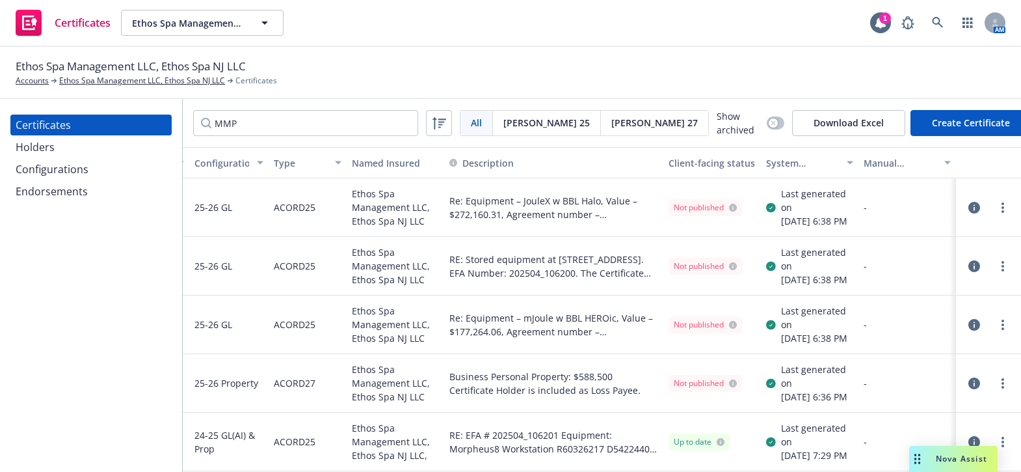
scroll to position [59, 118]
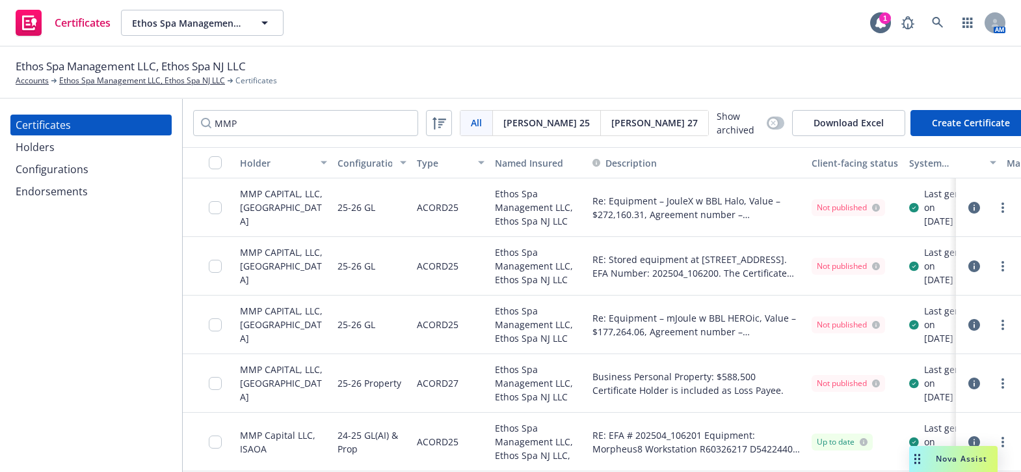
drag, startPoint x: 676, startPoint y: 279, endPoint x: 525, endPoint y: 284, distance: 150.3
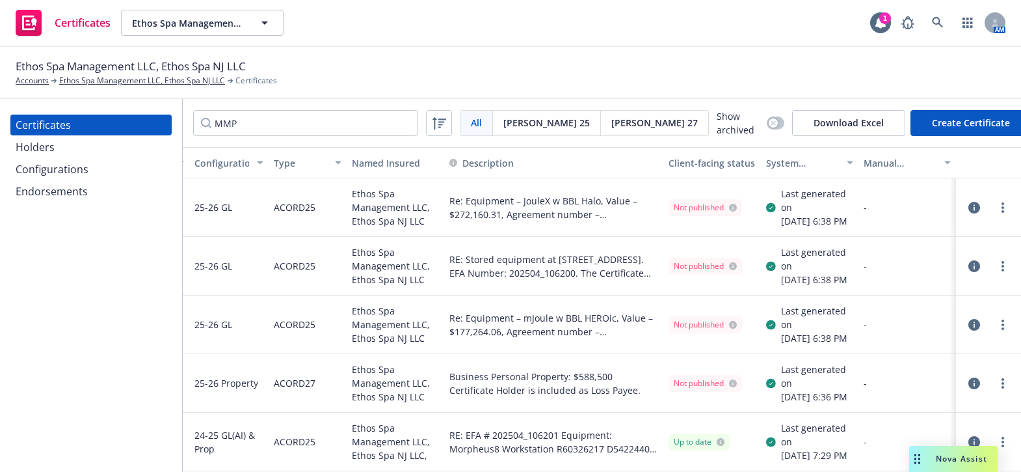
drag, startPoint x: 960, startPoint y: 408, endPoint x: 1041, endPoint y: 384, distance: 84.3
click at [31, 166] on div "Configurations" at bounding box center [52, 169] width 73 height 21
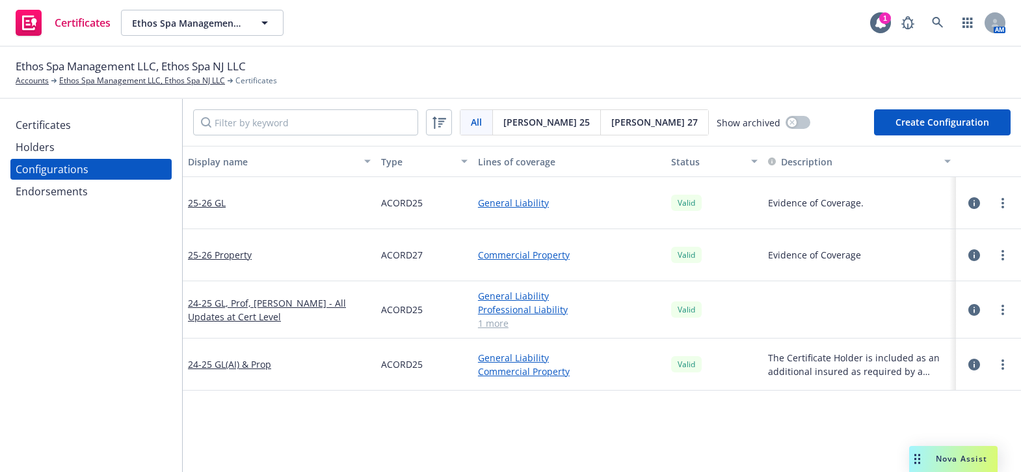
click at [1003, 358] on div at bounding box center [988, 364] width 55 height 26
click at [995, 361] on link "more" at bounding box center [1003, 364] width 16 height 16
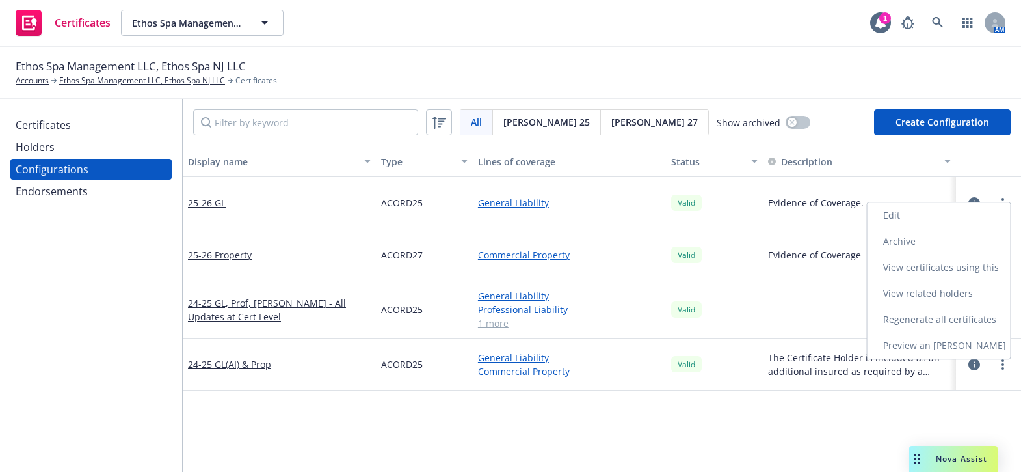
click at [899, 236] on link "Archive" at bounding box center [939, 241] width 143 height 26
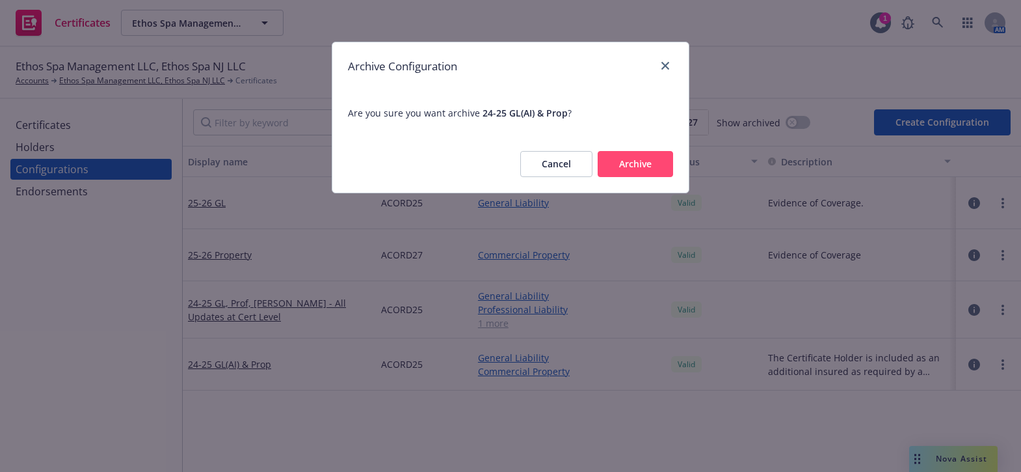
click at [622, 175] on button "Archive" at bounding box center [635, 164] width 75 height 26
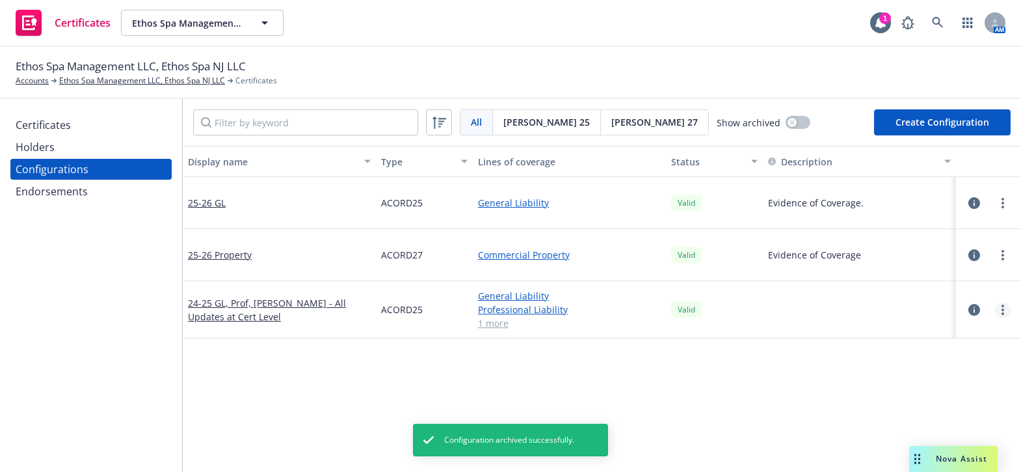
click at [995, 314] on link "more" at bounding box center [1003, 310] width 16 height 16
click at [895, 187] on link "Archive" at bounding box center [939, 187] width 143 height 26
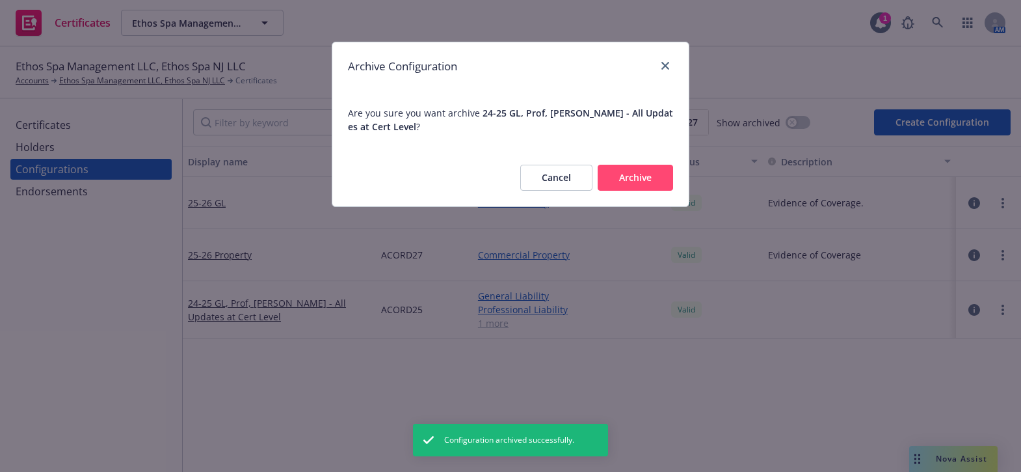
click at [626, 169] on button "Archive" at bounding box center [635, 178] width 75 height 26
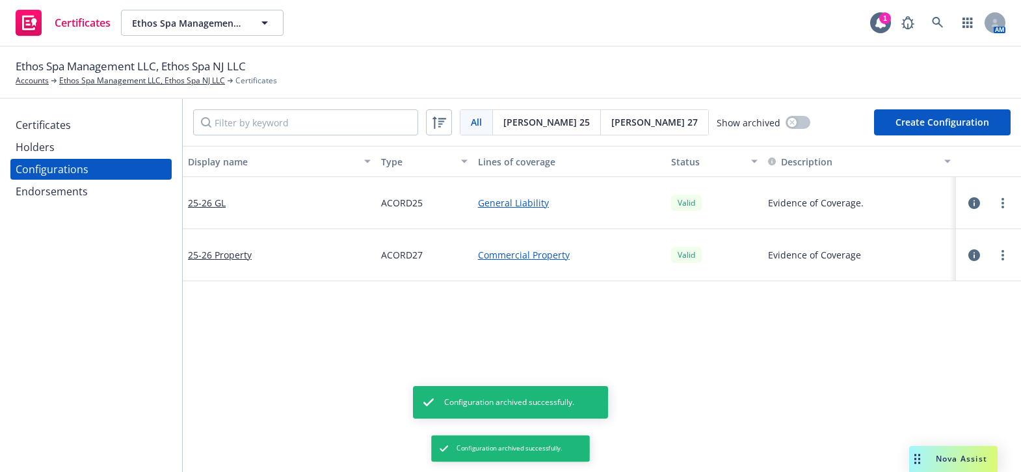
click at [31, 130] on div "Certificates" at bounding box center [43, 124] width 55 height 21
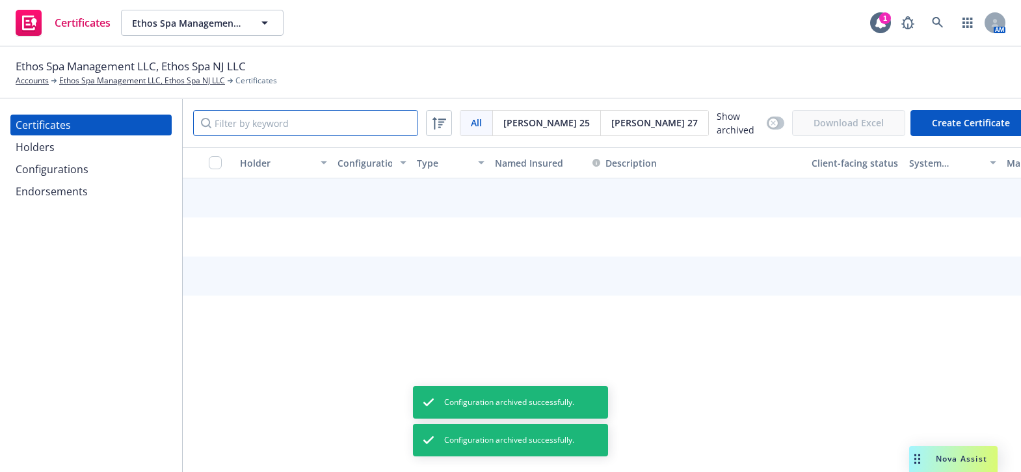
click at [288, 113] on input "Filter by keyword" at bounding box center [305, 123] width 225 height 26
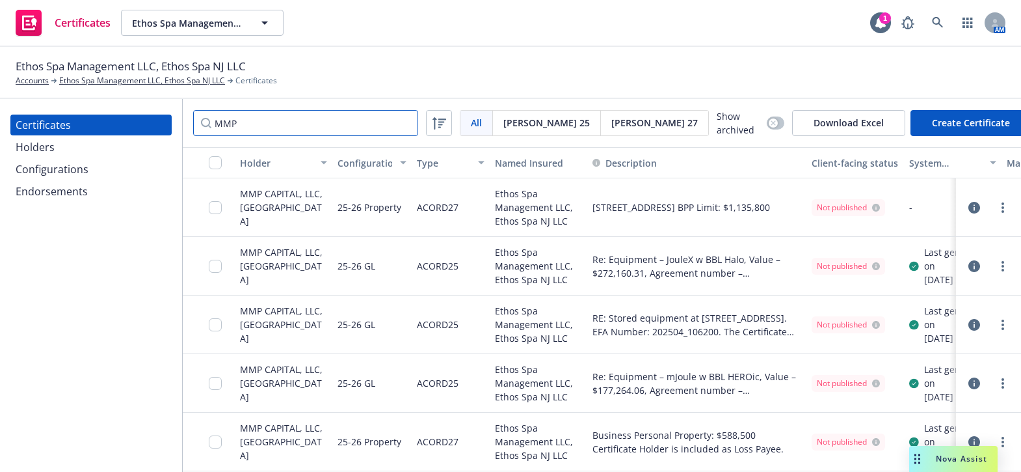
type input "MMP"
click at [217, 158] on input "checkbox" at bounding box center [215, 162] width 13 height 13
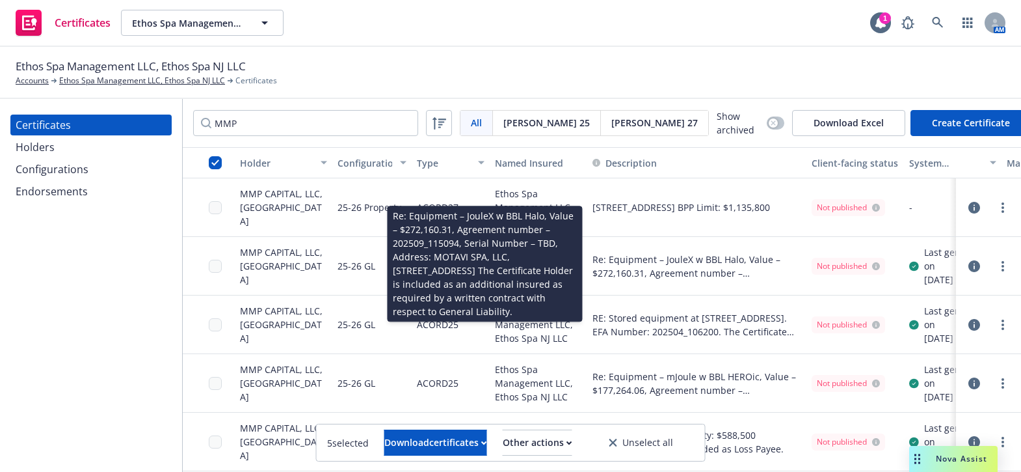
scroll to position [56, 0]
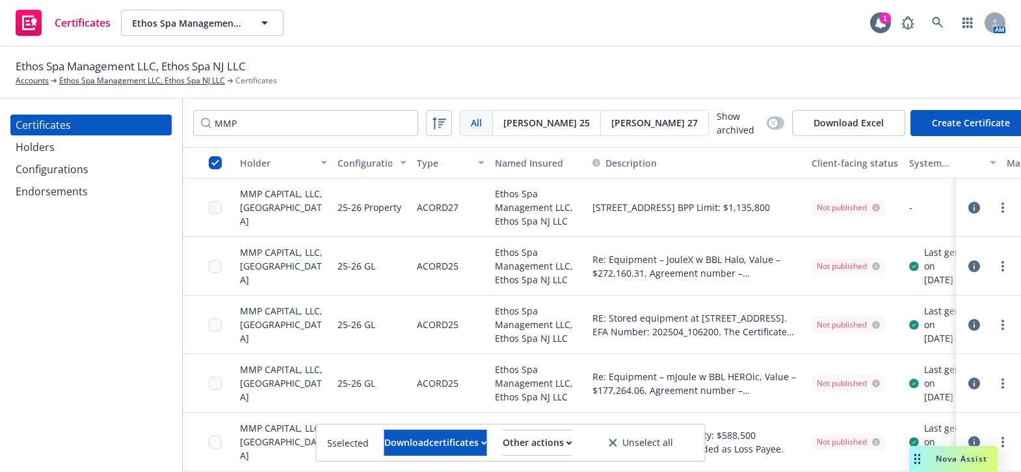
click at [403, 369] on div "25-26 GL" at bounding box center [371, 383] width 79 height 59
click at [673, 443] on span "Unselect all" at bounding box center [647, 442] width 51 height 9
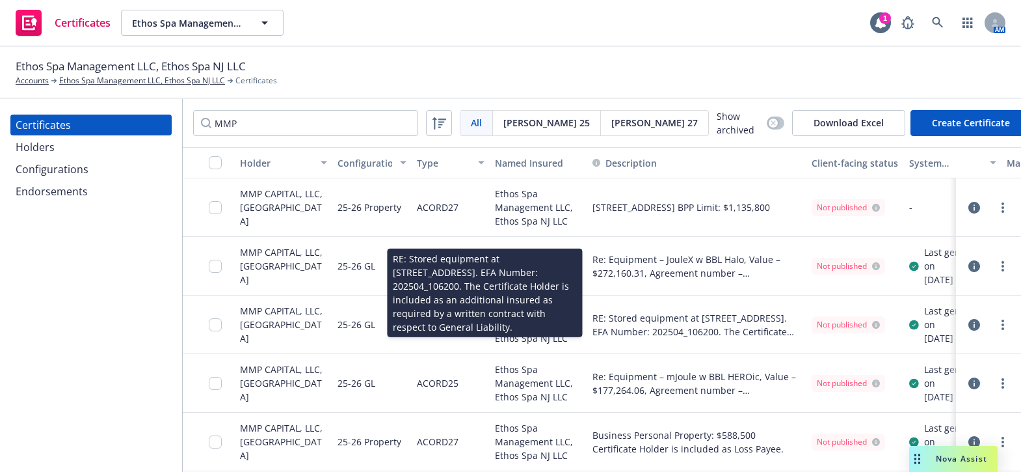
scroll to position [0, 0]
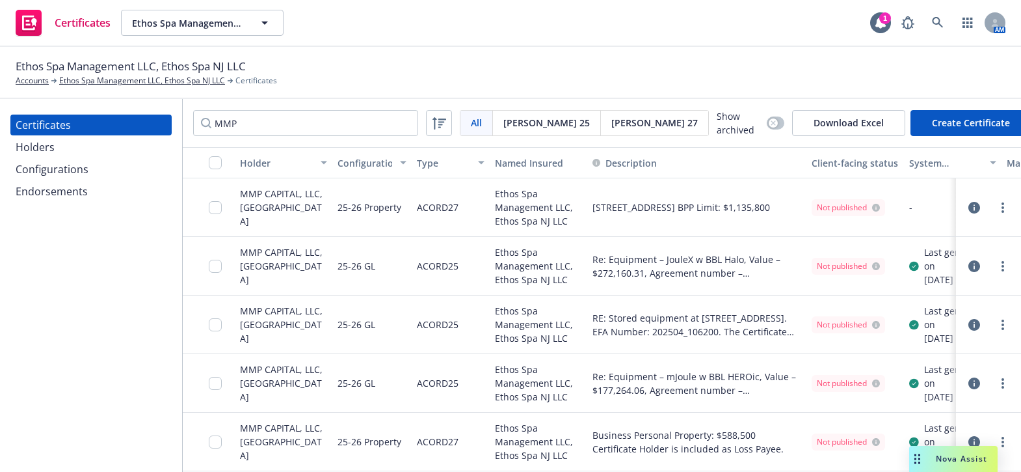
click at [968, 207] on icon "button" at bounding box center [974, 208] width 12 height 12
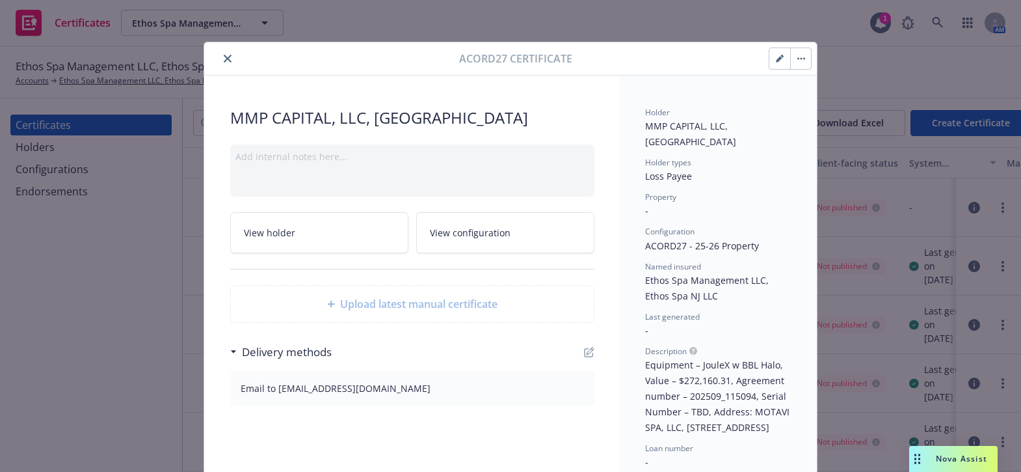
click at [224, 55] on icon "close" at bounding box center [228, 59] width 8 height 8
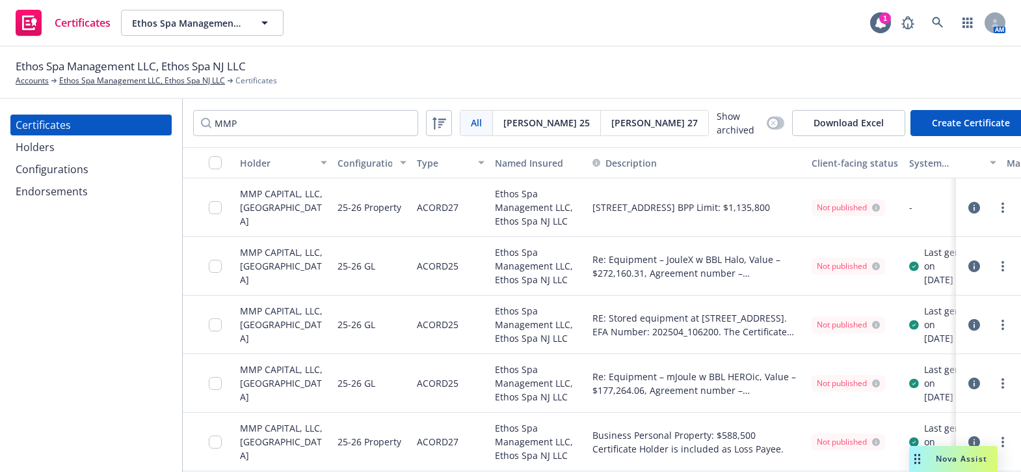
click at [968, 202] on icon "button" at bounding box center [974, 208] width 12 height 12
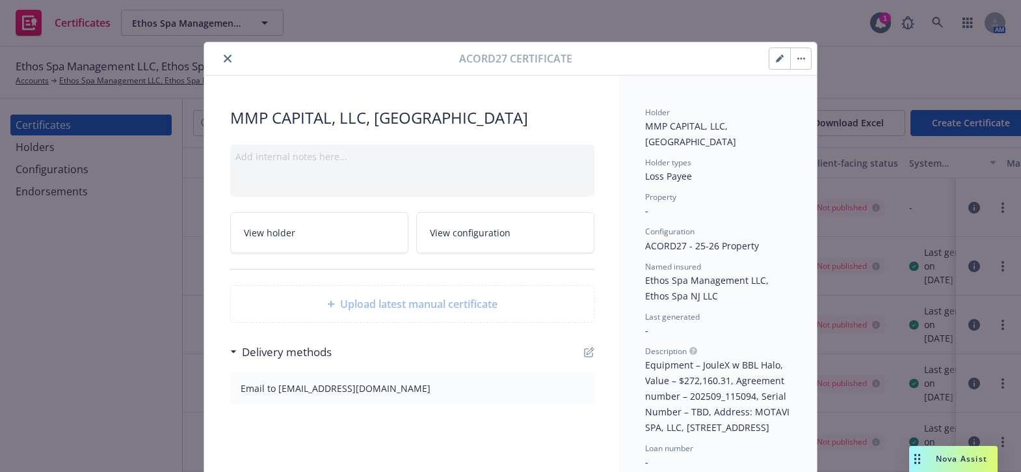
drag, startPoint x: 206, startPoint y: 57, endPoint x: 219, endPoint y: 57, distance: 13.7
click at [209, 57] on div at bounding box center [334, 59] width 250 height 16
click at [224, 57] on icon "close" at bounding box center [228, 59] width 8 height 8
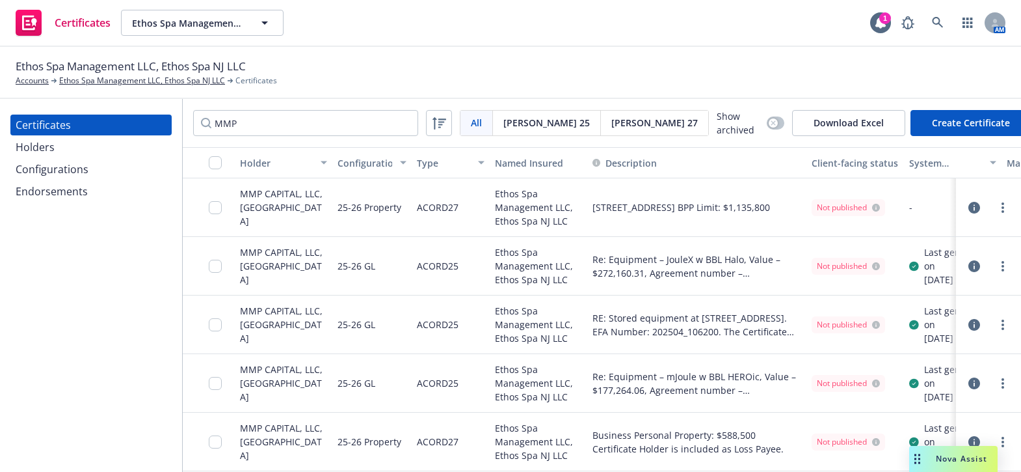
scroll to position [56, 0]
click at [79, 178] on div "Configurations" at bounding box center [52, 169] width 73 height 21
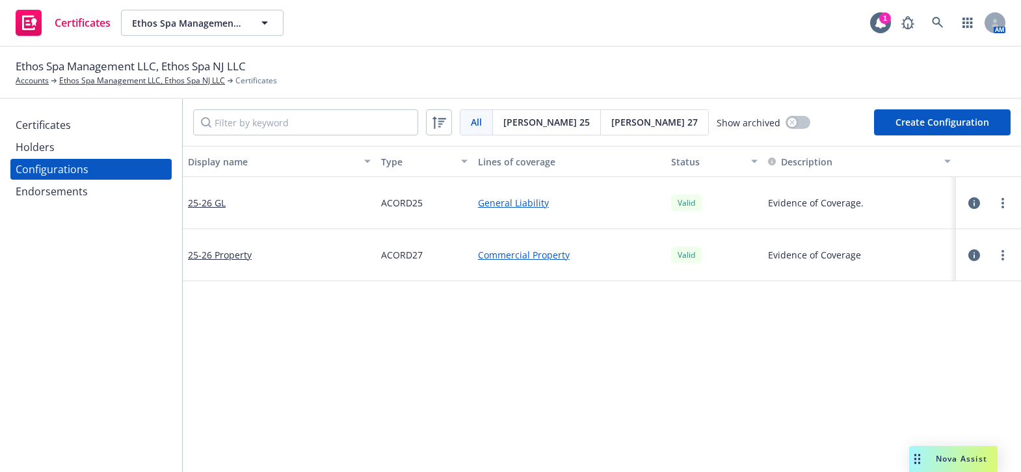
click at [611, 116] on span "Acord 27" at bounding box center [654, 122] width 86 height 14
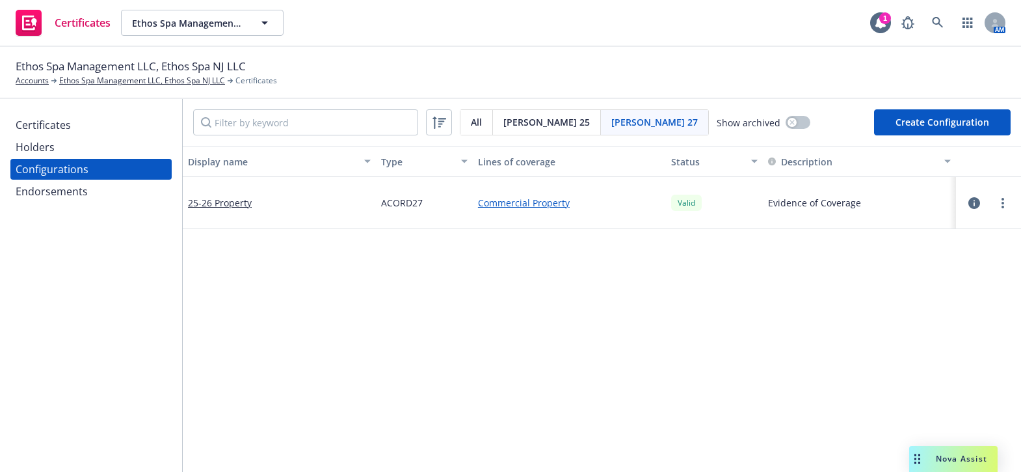
click at [38, 126] on div "Certificates" at bounding box center [43, 124] width 55 height 21
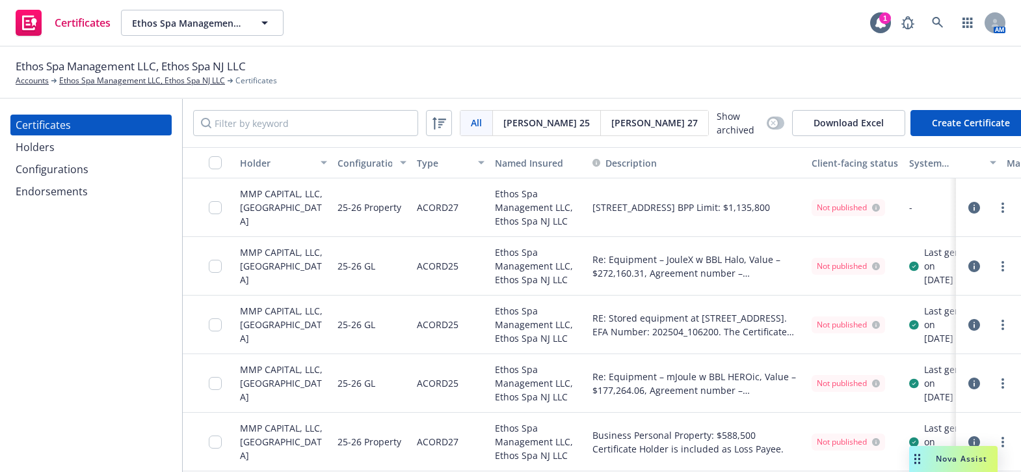
scroll to position [56, 0]
click at [1002, 429] on div at bounding box center [988, 442] width 55 height 26
click at [985, 434] on div at bounding box center [988, 442] width 44 height 16
click at [1002, 436] on icon "more" at bounding box center [1003, 441] width 3 height 10
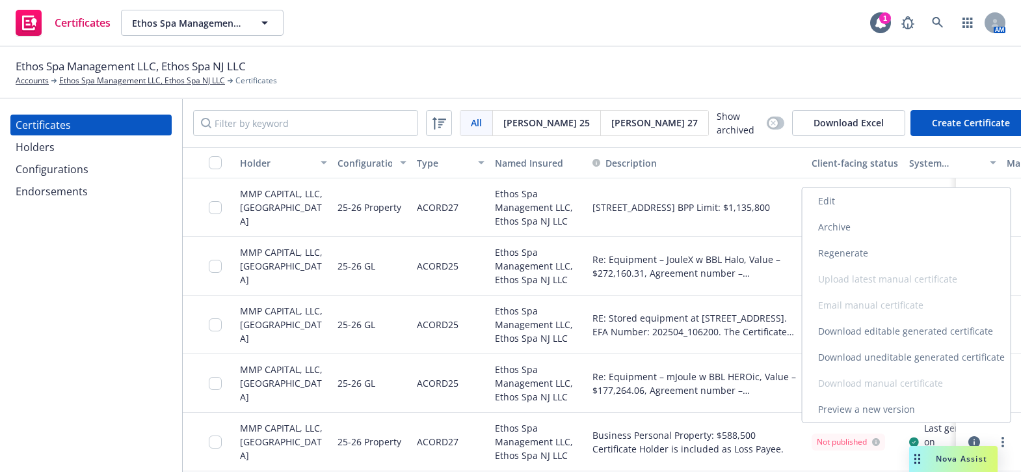
click at [855, 363] on link "Download uneditable generated certificate" at bounding box center [907, 357] width 208 height 26
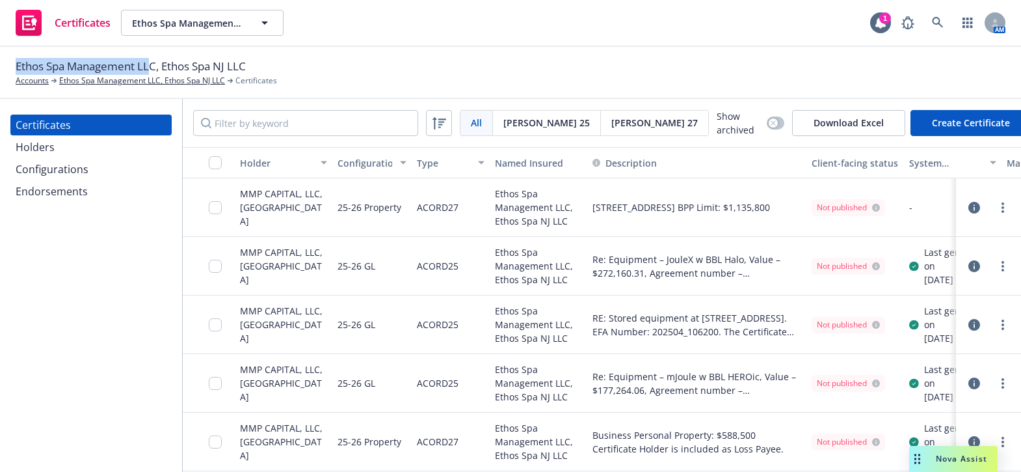
drag, startPoint x: 152, startPoint y: 63, endPoint x: -18, endPoint y: 54, distance: 170.6
click at [0, 54] on html "Certificates Ethos Spa Management LLC, Ethos Spa NJ LLC Ethos Spa Management LL…" at bounding box center [510, 236] width 1021 height 472
copy span "Ethos Spa Management LL"
drag, startPoint x: 25, startPoint y: 304, endPoint x: 20, endPoint y: 287, distance: 18.1
click at [24, 300] on div "Certificates Holders Configurations Endorsements" at bounding box center [91, 285] width 182 height 373
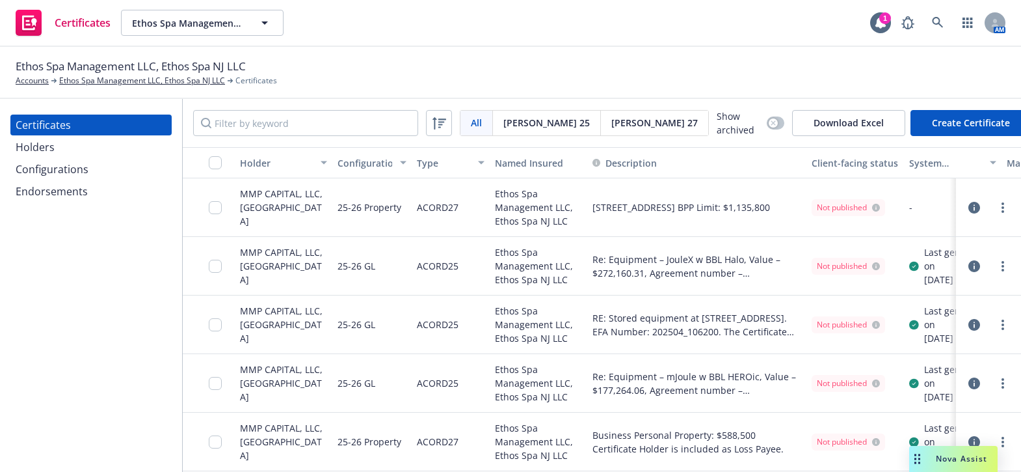
click at [995, 317] on link "more" at bounding box center [1003, 325] width 16 height 16
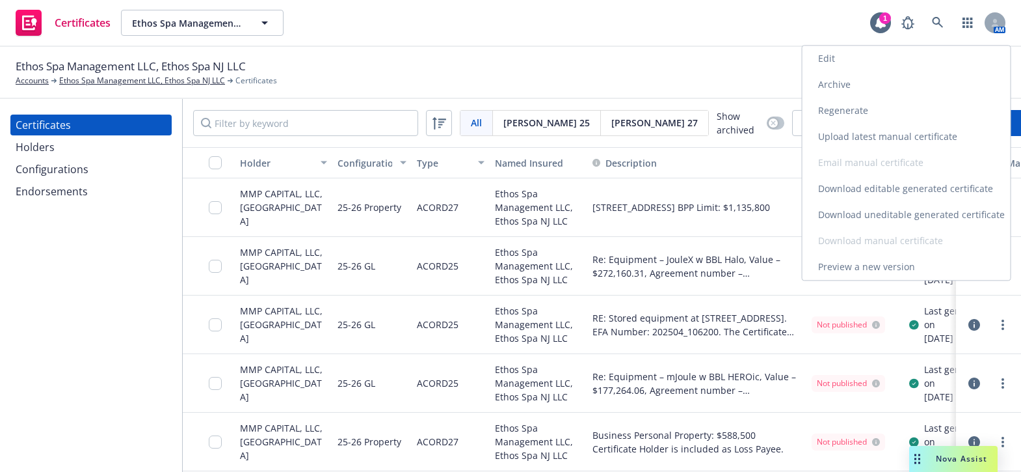
click at [879, 206] on link "Download uneditable generated certificate" at bounding box center [907, 215] width 208 height 26
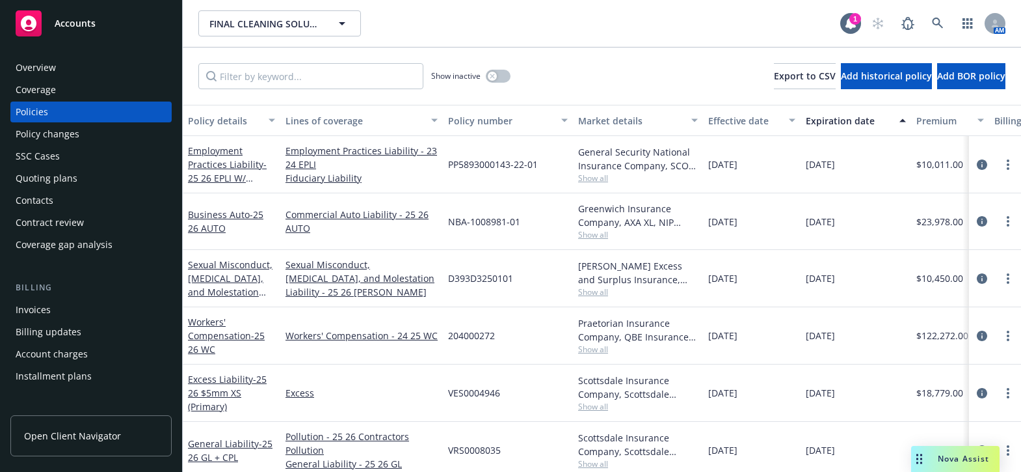
scroll to position [397, 0]
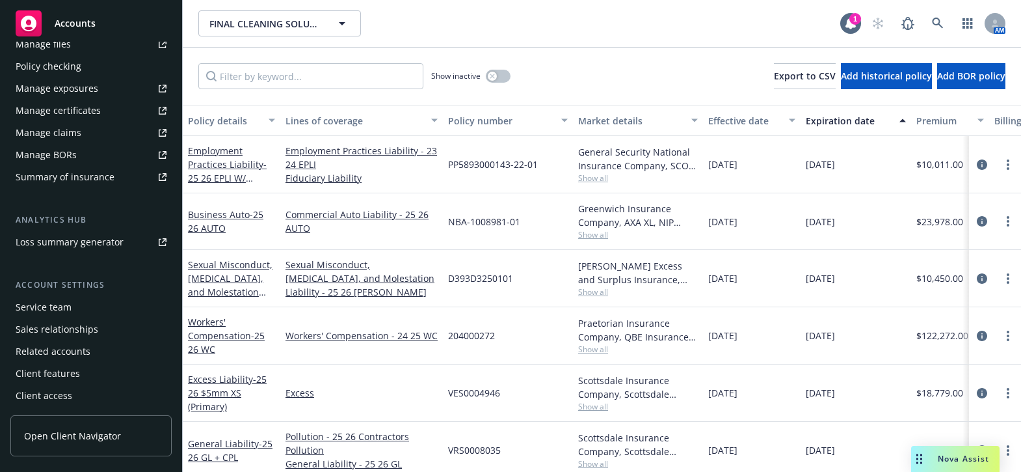
click at [79, 95] on div "Manage exposures" at bounding box center [57, 88] width 83 height 21
click at [37, 107] on div "Manage certificates" at bounding box center [58, 110] width 85 height 21
click at [956, 460] on span "Nova Assist" at bounding box center [963, 458] width 51 height 11
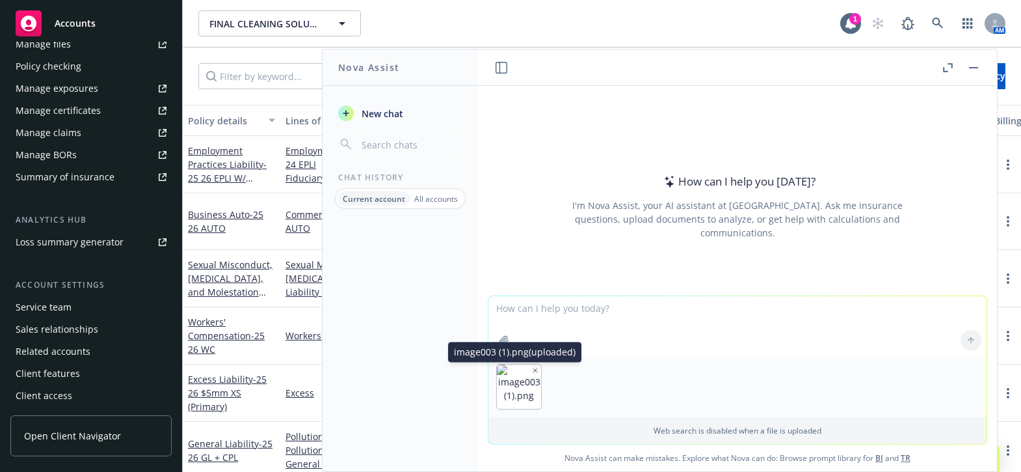
click at [572, 312] on textarea at bounding box center [737, 326] width 498 height 60
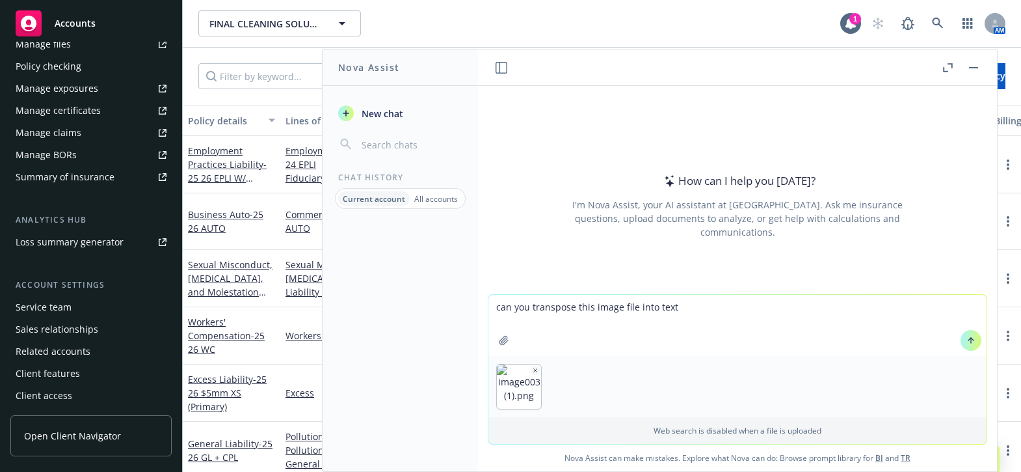
type textarea "can you transpose this image file into text?"
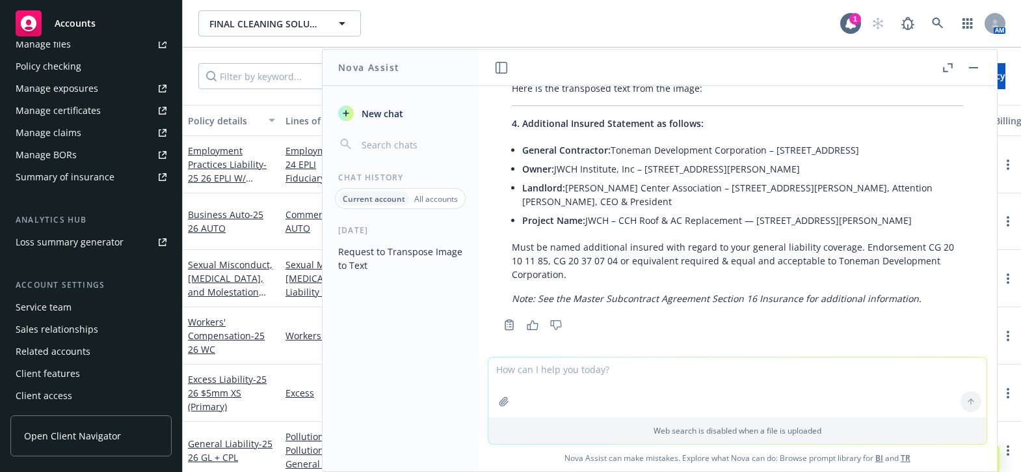
scroll to position [60, 0]
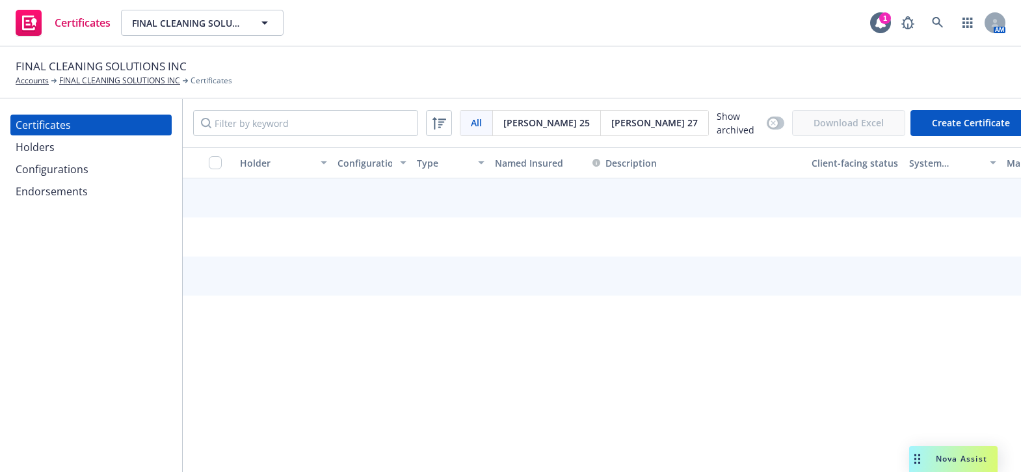
click at [77, 154] on div "Holders" at bounding box center [91, 147] width 151 height 21
click at [135, 148] on div "Holders" at bounding box center [91, 147] width 151 height 21
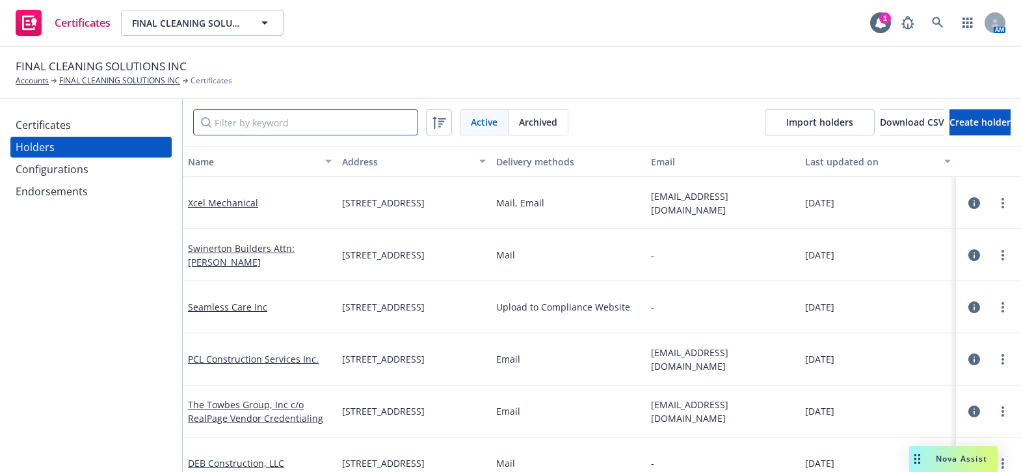
drag, startPoint x: 229, startPoint y: 131, endPoint x: 247, endPoint y: 127, distance: 18.6
click at [230, 131] on input "Filter by keyword" at bounding box center [305, 122] width 225 height 26
paste input "S&B James Construction Management Co."
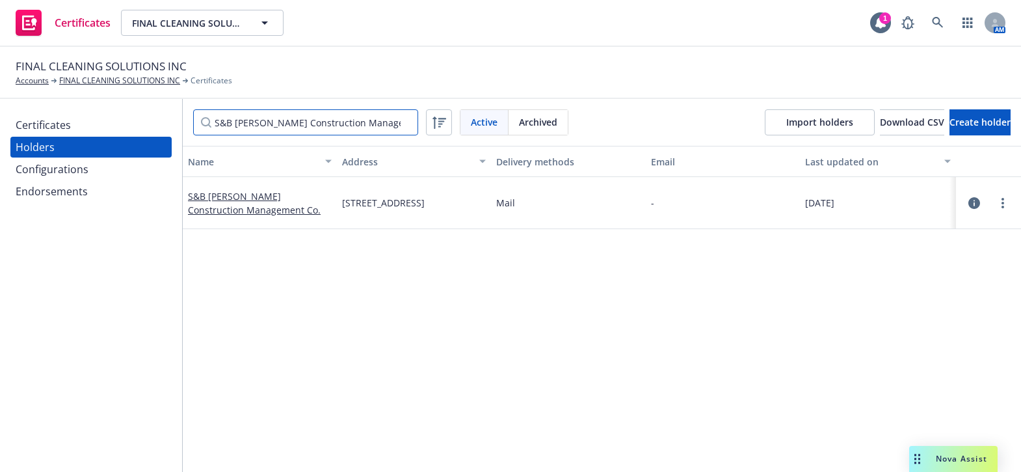
type input "S&B James Construction Management Co."
click at [985, 199] on div at bounding box center [988, 203] width 44 height 16
click at [995, 199] on link "more" at bounding box center [1003, 203] width 16 height 16
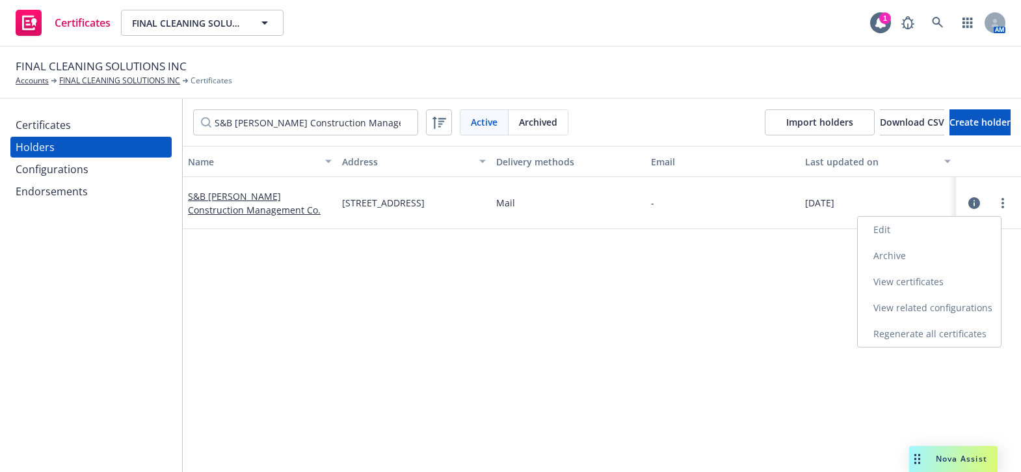
click at [912, 278] on link "View certificates" at bounding box center [929, 282] width 143 height 26
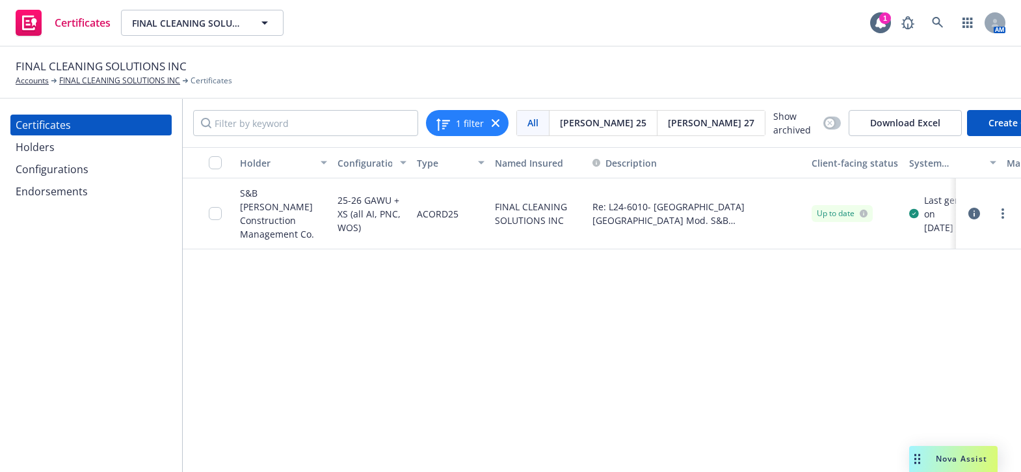
click at [967, 122] on button "Create Certificate" at bounding box center [1027, 123] width 121 height 26
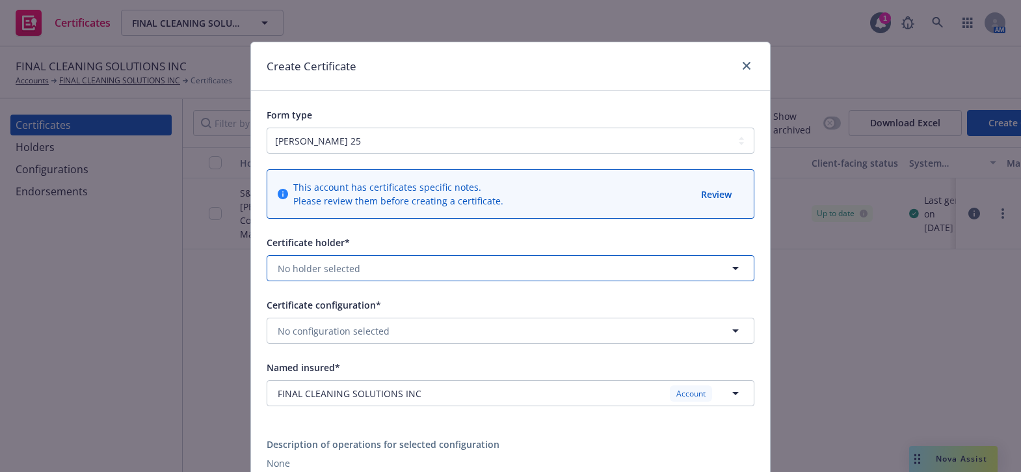
click at [325, 265] on span "No holder selected" at bounding box center [319, 268] width 83 height 14
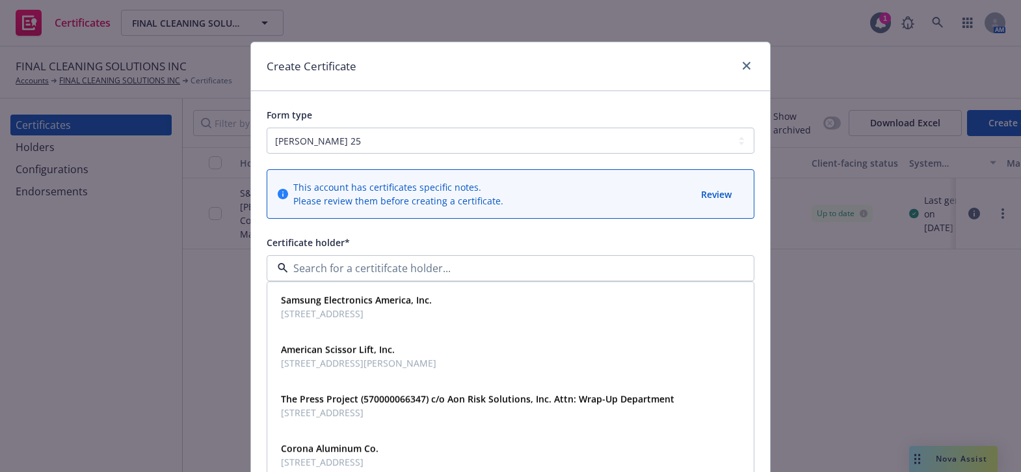
paste input "S&B James Construction Management Co."
type input "S&B James Construction Management Co."
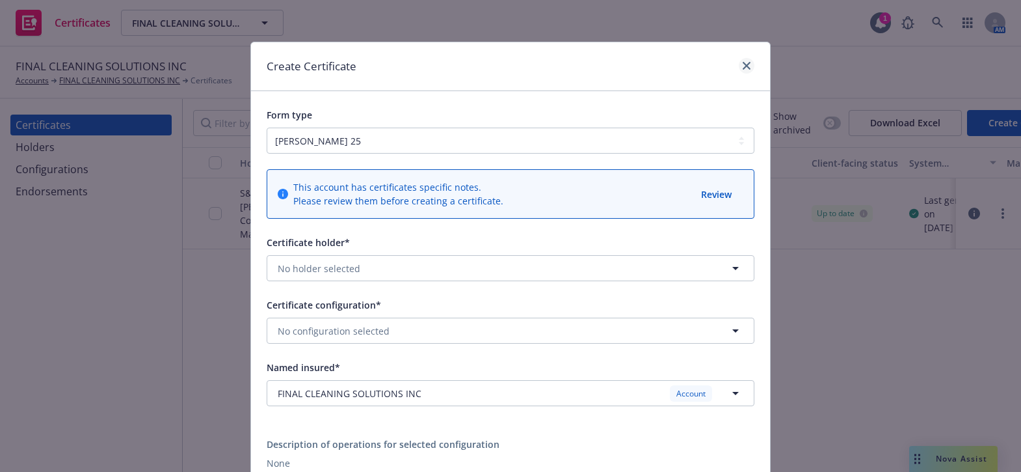
click at [741, 72] on div at bounding box center [744, 66] width 21 height 17
click at [743, 65] on icon "close" at bounding box center [747, 66] width 8 height 8
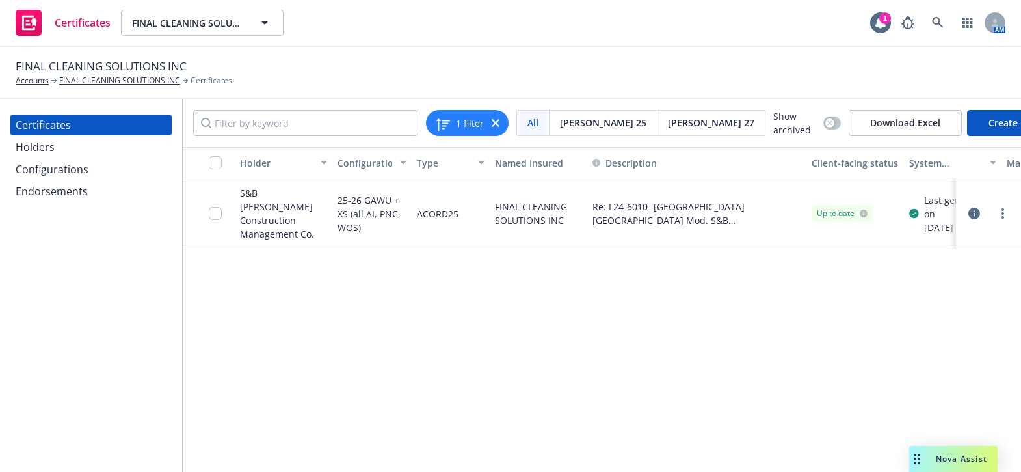
click at [88, 141] on div "Holders" at bounding box center [91, 147] width 151 height 21
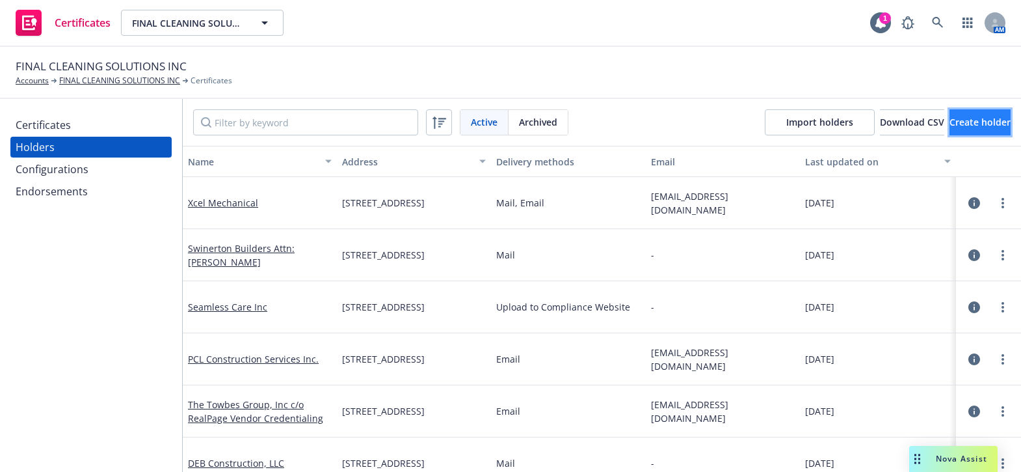
click at [972, 126] on span "Create holder" at bounding box center [980, 122] width 61 height 12
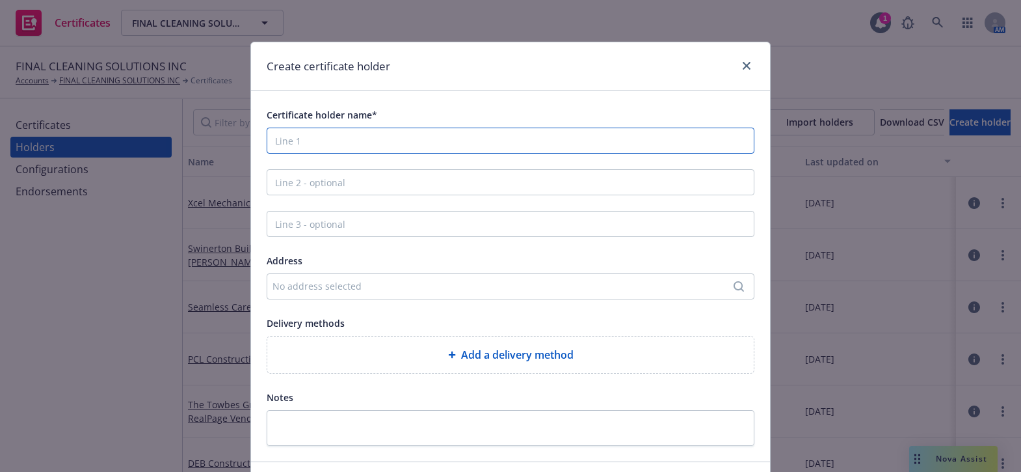
click at [297, 126] on div "Certificate holder name*" at bounding box center [511, 130] width 488 height 47
paste input "S&B James Construction Management Co."
type input "S&B James Construction Management Co."
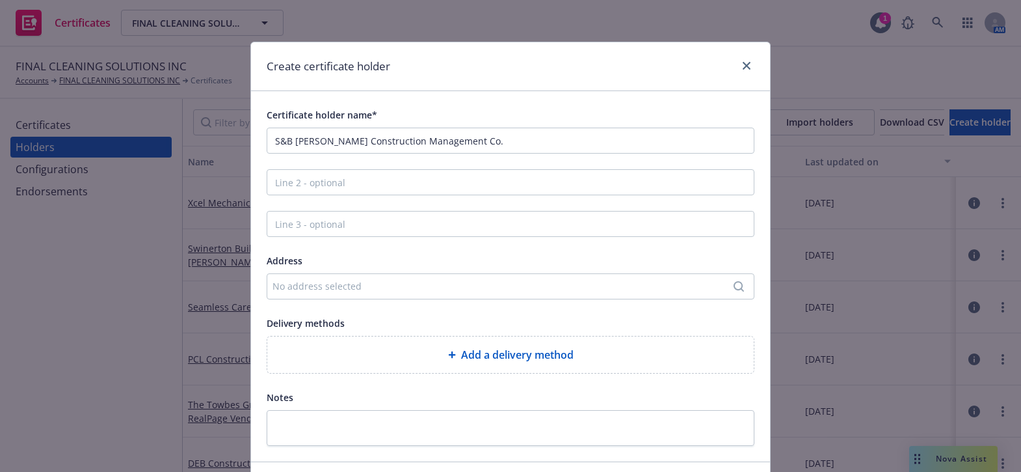
click at [310, 280] on div "No address selected" at bounding box center [503, 286] width 463 height 14
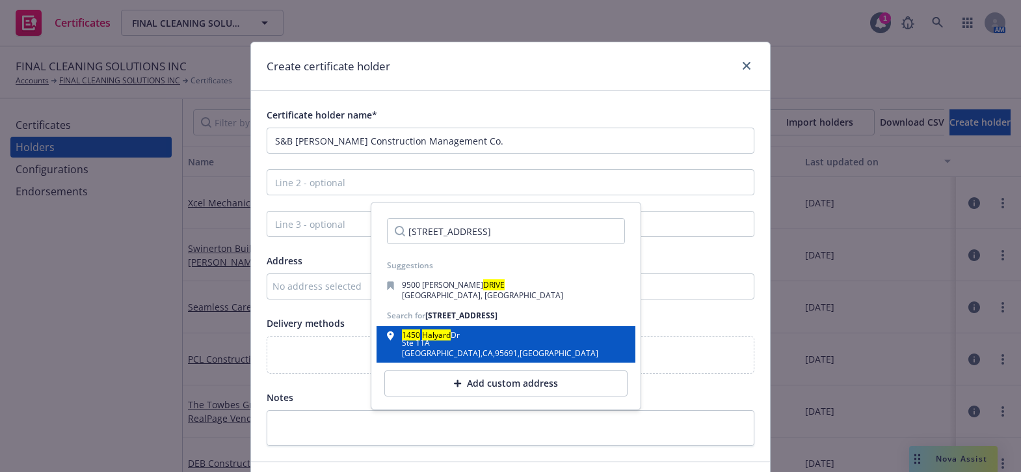
type input "1450 Halyard Drive #11A"
click at [433, 338] on mark "Halyard" at bounding box center [436, 334] width 29 height 11
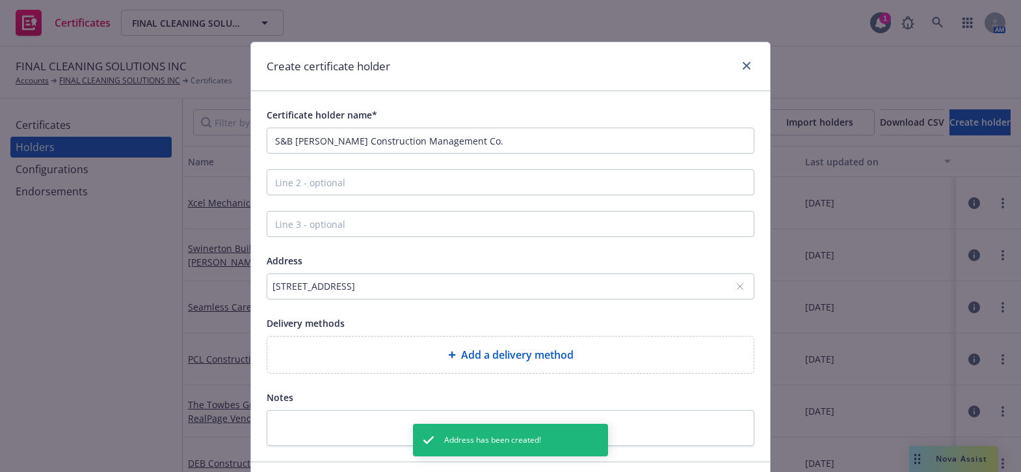
click at [375, 352] on div "Add a delivery method" at bounding box center [511, 355] width 466 height 16
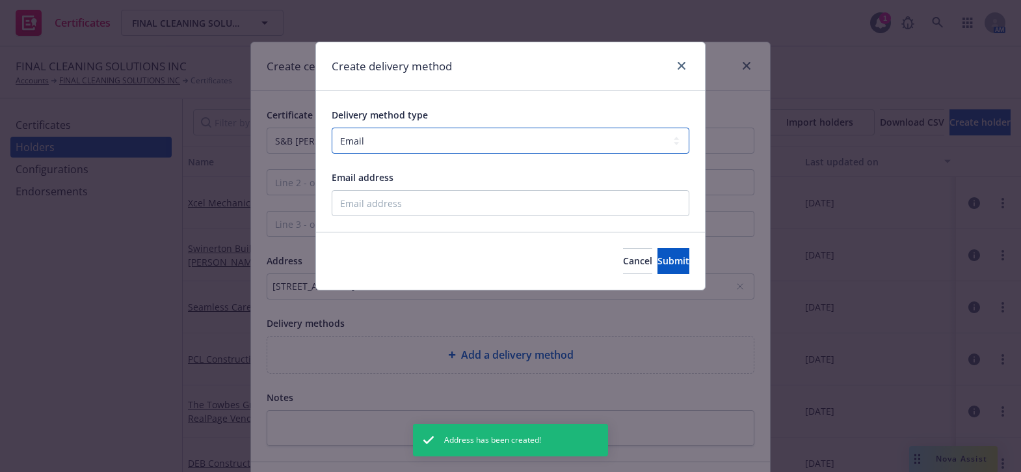
drag, startPoint x: 443, startPoint y: 137, endPoint x: 436, endPoint y: 151, distance: 15.7
click at [443, 137] on select "Select delivery method type Email Mail Fax Upload to Compliance Website" at bounding box center [511, 140] width 358 height 26
select select "UPLOAD_TO_COMPLIANCE_WEBSITE"
click at [332, 127] on select "Select delivery method type Email Mail Fax Upload to Compliance Website" at bounding box center [511, 140] width 358 height 26
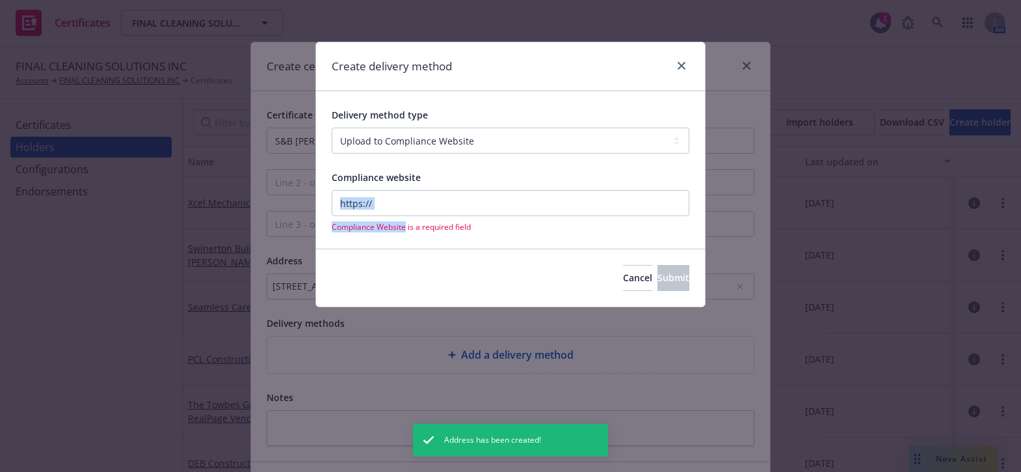
drag, startPoint x: 405, startPoint y: 226, endPoint x: 406, endPoint y: 209, distance: 17.0
click at [405, 222] on div "Compliance Website is a required field" at bounding box center [511, 211] width 358 height 42
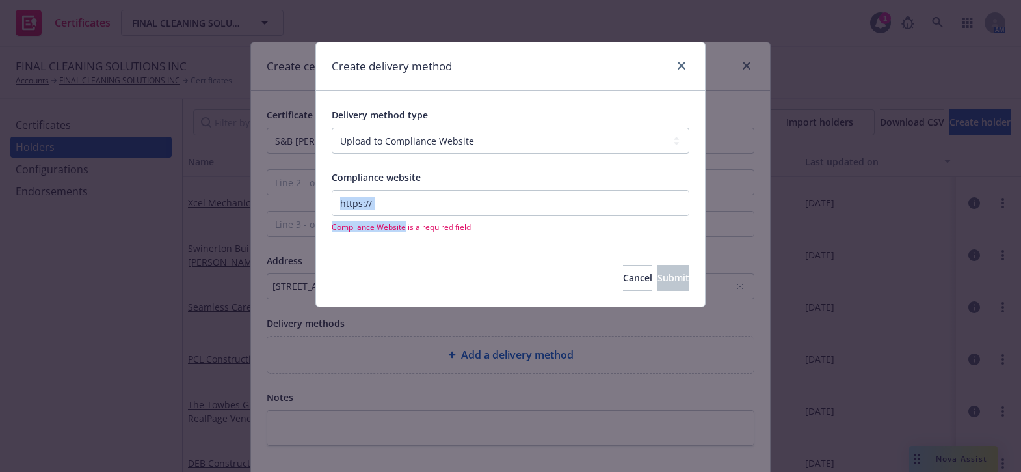
click at [406, 209] on input "Compliance website" at bounding box center [511, 203] width 358 height 26
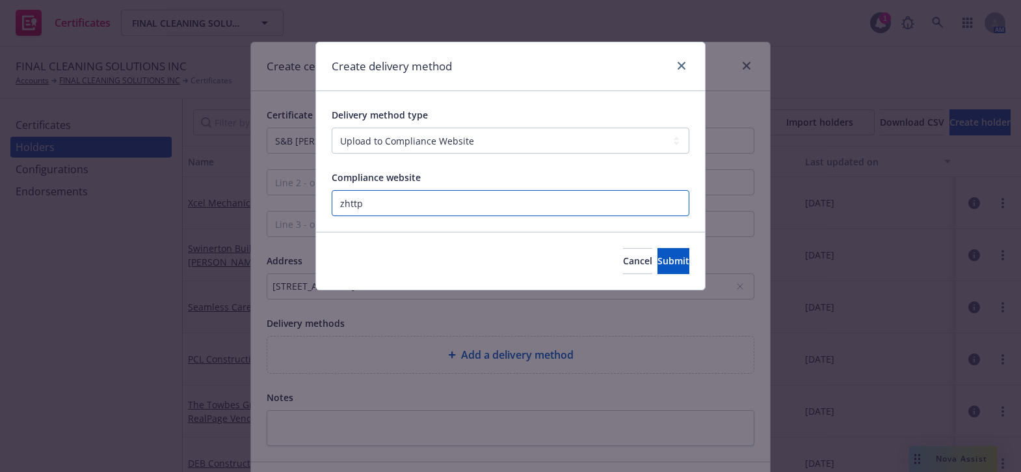
paste input "https://www.newfront.com"
type input "https://www.newfront.com"
click at [658, 250] on button "Submit" at bounding box center [674, 261] width 32 height 26
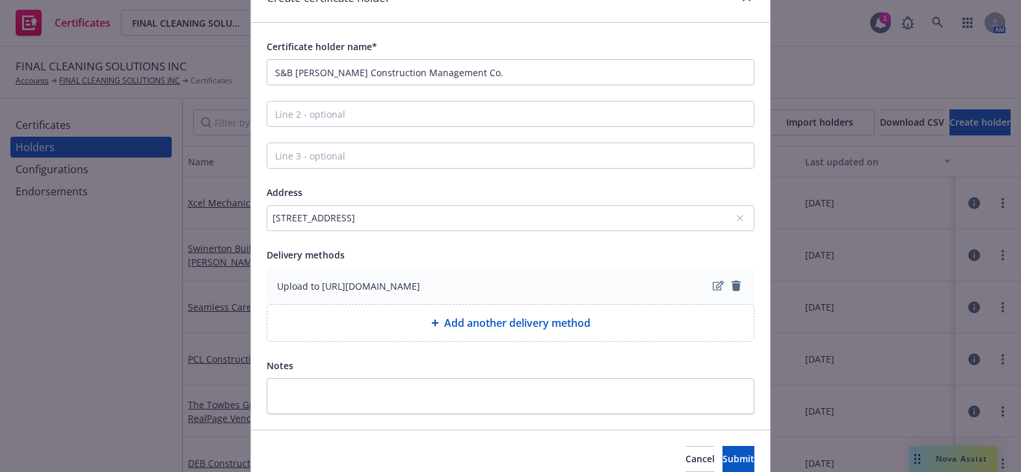
scroll to position [125, 0]
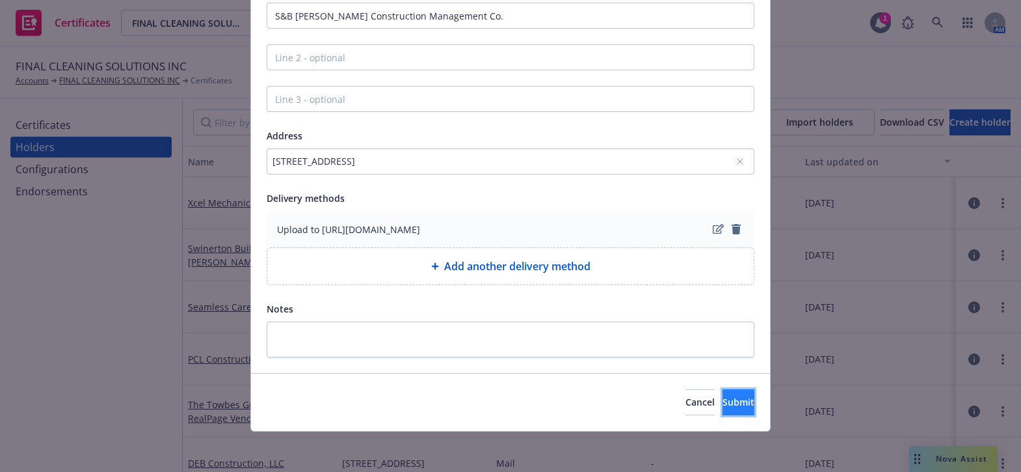
click at [736, 410] on button "Submit" at bounding box center [739, 402] width 32 height 26
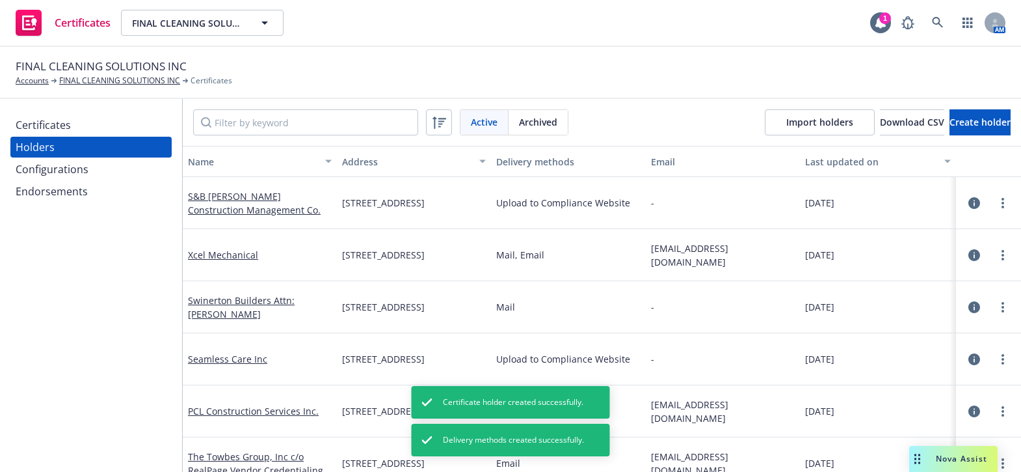
click at [66, 127] on div "Certificates" at bounding box center [43, 124] width 55 height 21
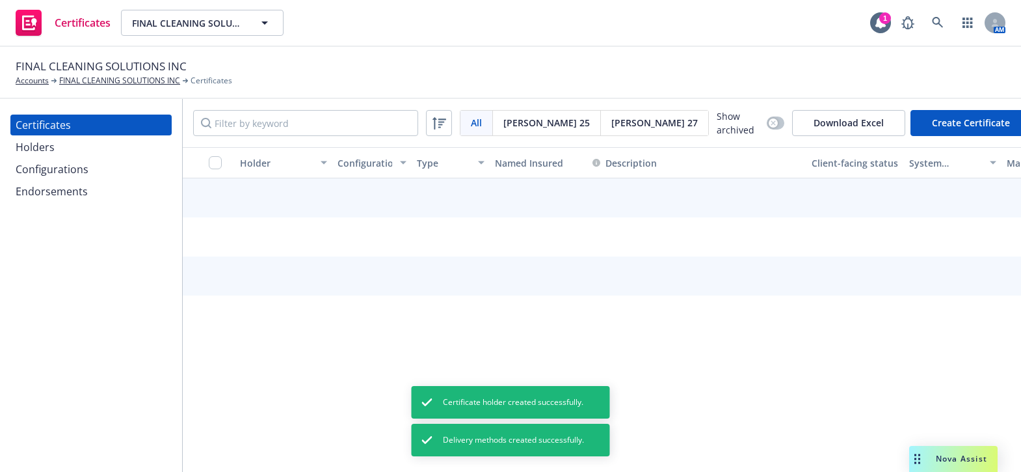
click at [920, 113] on button "Create Certificate" at bounding box center [970, 123] width 121 height 26
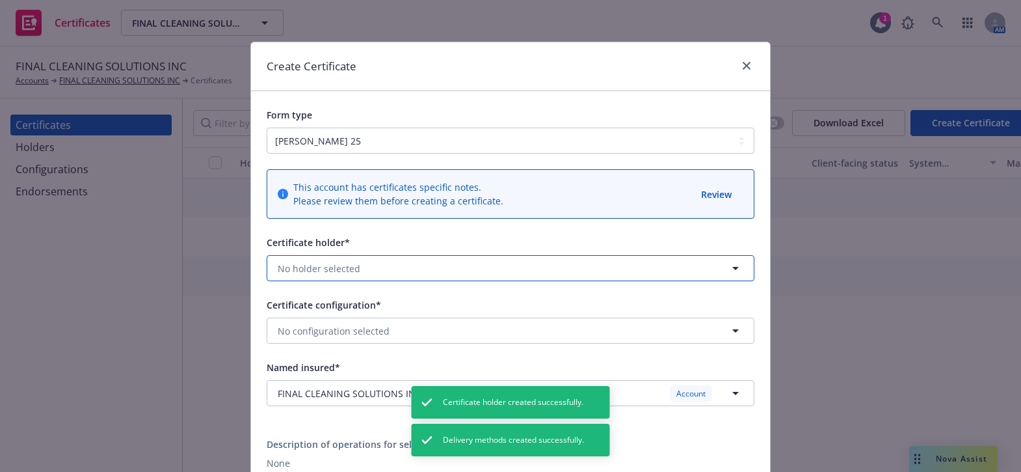
click at [360, 264] on button "No holder selected" at bounding box center [511, 268] width 488 height 26
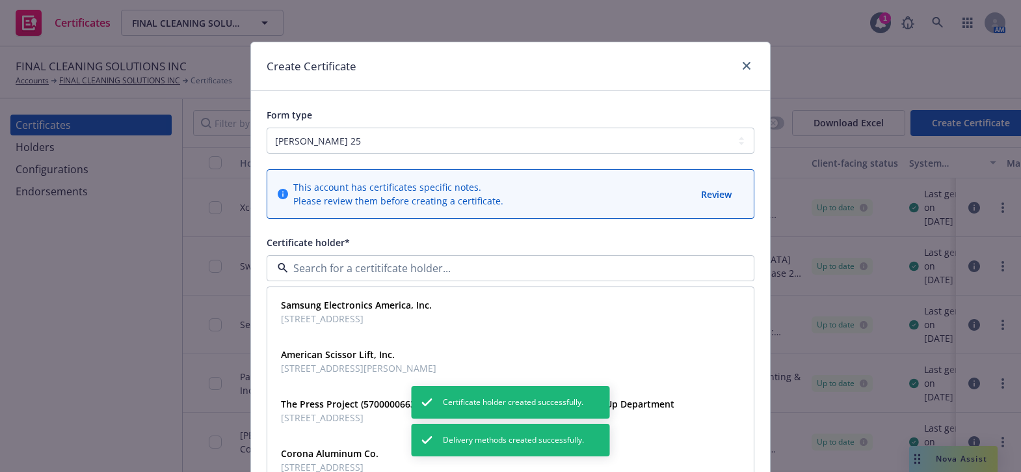
type input "S"
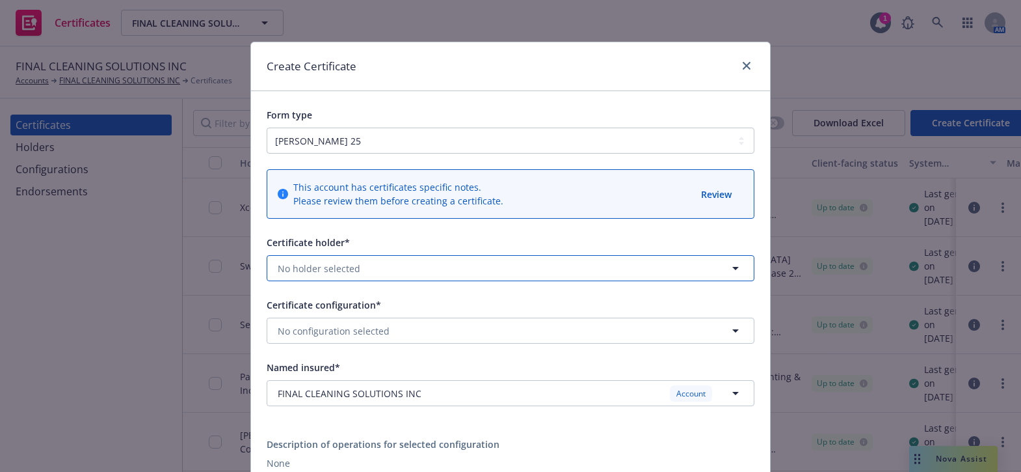
click at [321, 266] on span "No holder selected" at bounding box center [319, 268] width 83 height 14
paste input "S&B James Construction Management Co."
type input "S&B James Construction Management Co."
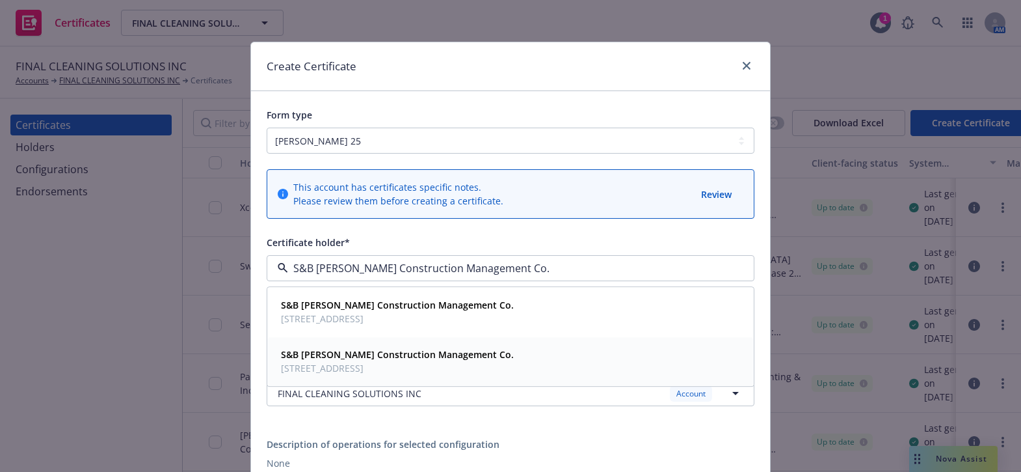
click at [359, 362] on span "1450 Halyard Dr, Ste 11A, West Sacramento, CA, 95691, USA" at bounding box center [397, 369] width 233 height 14
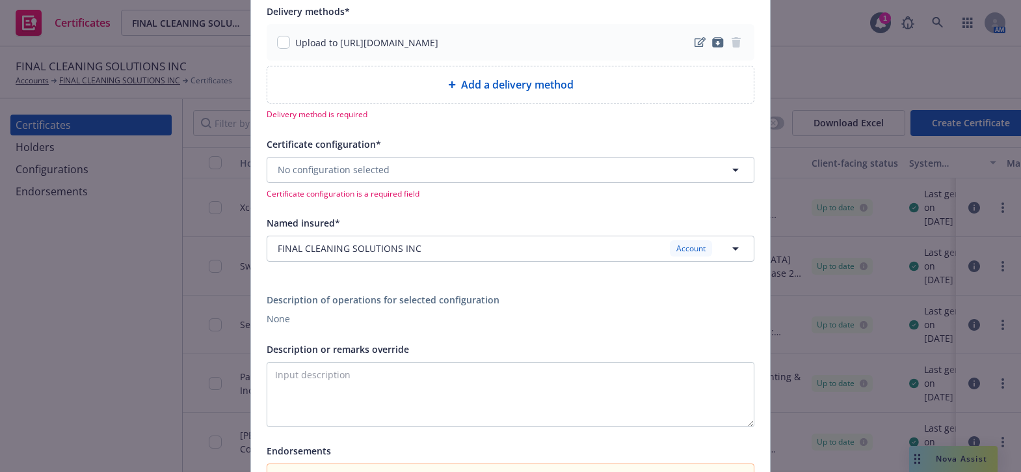
scroll to position [236, 0]
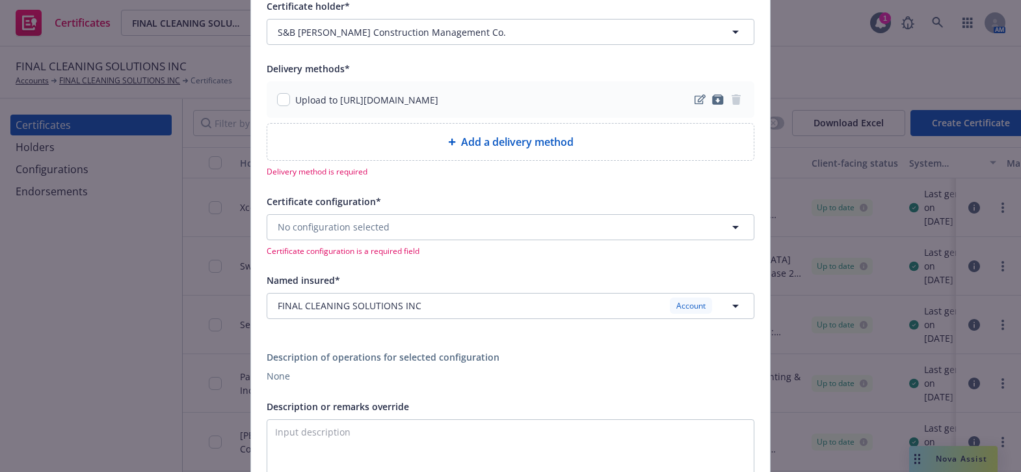
click at [289, 103] on div "Upload to https://www.newfront.com" at bounding box center [357, 100] width 161 height 14
click at [284, 98] on input "checkbox" at bounding box center [283, 99] width 13 height 13
checkbox input "true"
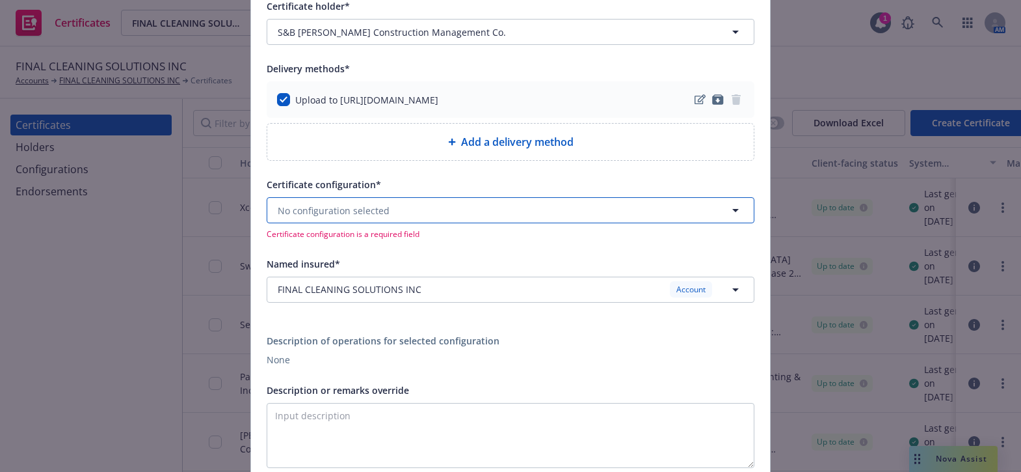
click at [344, 204] on span "No configuration selected" at bounding box center [334, 211] width 112 height 14
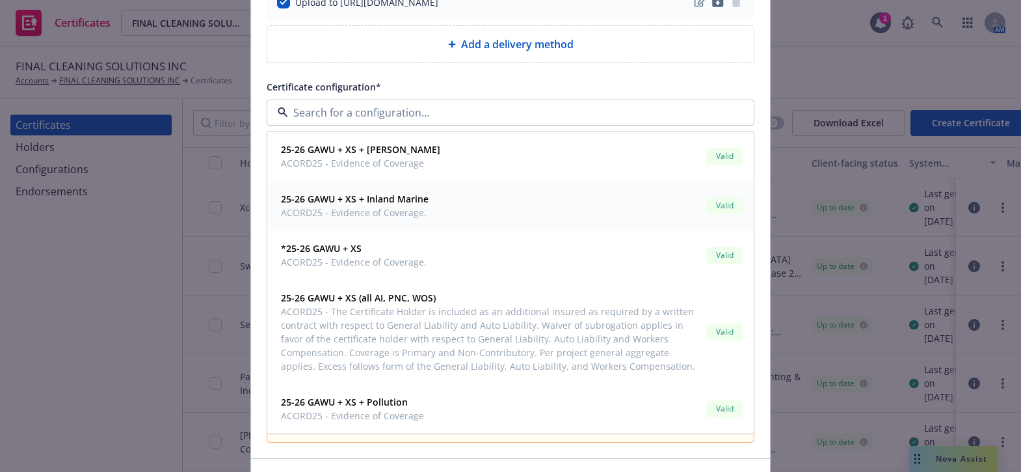
scroll to position [354, 0]
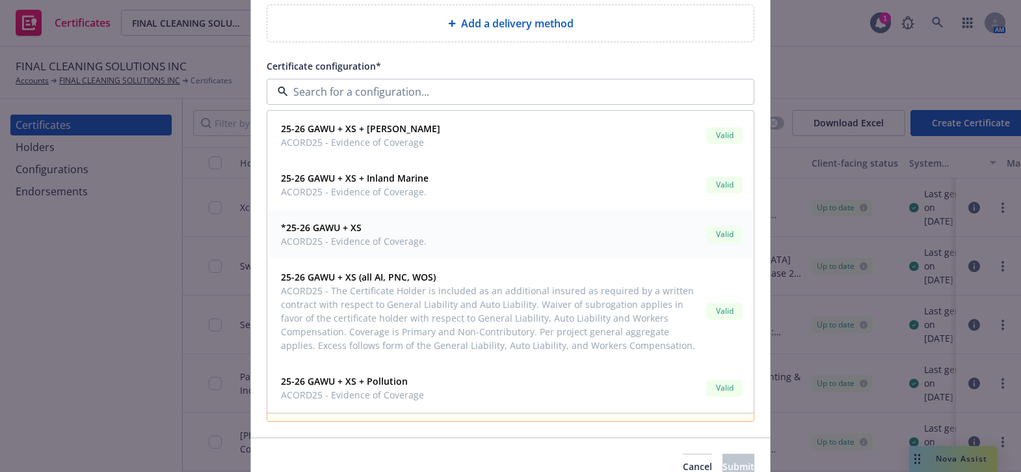
click at [364, 228] on span "*25-26 GAWU + XS" at bounding box center [354, 228] width 146 height 14
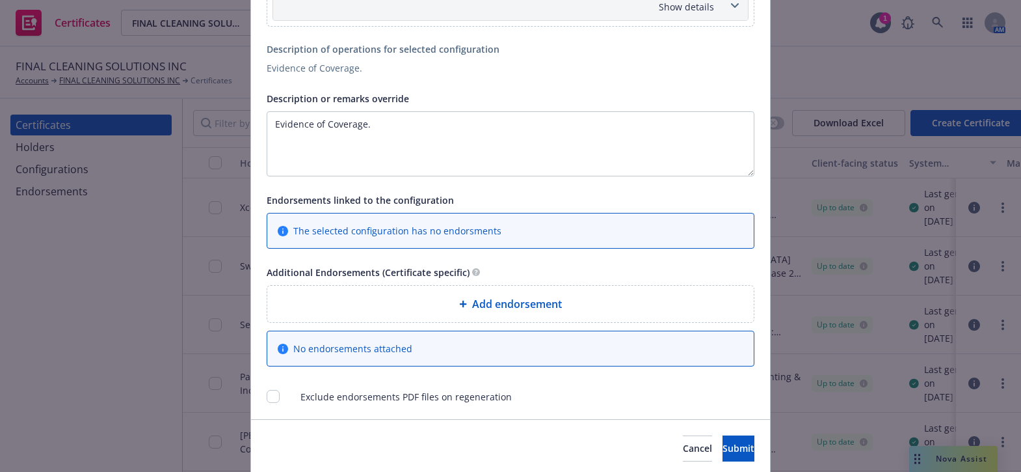
scroll to position [1054, 0]
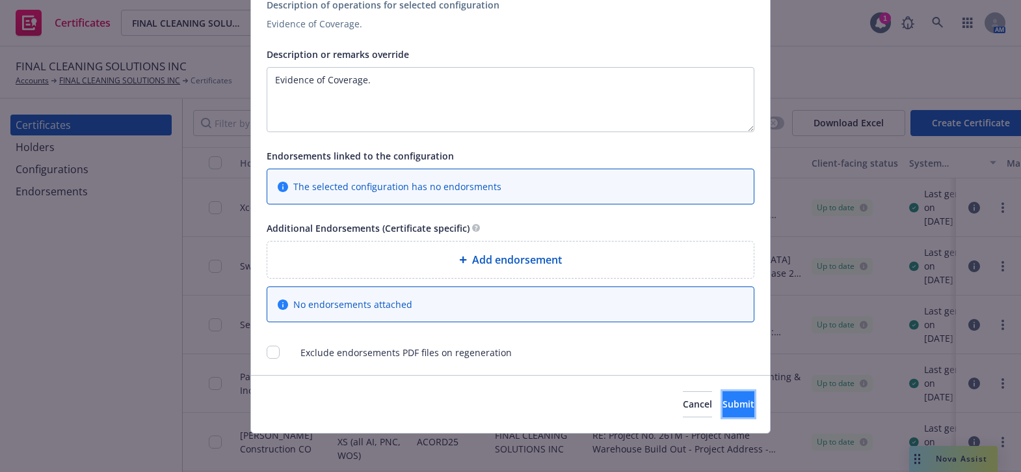
click at [723, 403] on span "Submit" at bounding box center [739, 403] width 32 height 12
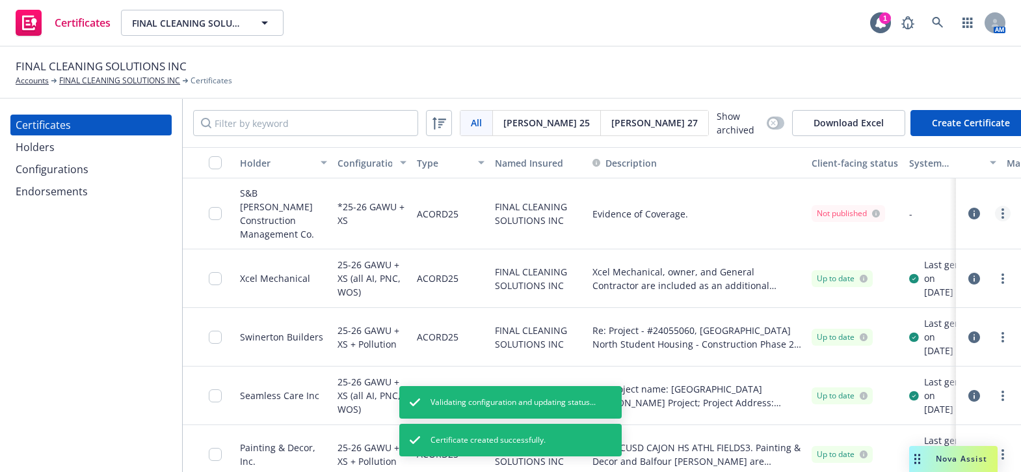
click at [995, 208] on link "more" at bounding box center [1003, 214] width 16 height 16
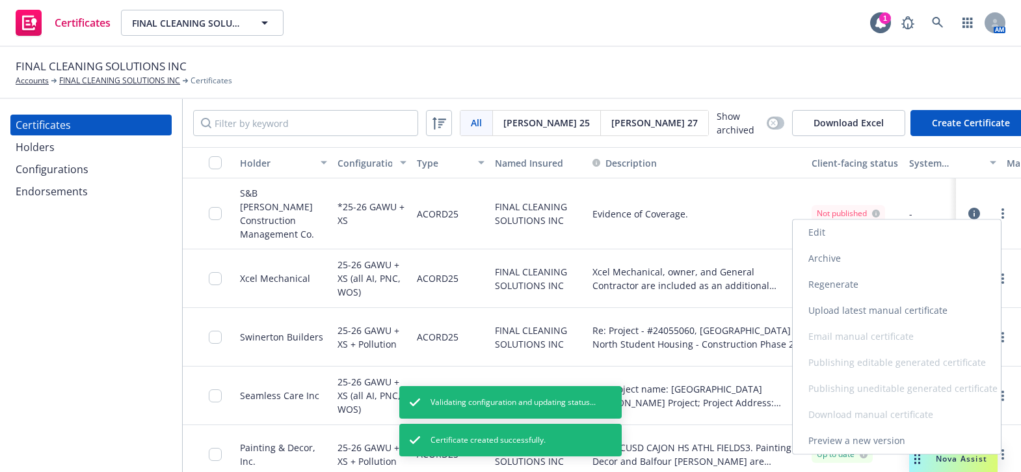
click at [876, 277] on link "Regenerate" at bounding box center [897, 284] width 208 height 26
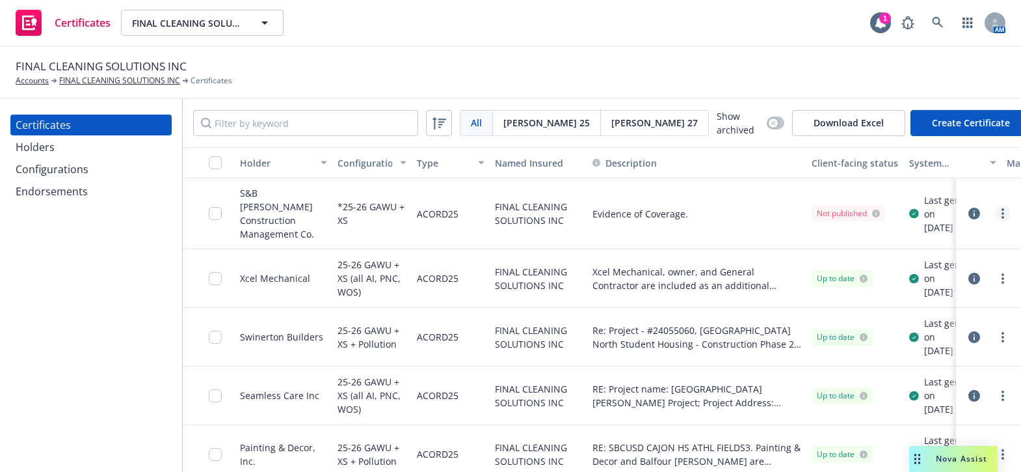
click at [997, 216] on link "more" at bounding box center [1003, 214] width 16 height 16
click at [842, 390] on link "Download uneditable generated certificate" at bounding box center [897, 395] width 208 height 26
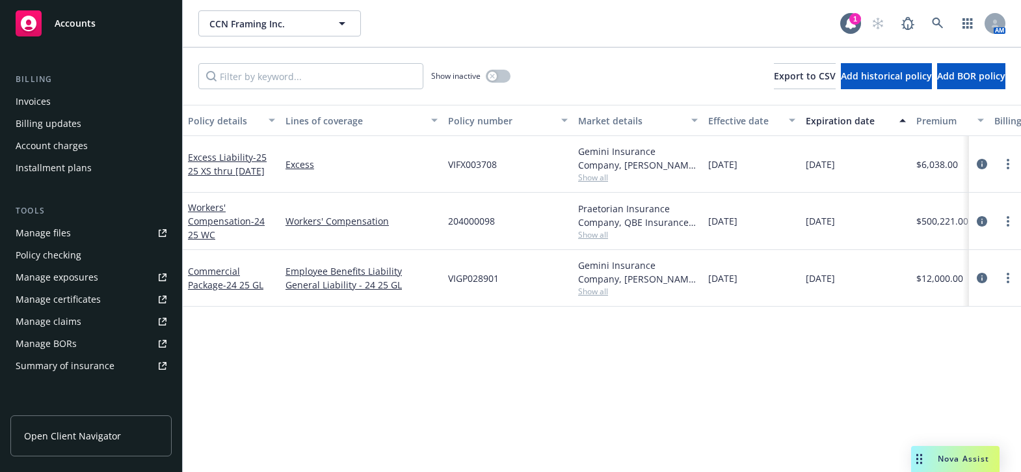
scroll to position [236, 0]
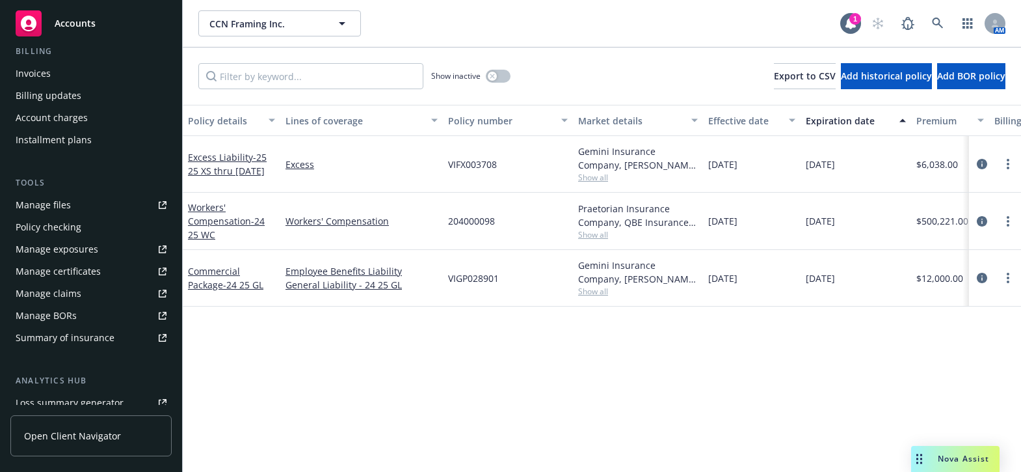
click at [83, 274] on div "Manage certificates" at bounding box center [58, 271] width 85 height 21
click at [961, 457] on span "Nova Assist" at bounding box center [963, 458] width 51 height 11
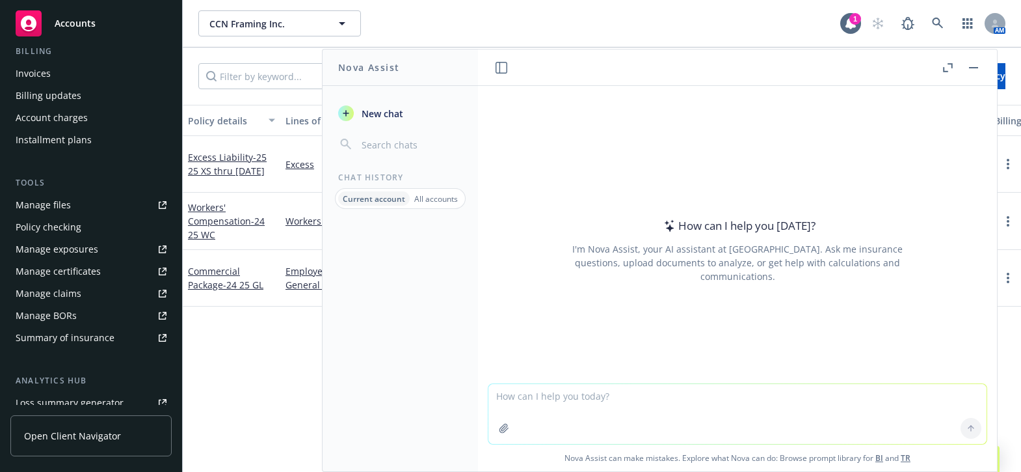
click at [421, 195] on p "All accounts" at bounding box center [436, 198] width 44 height 11
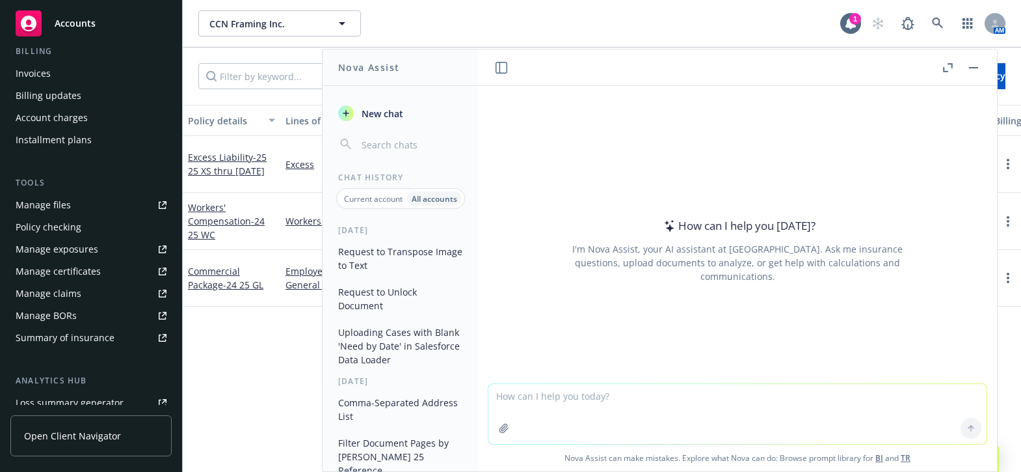
click at [399, 264] on button "Request to Transpose Image to Text" at bounding box center [400, 258] width 135 height 35
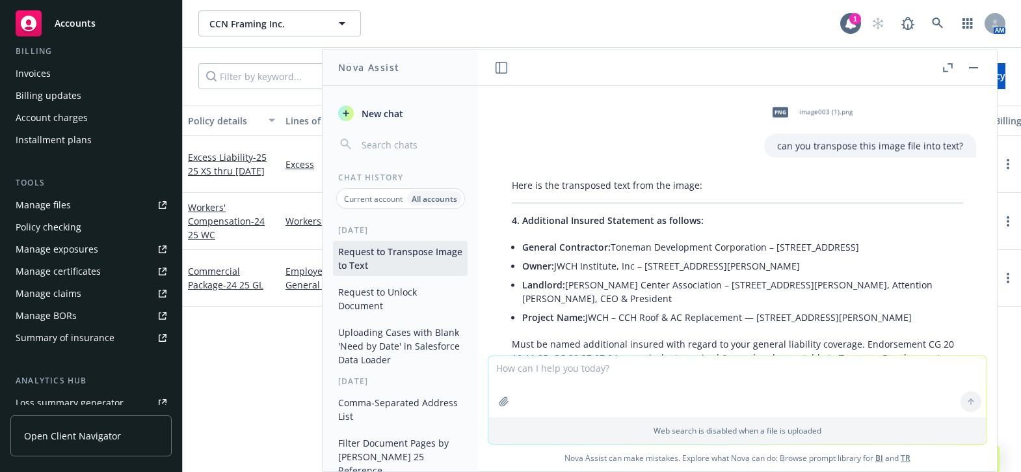
scroll to position [120, 0]
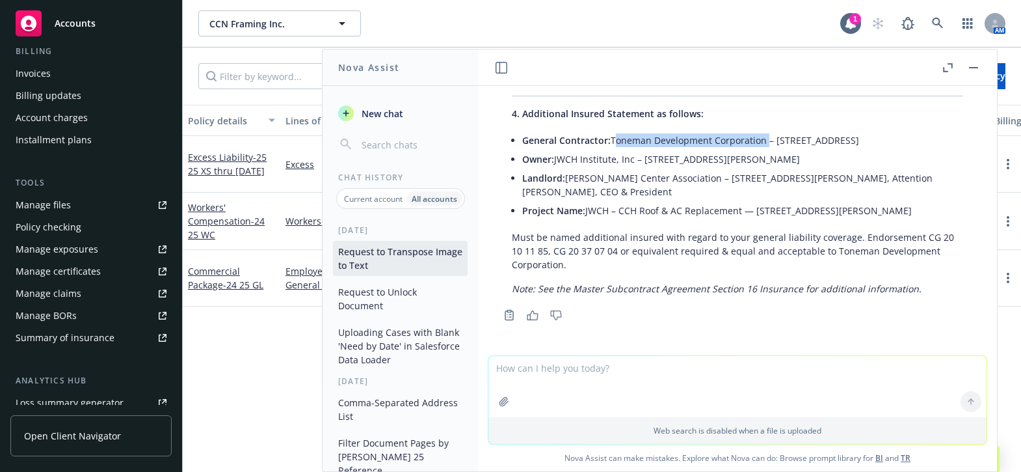
drag, startPoint x: 765, startPoint y: 126, endPoint x: 613, endPoint y: 126, distance: 152.8
click at [613, 131] on li "General Contractor: Toneman Development Corporation – [STREET_ADDRESS]" at bounding box center [742, 140] width 441 height 19
copy li "Toneman Development Corporation"
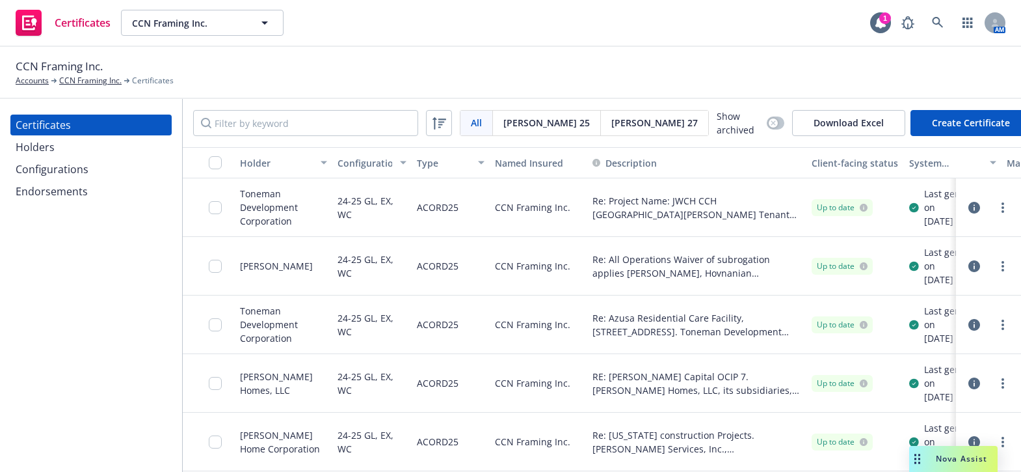
scroll to position [0, 152]
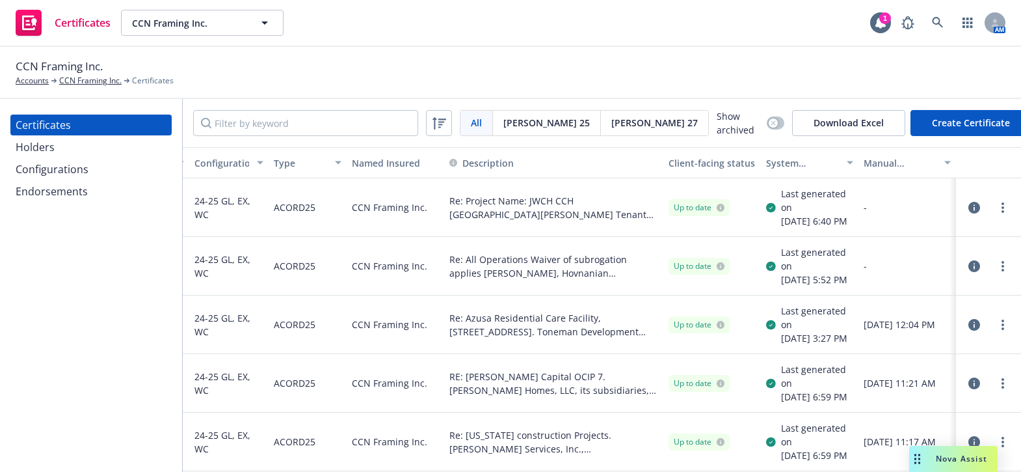
drag, startPoint x: 598, startPoint y: 240, endPoint x: 873, endPoint y: 233, distance: 275.2
click at [968, 209] on icon "button" at bounding box center [974, 208] width 12 height 12
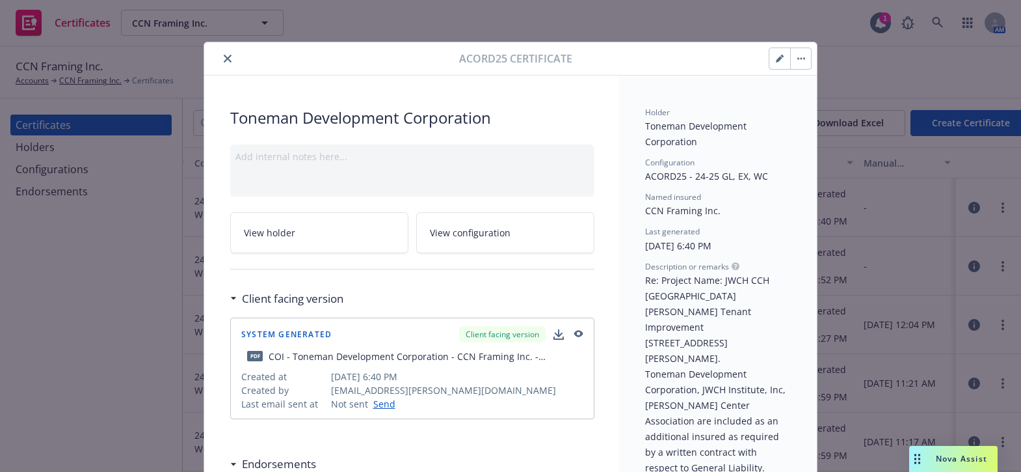
click at [226, 60] on icon "close" at bounding box center [228, 59] width 8 height 8
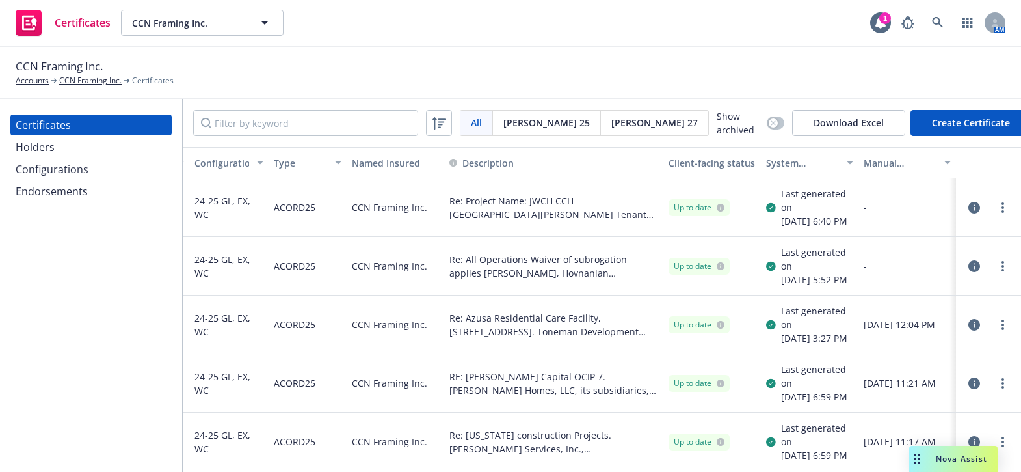
click at [968, 209] on icon "button" at bounding box center [974, 208] width 12 height 12
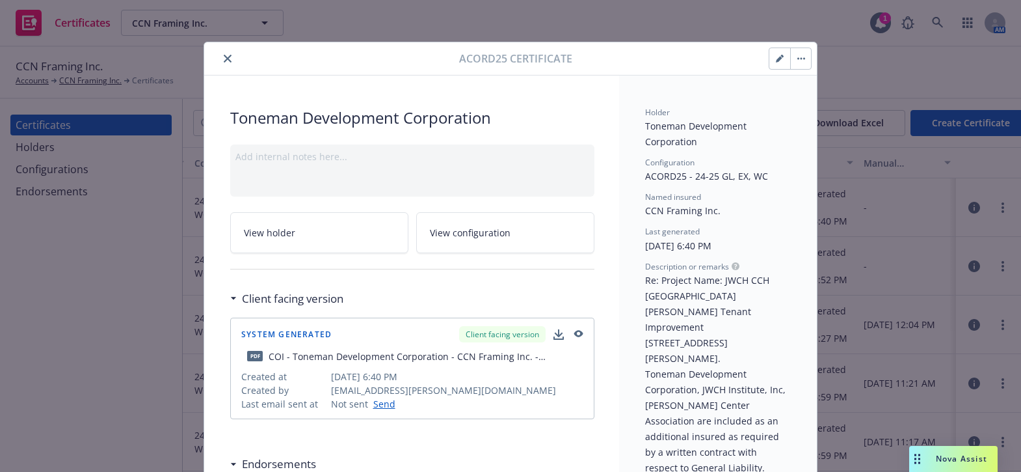
click at [225, 62] on button "close" at bounding box center [228, 59] width 16 height 16
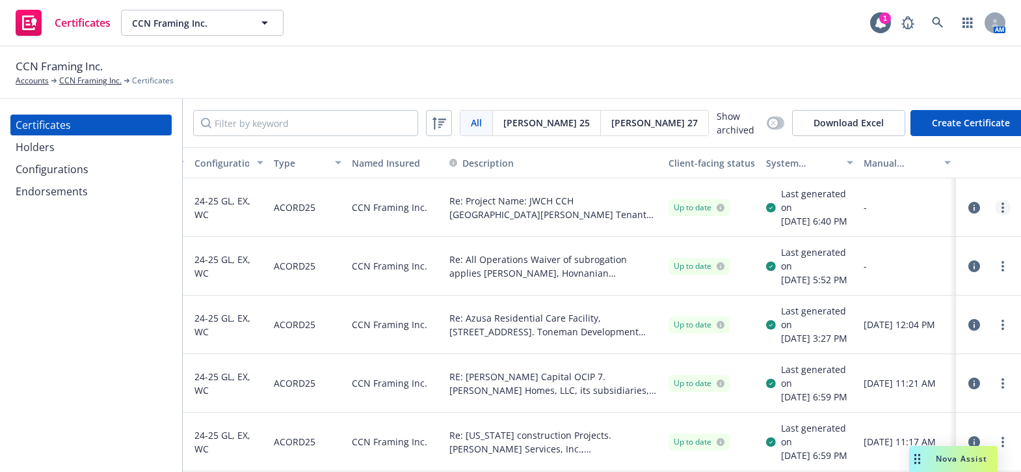
click at [995, 208] on link "more" at bounding box center [1003, 208] width 16 height 16
click at [842, 401] on link "Download uneditable generated certificate" at bounding box center [897, 395] width 208 height 26
click at [996, 207] on link "more" at bounding box center [1003, 208] width 16 height 16
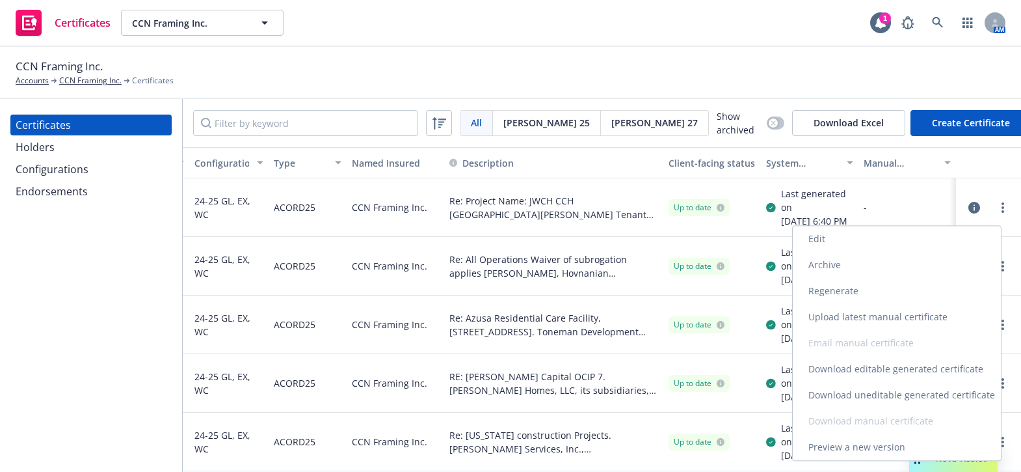
click at [851, 392] on link "Download uneditable generated certificate" at bounding box center [897, 395] width 208 height 26
